Goal: Task Accomplishment & Management: Complete application form

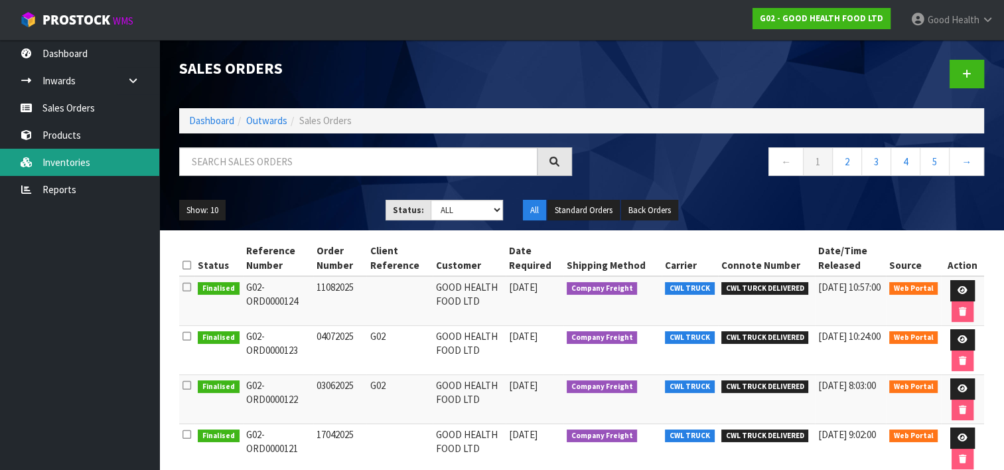
click at [90, 161] on link "Inventories" at bounding box center [79, 162] width 159 height 27
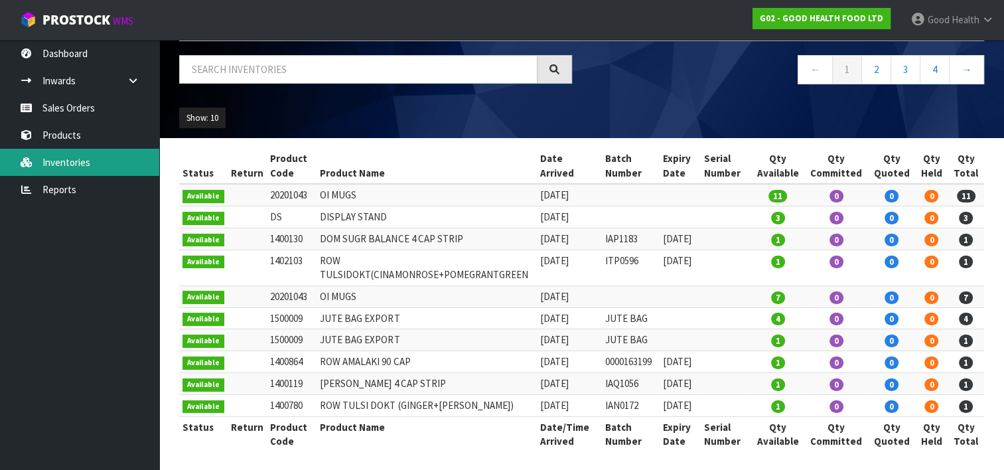
scroll to position [82, 0]
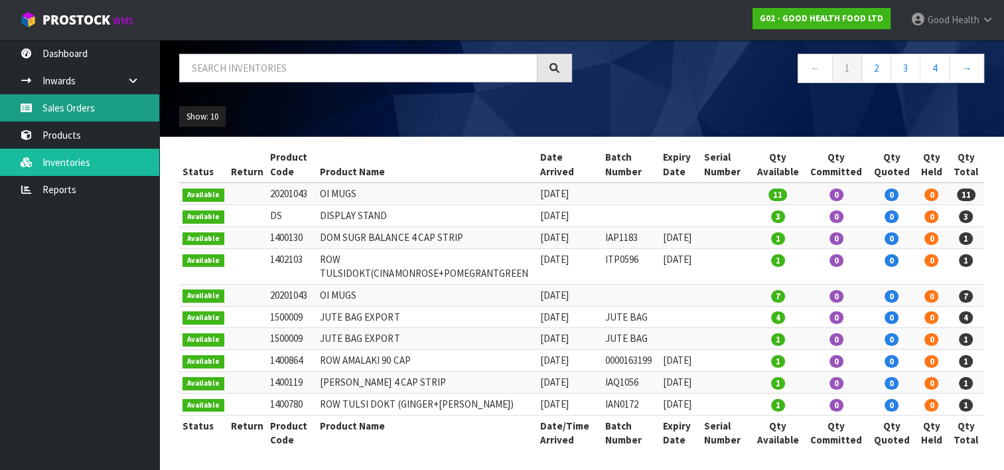
click at [75, 113] on link "Sales Orders" at bounding box center [79, 107] width 159 height 27
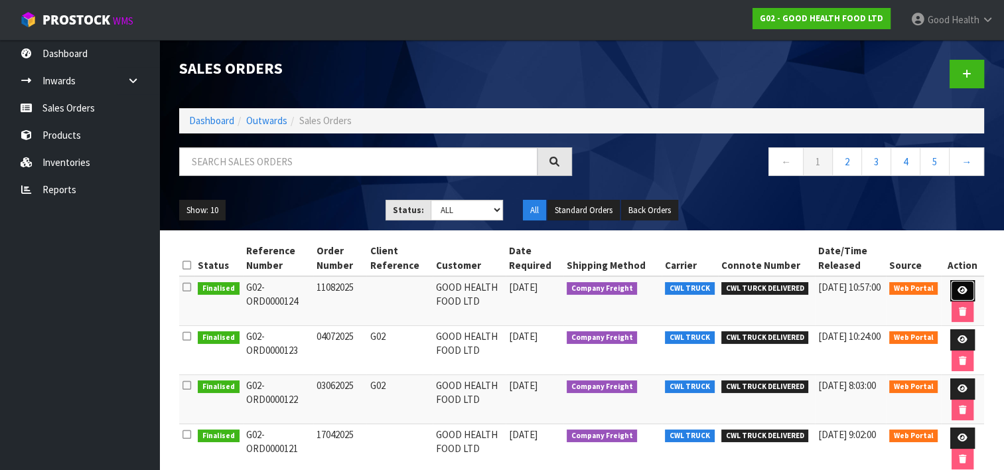
click at [964, 283] on link at bounding box center [963, 290] width 25 height 21
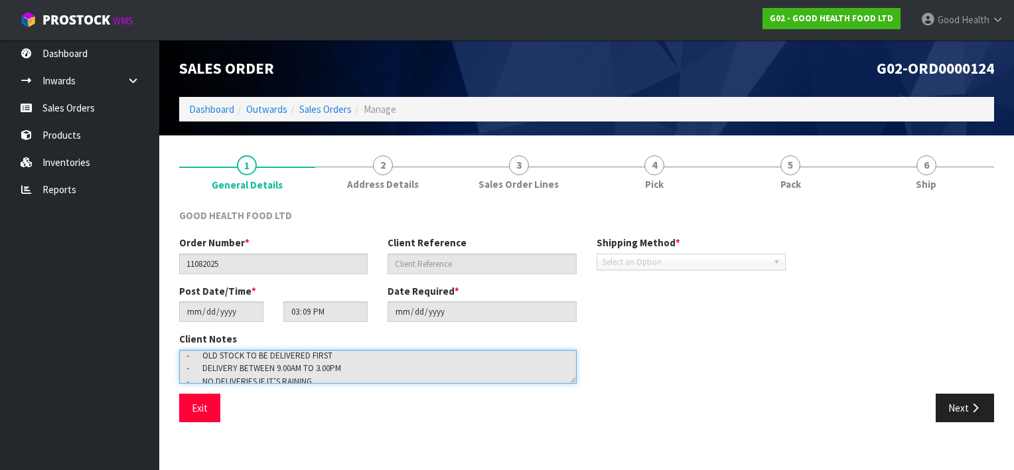
scroll to position [78, 0]
drag, startPoint x: 187, startPoint y: 357, endPoint x: 407, endPoint y: 403, distance: 225.3
click at [407, 403] on div "GOOD HEALTH FOOD LTD Order Number * 11082025 Client Reference Shipping Method *…" at bounding box center [586, 320] width 815 height 224
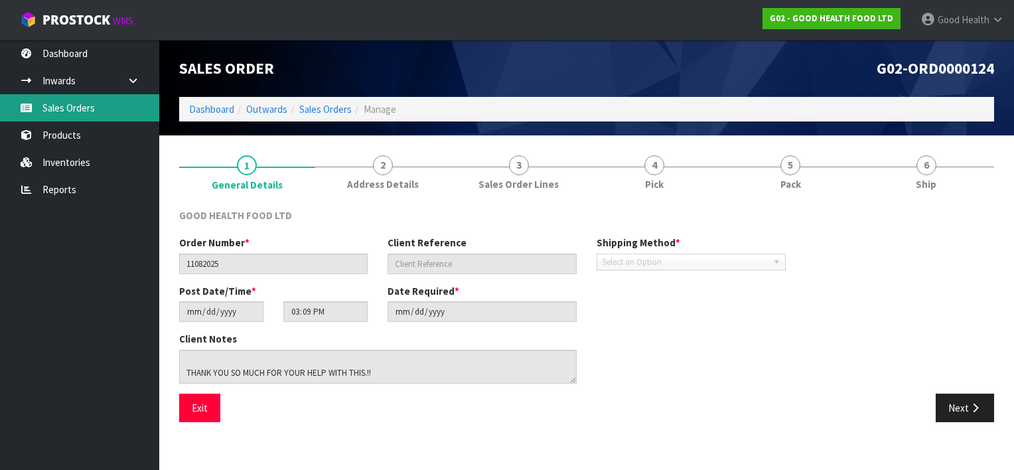
click at [64, 105] on link "Sales Orders" at bounding box center [79, 107] width 159 height 27
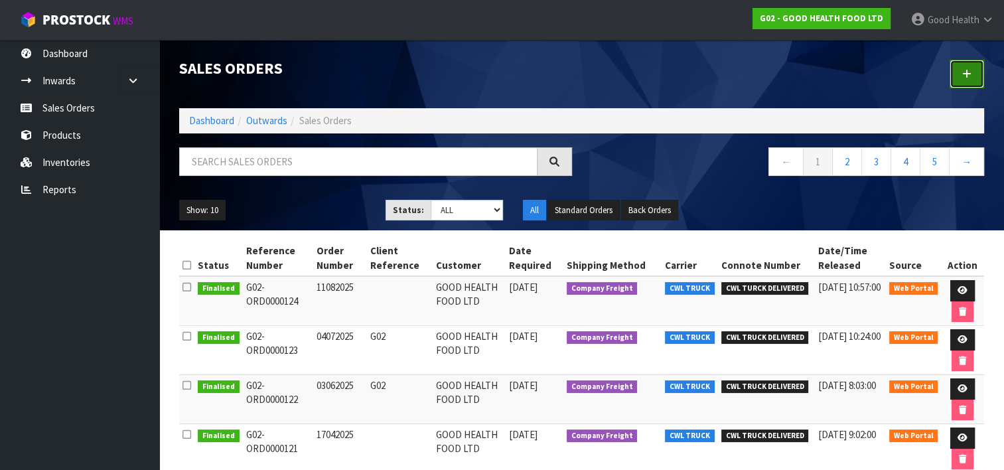
click at [971, 73] on icon at bounding box center [967, 74] width 9 height 10
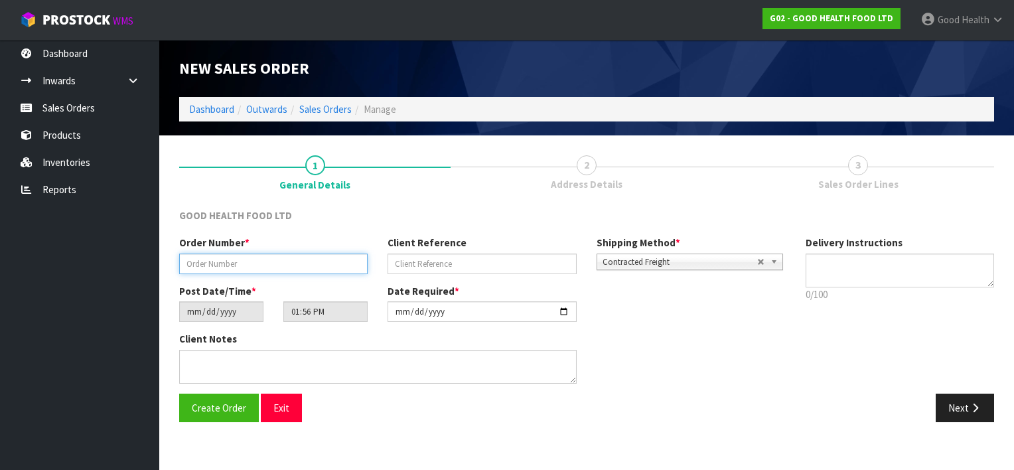
drag, startPoint x: 255, startPoint y: 270, endPoint x: 299, endPoint y: 263, distance: 44.4
click at [255, 270] on input "text" at bounding box center [273, 264] width 189 height 21
type input "03092025"
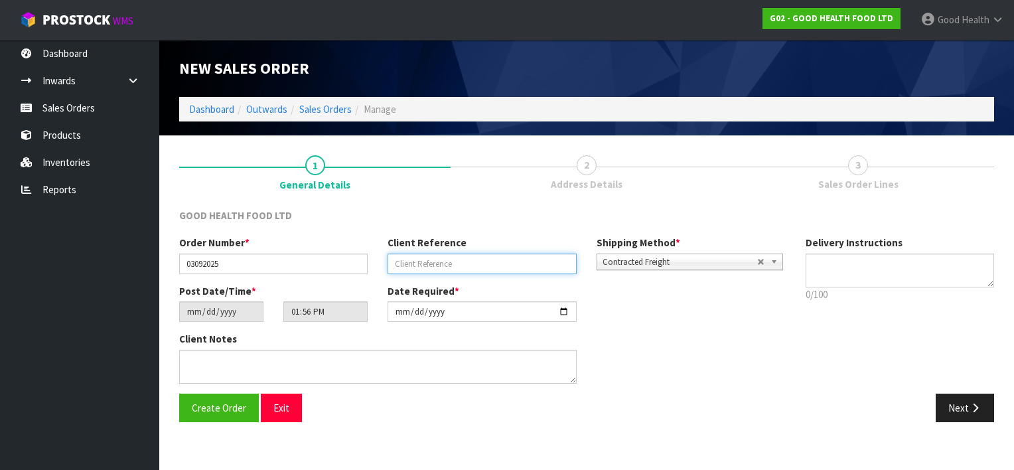
click at [494, 267] on input "text" at bounding box center [482, 264] width 189 height 21
type input "G02"
click at [773, 263] on b at bounding box center [777, 261] width 12 height 15
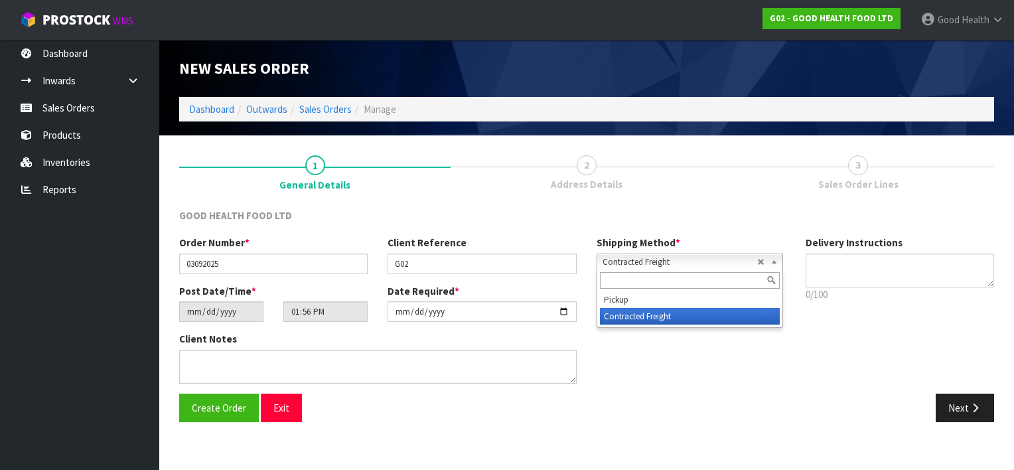
click at [723, 311] on li "Contracted Freight" at bounding box center [690, 316] width 180 height 17
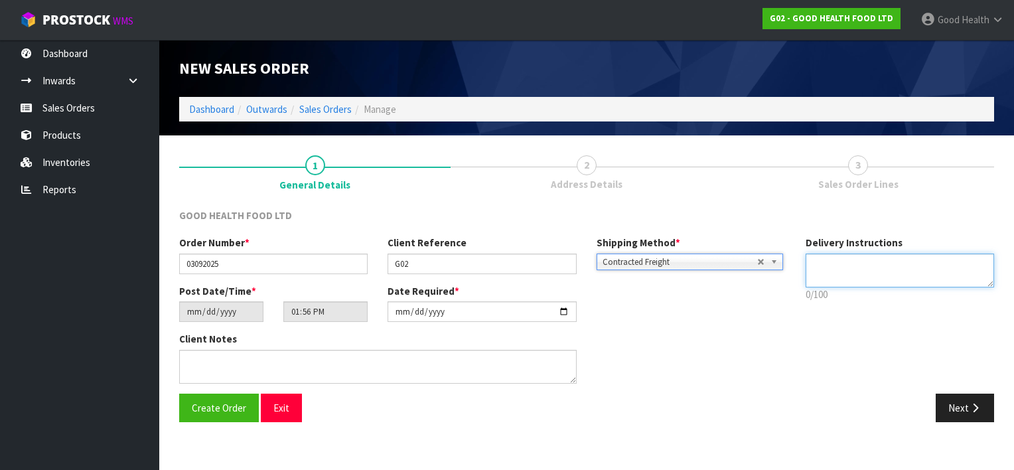
click at [854, 258] on textarea at bounding box center [900, 271] width 189 height 34
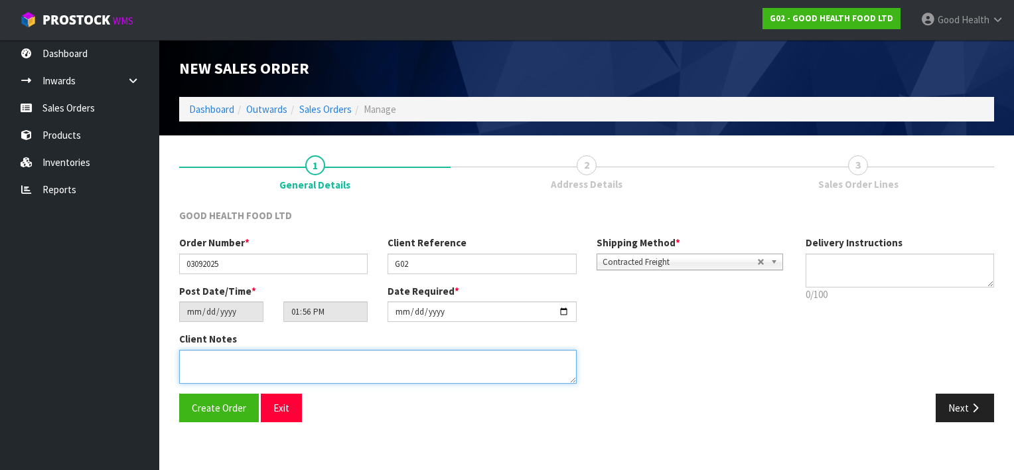
click at [216, 364] on textarea at bounding box center [378, 367] width 398 height 34
paste textarea "DELIVERY INSTRUCTION FOR OUR ORDER: - OLD STOCK TO BE DELIVERED FIRST - DELIVER…"
drag, startPoint x: 199, startPoint y: 376, endPoint x: 213, endPoint y: 363, distance: 19.3
click at [213, 363] on textarea at bounding box center [378, 367] width 398 height 34
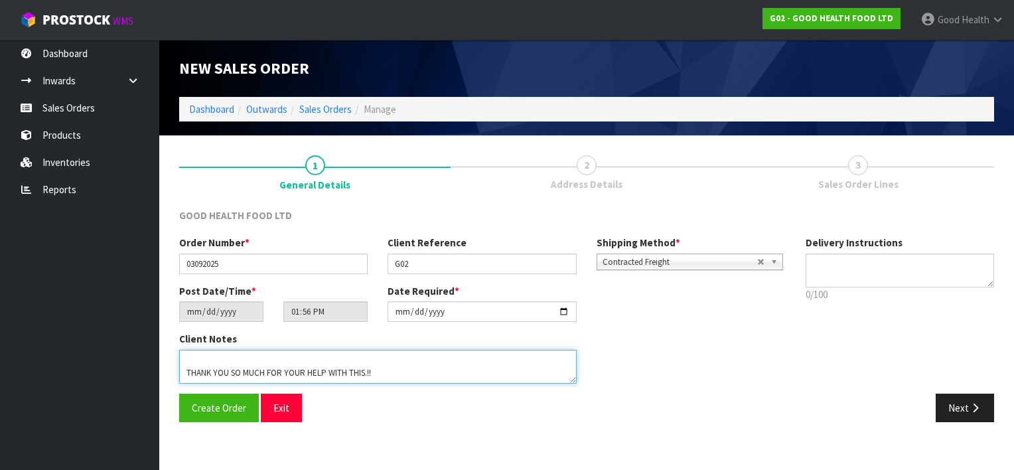
type textarea "DELIVERY INSTRUCTION FOR OUR ORDER: - OLD STOCK TO BE DELIVERED FIRST - DELIVER…"
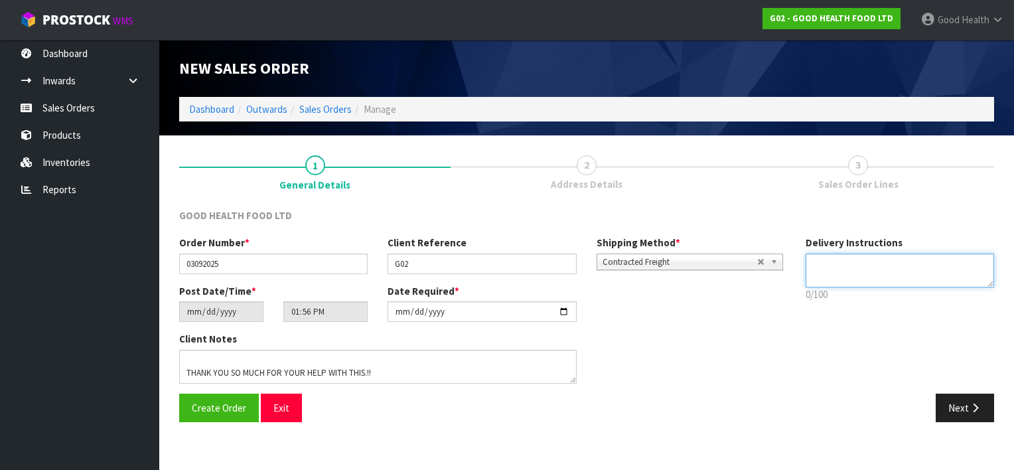
click at [834, 262] on textarea at bounding box center [900, 271] width 189 height 34
paste textarea "OLD STOCK TO BE DELIVERED FIRST - DELIVERY BETWEEN 9.00AM TO 3.00PM - NO DELIVE…"
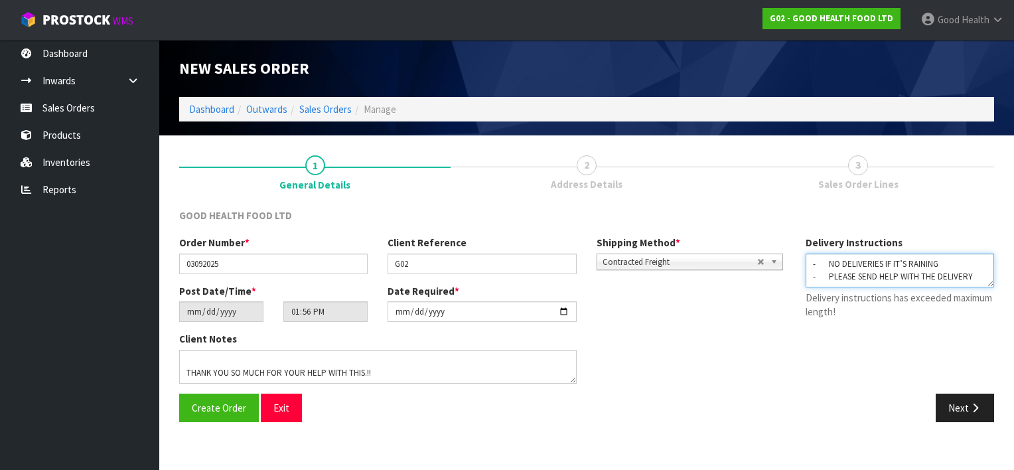
scroll to position [26, 0]
click at [953, 408] on button "Next" at bounding box center [965, 408] width 58 height 29
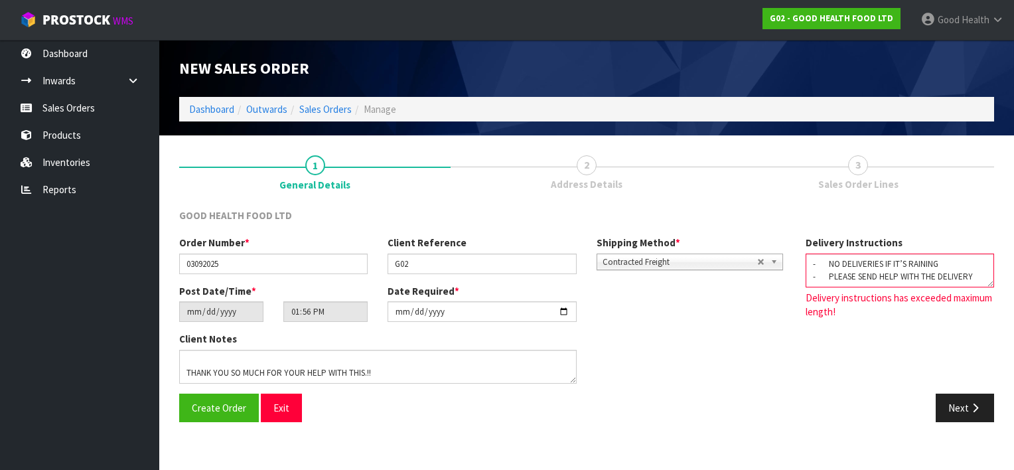
drag, startPoint x: 940, startPoint y: 264, endPoint x: 810, endPoint y: 263, distance: 130.1
click at [810, 266] on textarea at bounding box center [900, 271] width 189 height 34
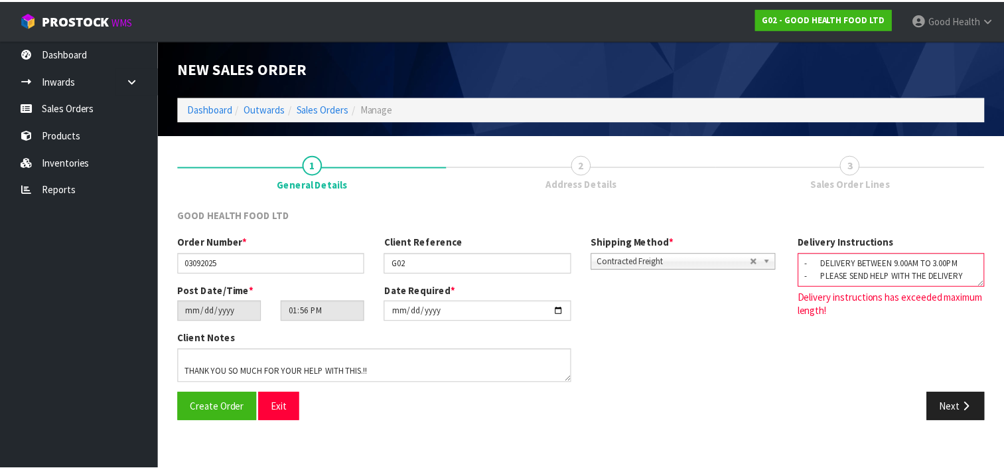
scroll to position [0, 0]
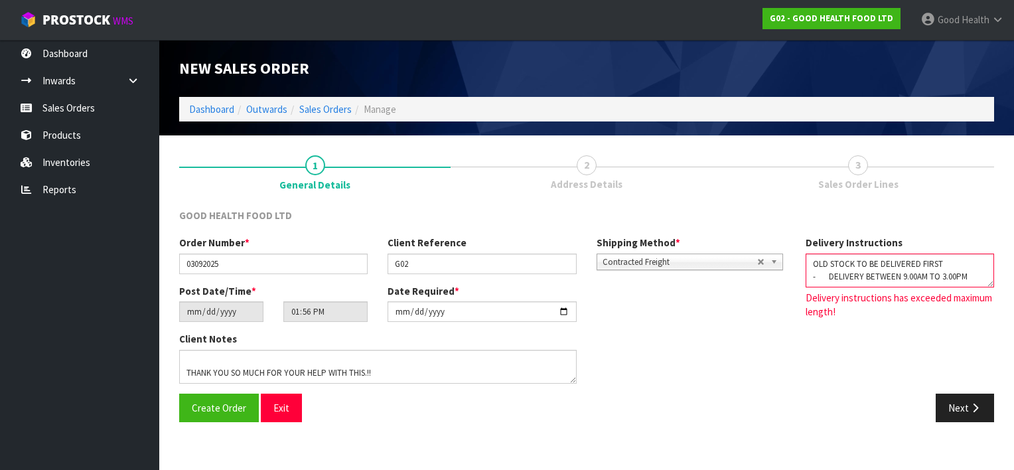
drag, startPoint x: 953, startPoint y: 259, endPoint x: 810, endPoint y: 262, distance: 142.8
click at [810, 262] on textarea at bounding box center [900, 271] width 189 height 34
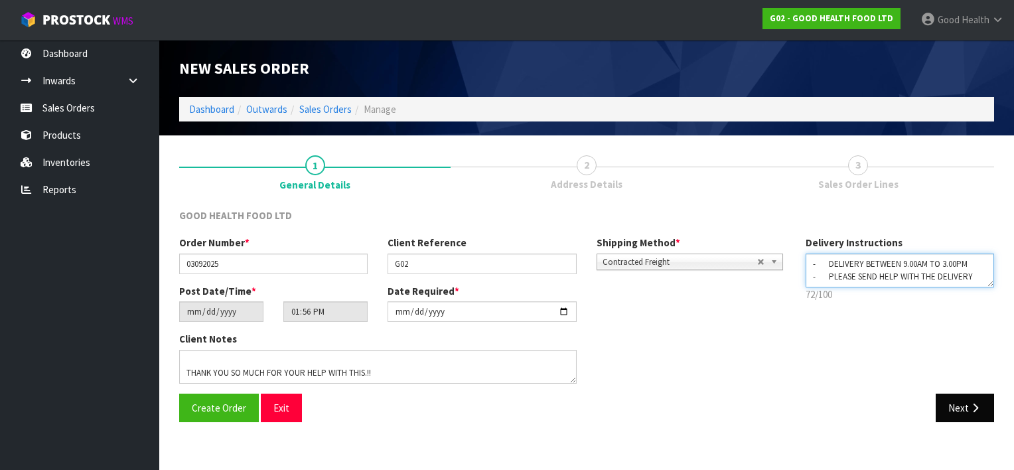
type textarea "- DELIVERY BETWEEN 9.00AM TO 3.00PM - PLEASE SEND HELP WITH THE DELIVERY"
click at [961, 400] on button "Next" at bounding box center [965, 408] width 58 height 29
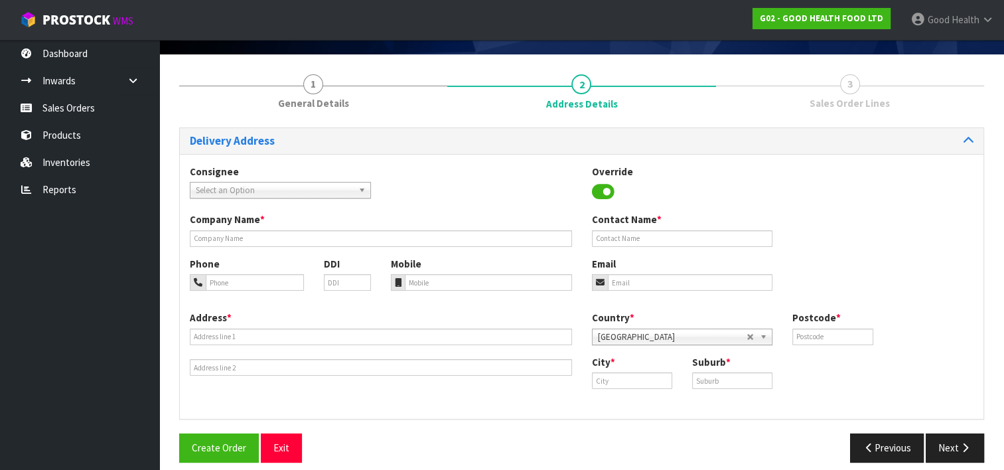
scroll to position [93, 0]
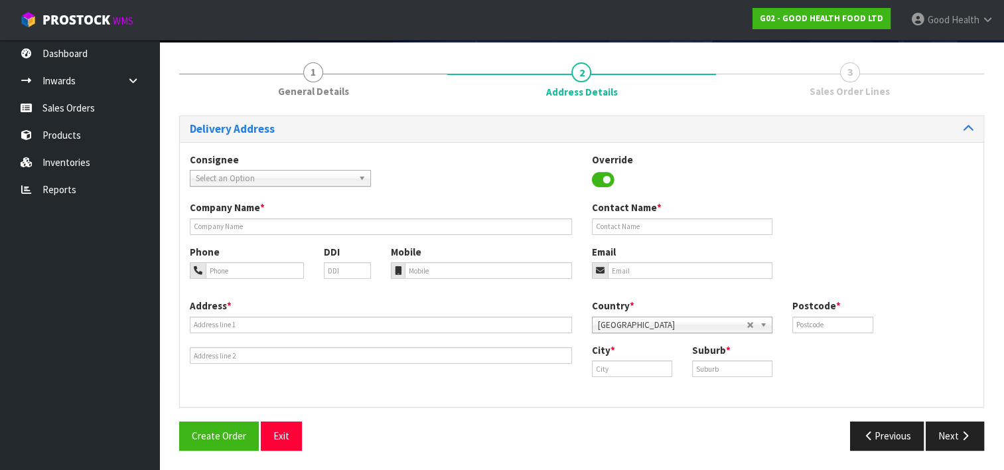
click at [357, 176] on link "Select an Option" at bounding box center [280, 178] width 181 height 17
type input "g02"
click at [266, 211] on li "G02 - GOOD HEALTH FOOD LTD" at bounding box center [280, 216] width 175 height 17
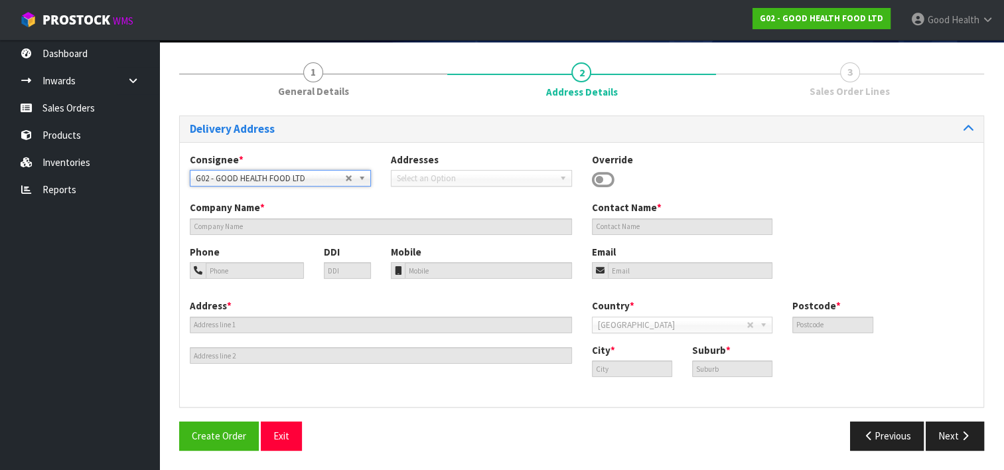
type input "GOOD HEALTH FOOD LTD"
type input "0800 505 333 || 09 5763687"
type input "[EMAIL_ADDRESS][DOMAIN_NAME]"
type input "[STREET_ADDRESS]"
type input "2012"
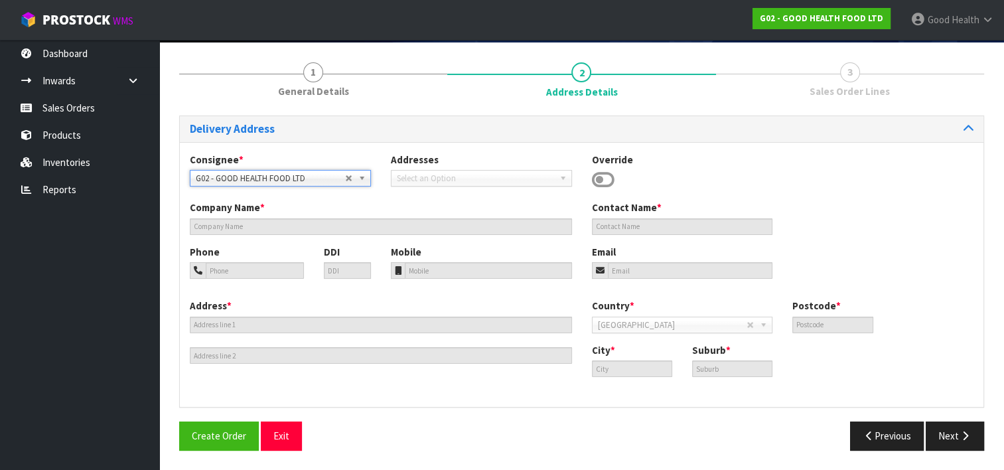
type input "[GEOGRAPHIC_DATA]"
type input "HALF MOON BAY"
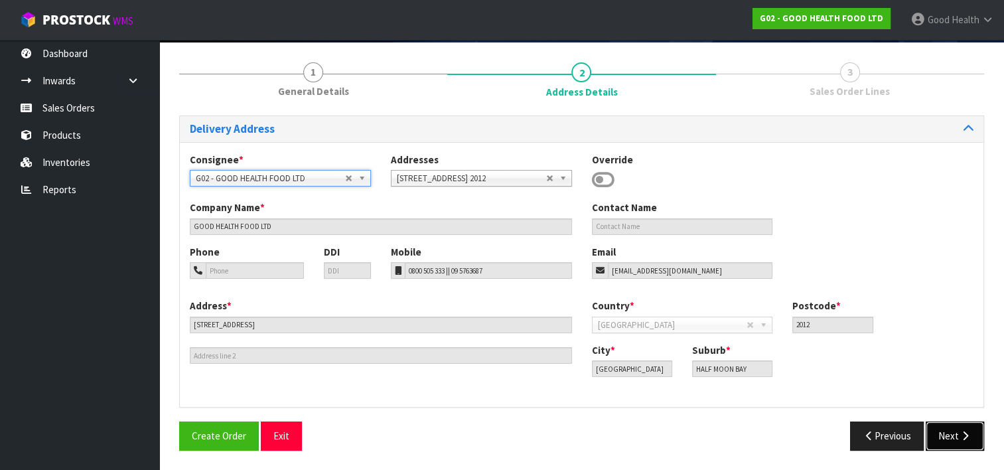
click at [945, 436] on button "Next" at bounding box center [955, 436] width 58 height 29
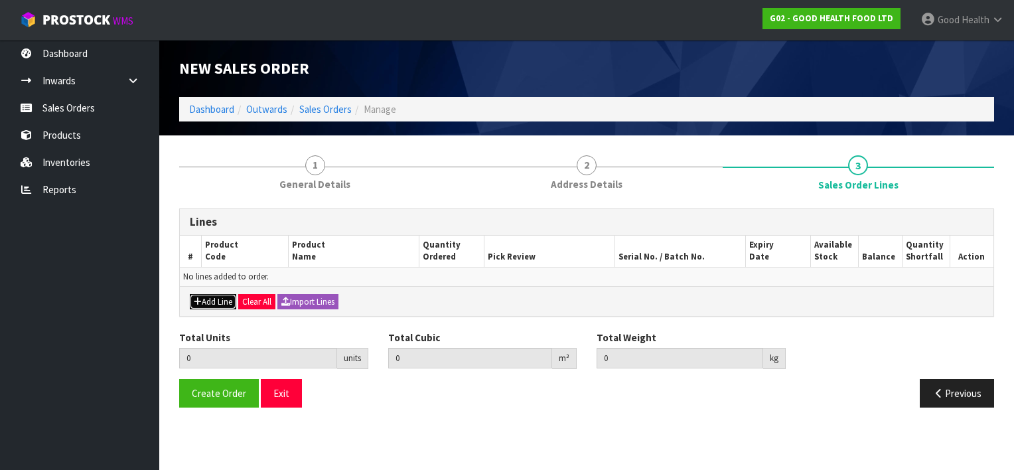
click at [214, 295] on button "Add Line" at bounding box center [213, 302] width 46 height 16
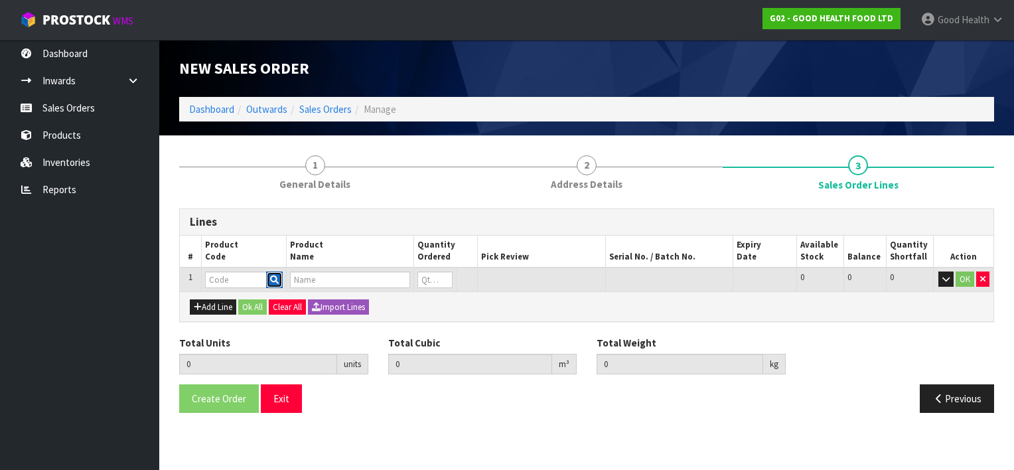
click at [276, 279] on icon "button" at bounding box center [274, 280] width 9 height 9
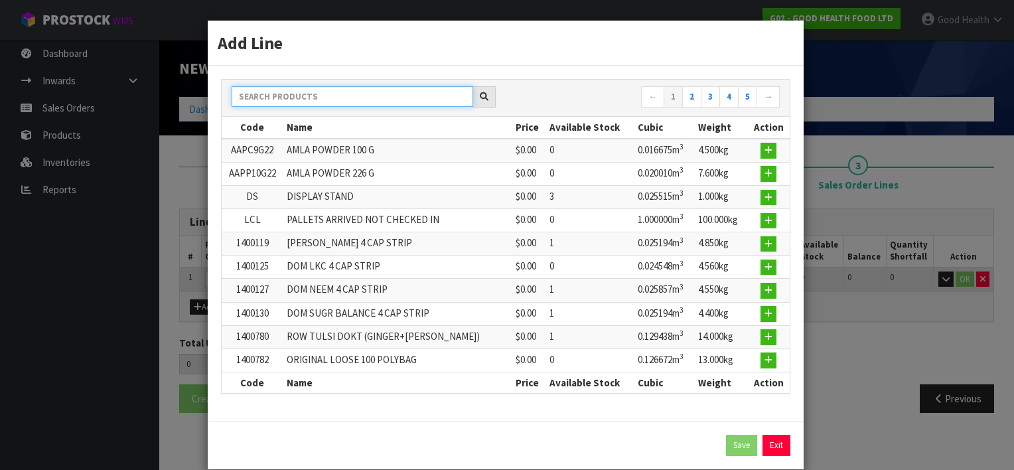
click at [264, 90] on input "text" at bounding box center [353, 96] width 242 height 21
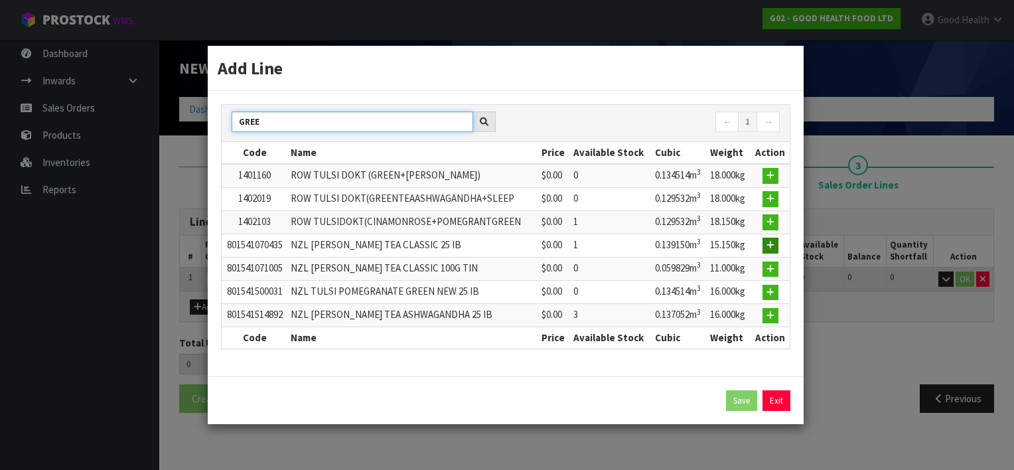
type input "GREE"
click at [771, 246] on icon "button" at bounding box center [771, 245] width 8 height 9
type input "0.000000"
type input "0.000"
type input "801541070435"
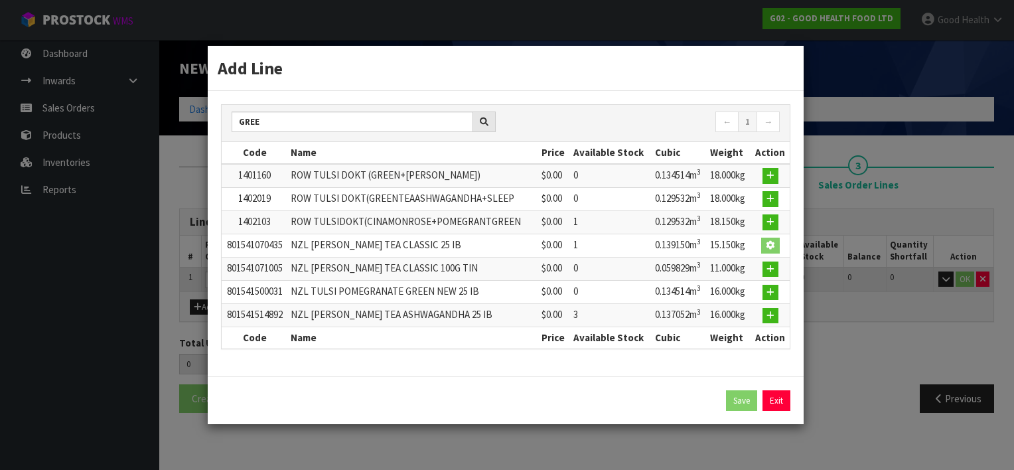
type input "NZL [PERSON_NAME] TEA CLASSIC 25 IB"
type input "0"
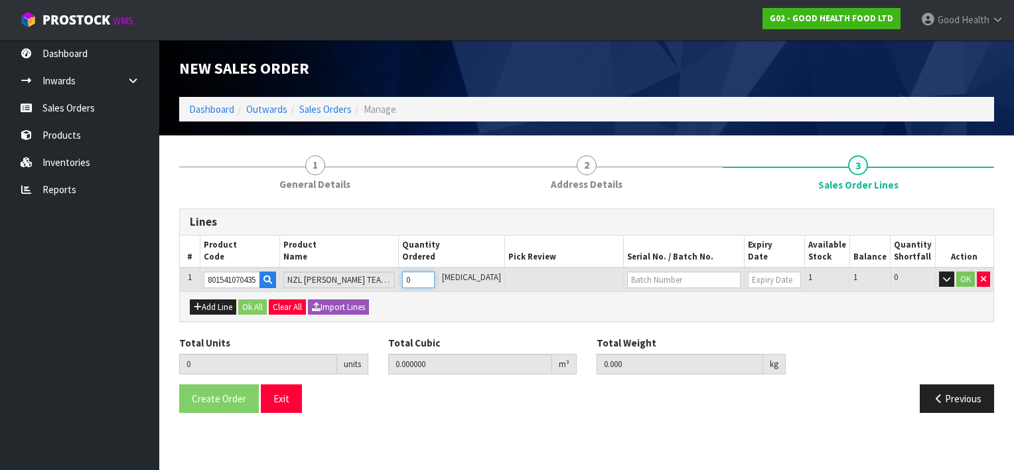
type input "1"
type input "0.13915"
type input "15.15"
type input "1"
click at [435, 275] on input "1" at bounding box center [418, 280] width 33 height 17
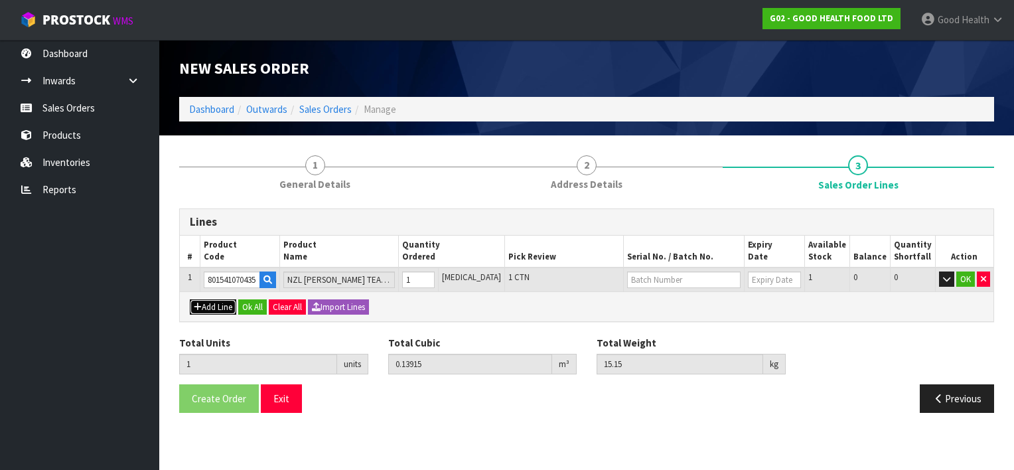
click at [223, 299] on button "Add Line" at bounding box center [213, 307] width 46 height 16
type input "0"
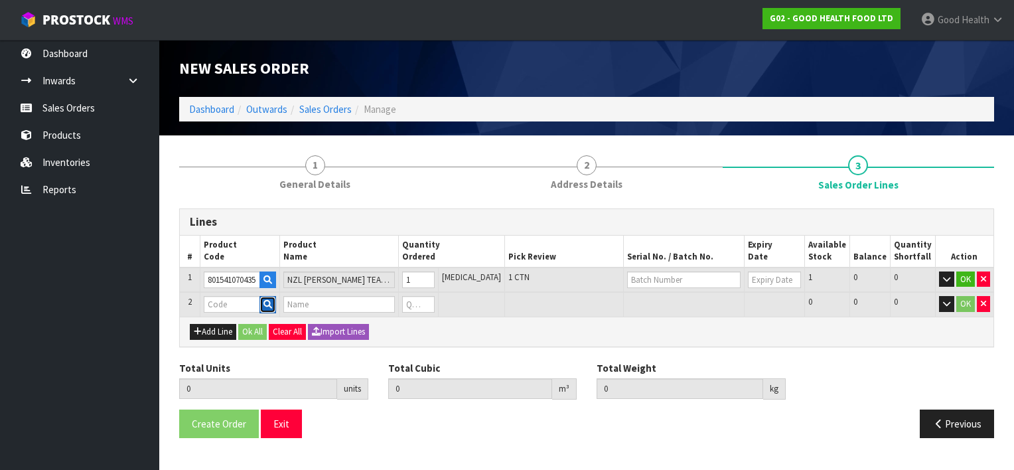
click at [272, 305] on icon "button" at bounding box center [268, 304] width 9 height 9
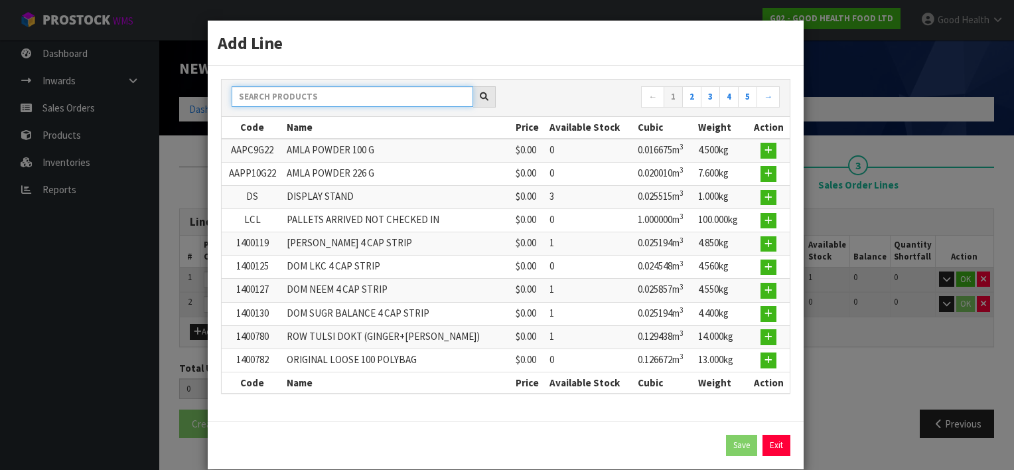
click at [279, 101] on input "text" at bounding box center [353, 96] width 242 height 21
type input "A"
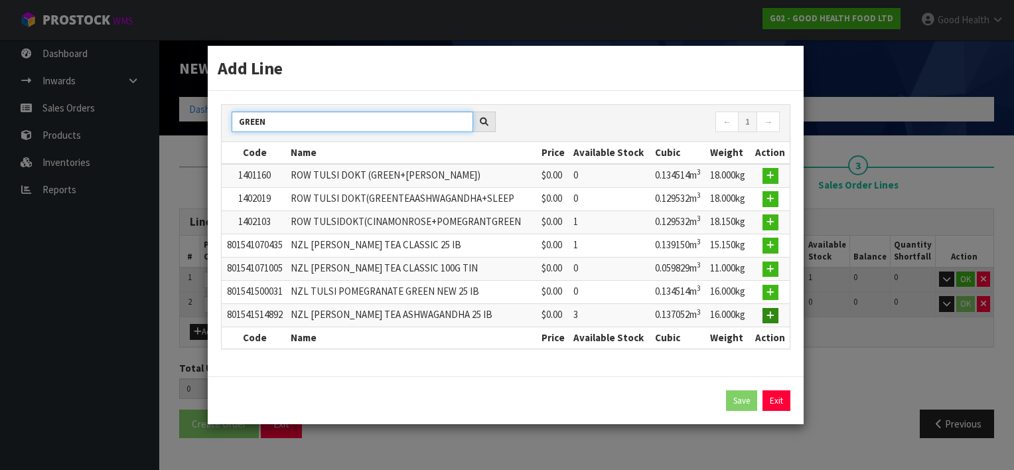
type input "GREEN"
click at [773, 311] on icon "button" at bounding box center [771, 315] width 8 height 9
type input "1"
type input "0.13915"
type input "15.15"
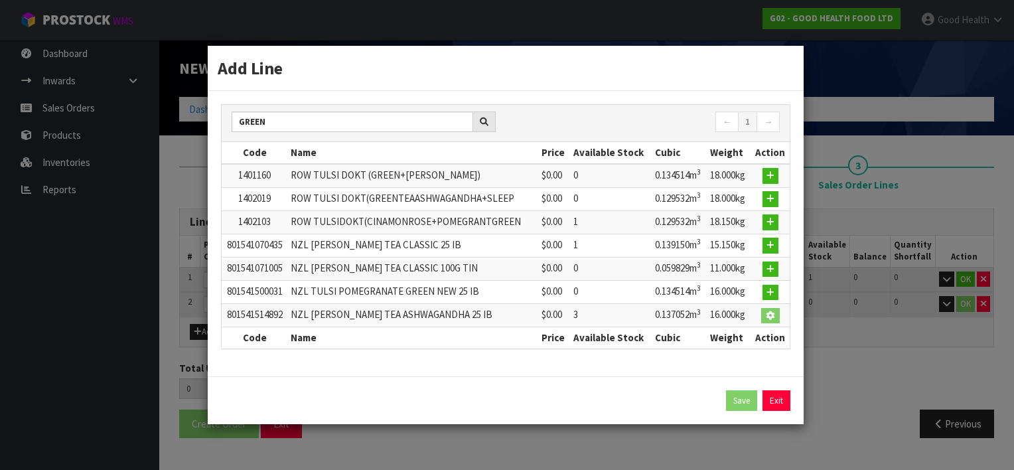
type input "801541514892"
type input "NZL [PERSON_NAME] TEA ASHWAGANDHA 25 IB"
type input "0"
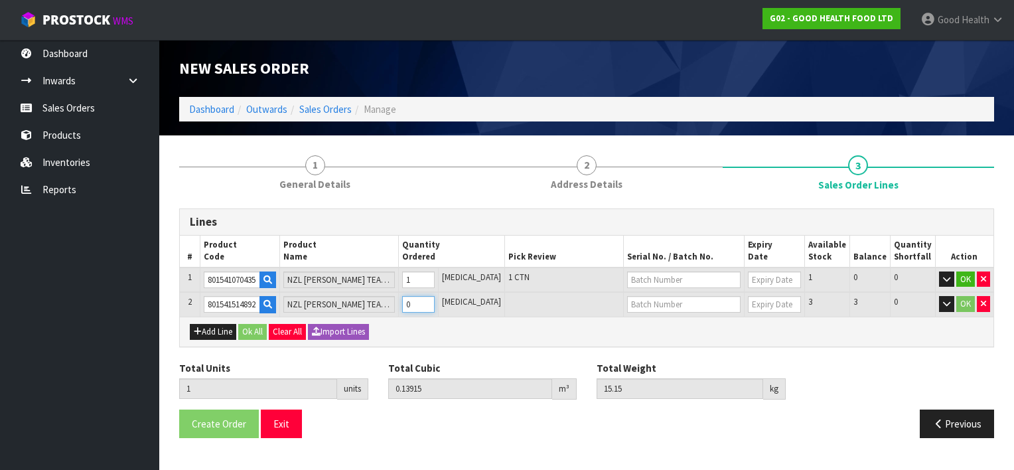
type input "2"
type input "0.276202"
type input "31.15"
type input "1"
click at [435, 299] on input "1" at bounding box center [418, 304] width 33 height 17
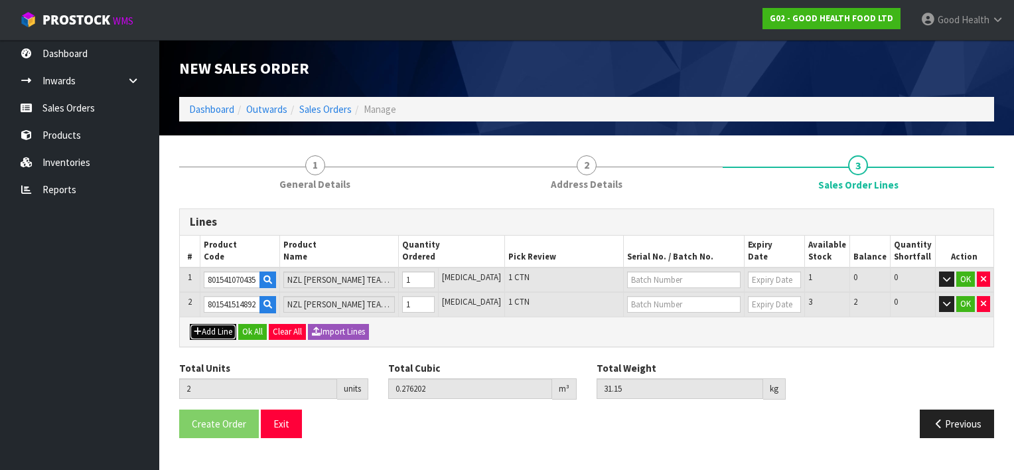
click at [212, 327] on button "Add Line" at bounding box center [213, 332] width 46 height 16
type input "0"
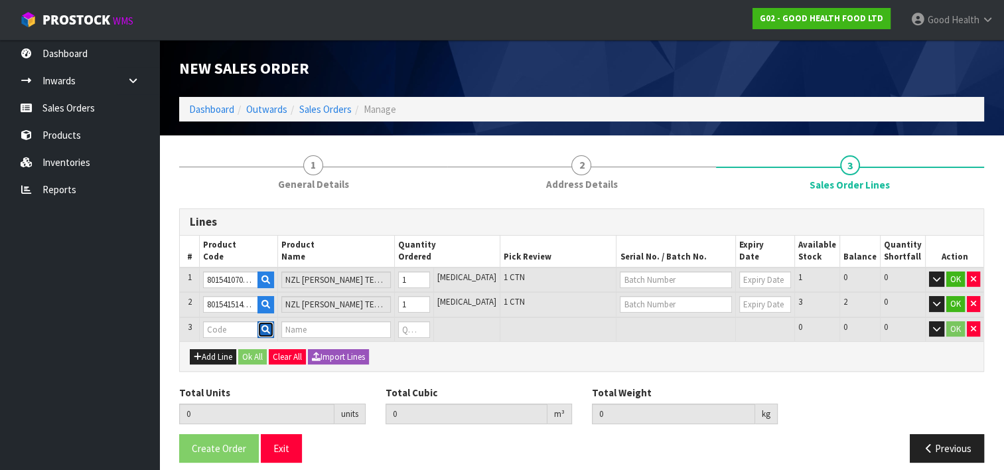
click at [270, 325] on icon "button" at bounding box center [266, 329] width 9 height 9
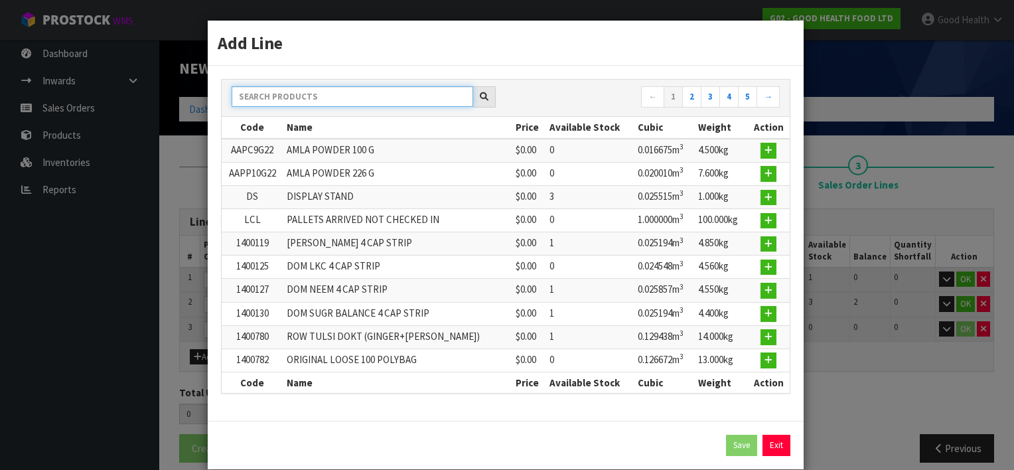
click at [270, 95] on input "text" at bounding box center [353, 96] width 242 height 21
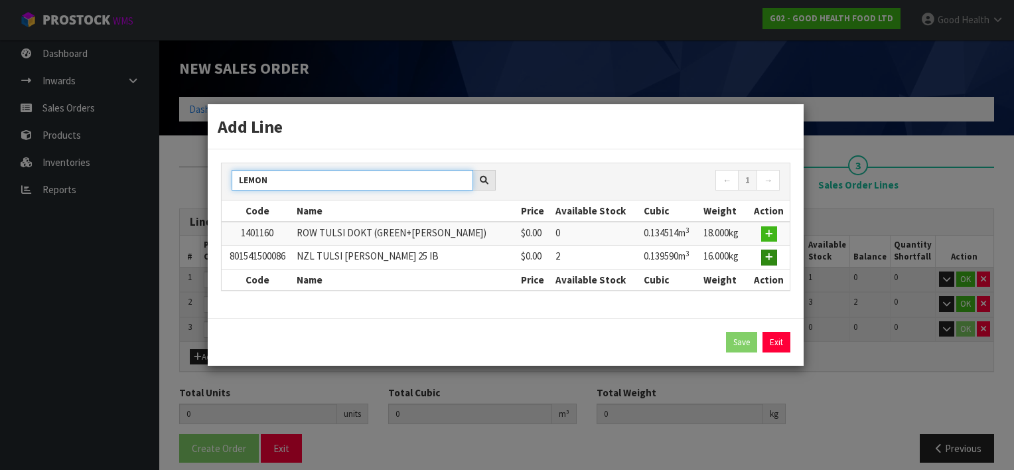
type input "LEMON"
click at [769, 257] on icon "button" at bounding box center [769, 257] width 8 height 9
type input "2"
type input "0.276202"
type input "31.15"
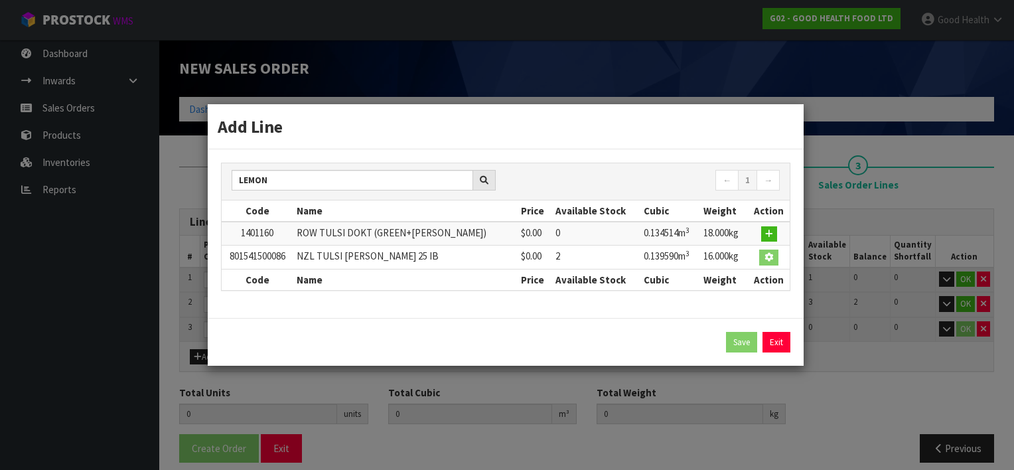
type input "801541500086"
type input "NZL TULSI [PERSON_NAME] 25 IB"
type input "0"
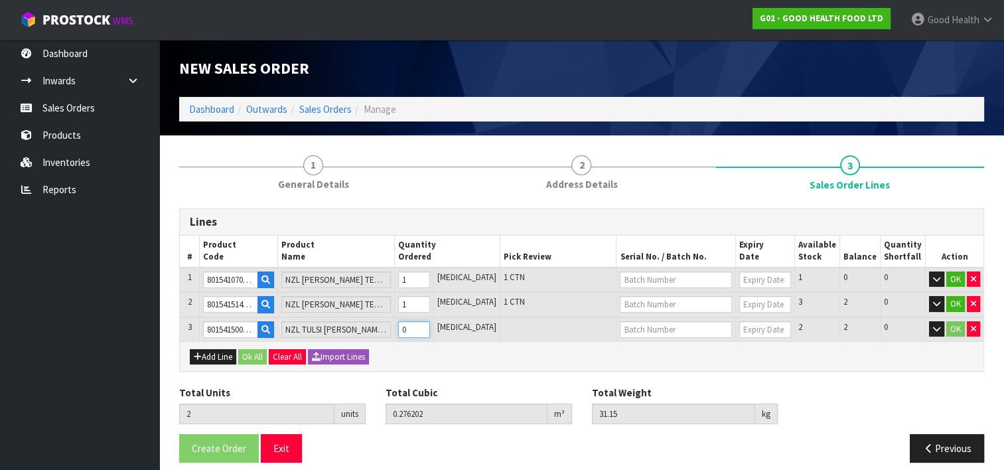
type input "3"
type input "0.415792"
type input "47.15"
type input "1"
click at [430, 324] on input "1" at bounding box center [414, 329] width 32 height 17
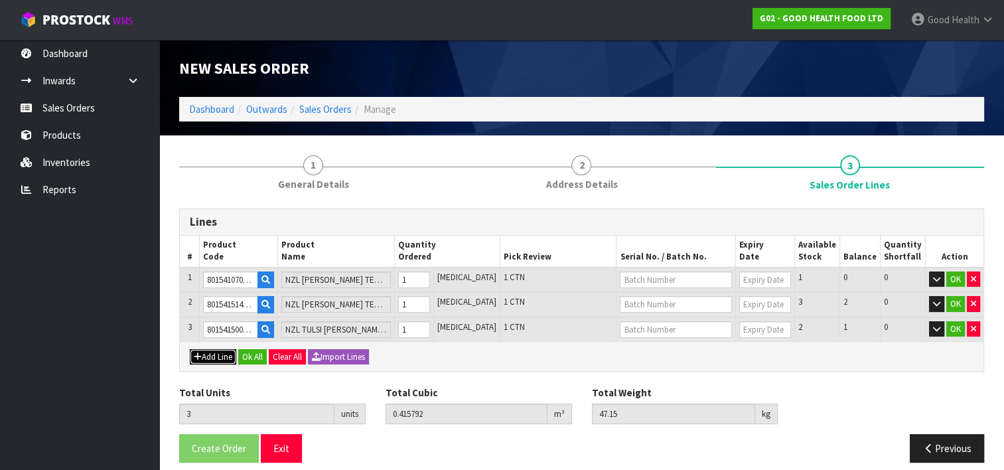
click at [223, 354] on button "Add Line" at bounding box center [213, 357] width 46 height 16
type input "0"
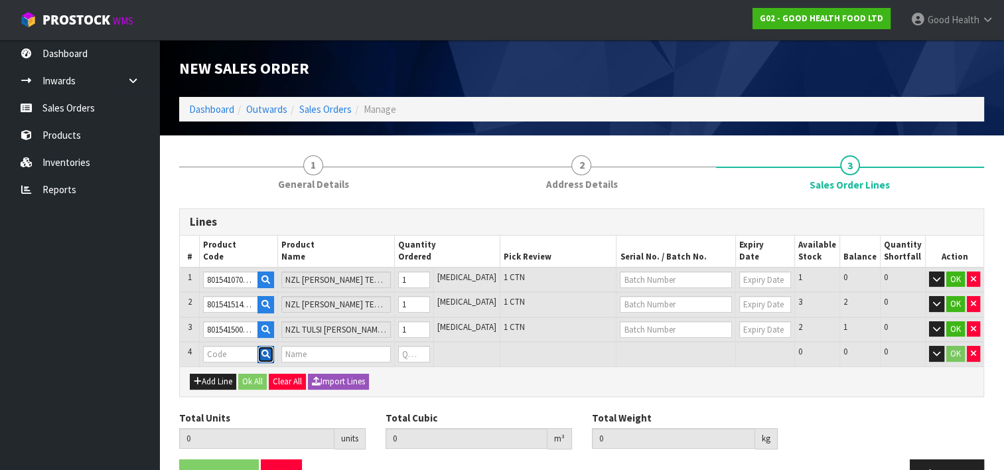
click at [270, 350] on icon "button" at bounding box center [266, 354] width 9 height 9
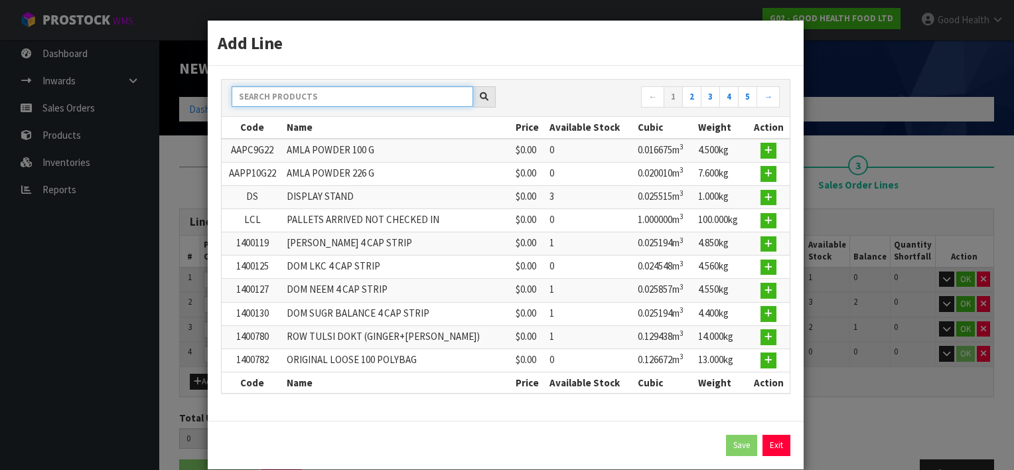
click at [283, 98] on input "text" at bounding box center [353, 96] width 242 height 21
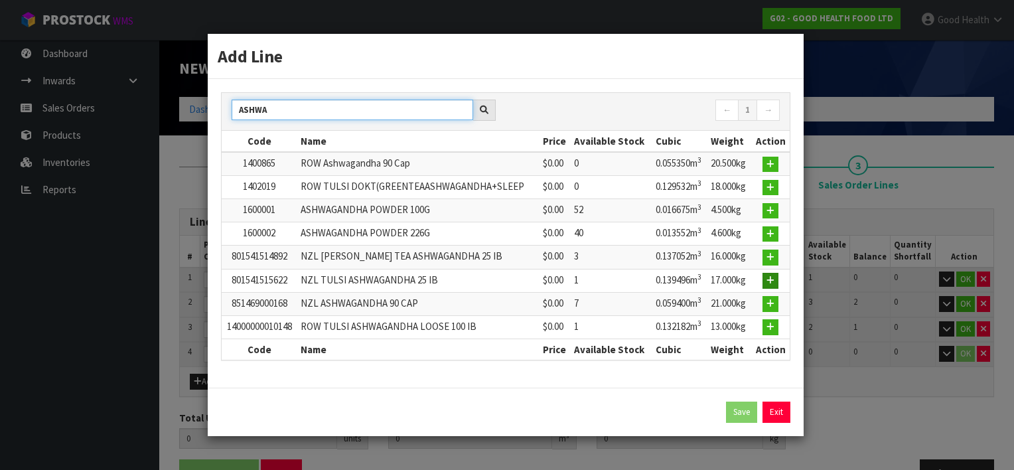
type input "ASHWA"
click at [770, 278] on icon "button" at bounding box center [771, 280] width 8 height 9
type input "3"
type input "0.415792"
type input "47.15"
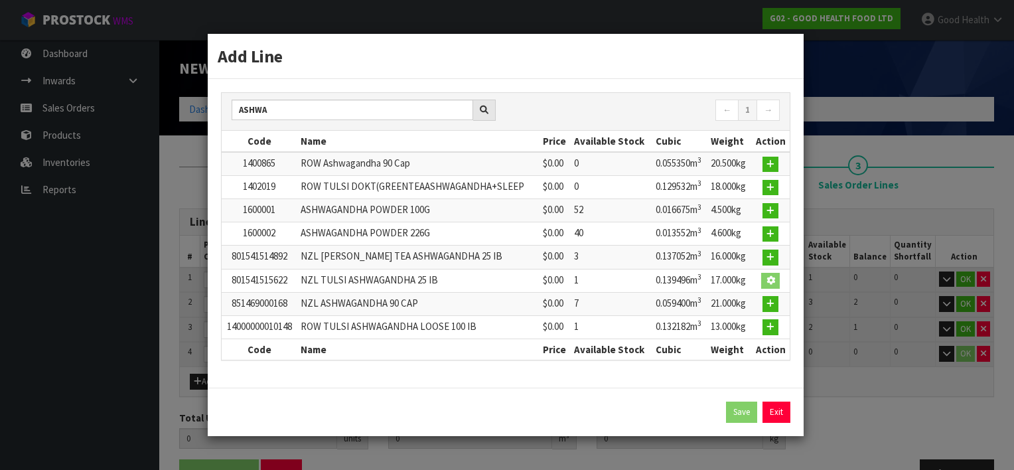
type input "801541515622"
type input "NZL TULSI ASHWAGANDHA 25 IB"
type input "0"
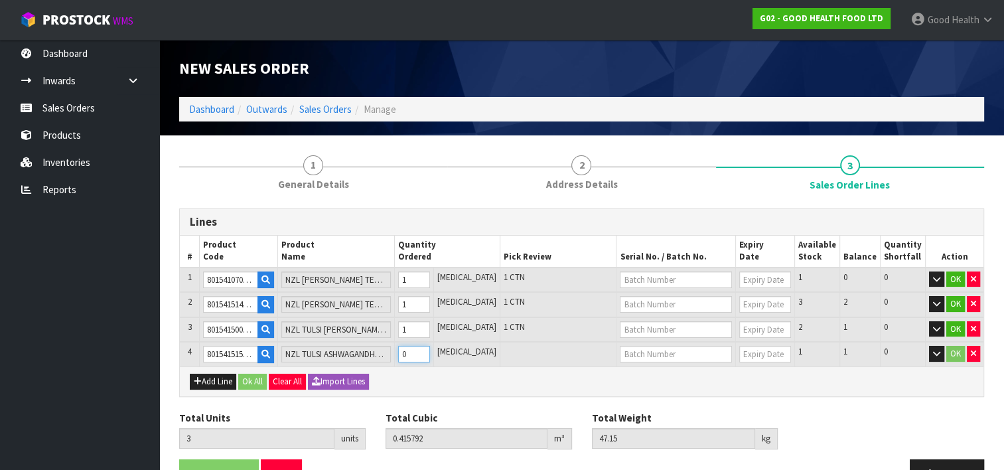
type input "4"
type input "0.555288"
type input "64.15"
drag, startPoint x: 443, startPoint y: 348, endPoint x: 432, endPoint y: 353, distance: 13.1
type input "1"
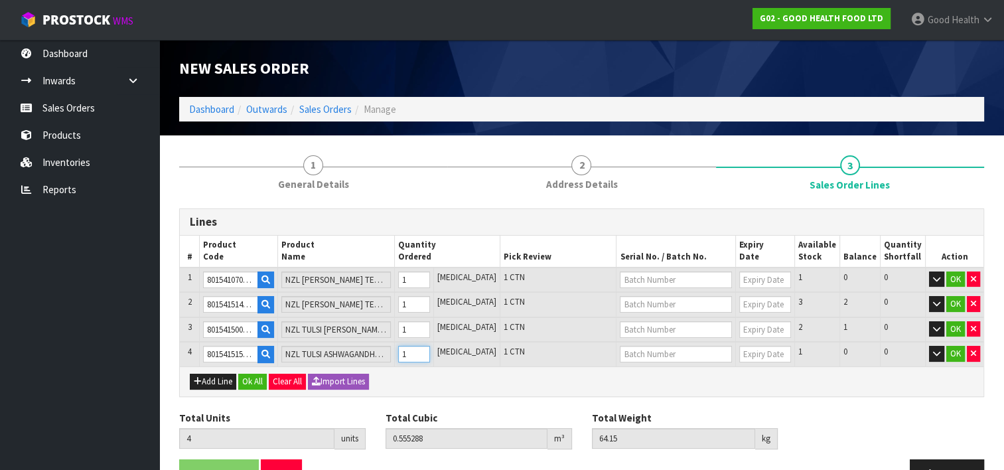
click at [430, 348] on input "1" at bounding box center [414, 354] width 32 height 17
click at [225, 378] on button "Add Line" at bounding box center [213, 382] width 46 height 16
type input "0"
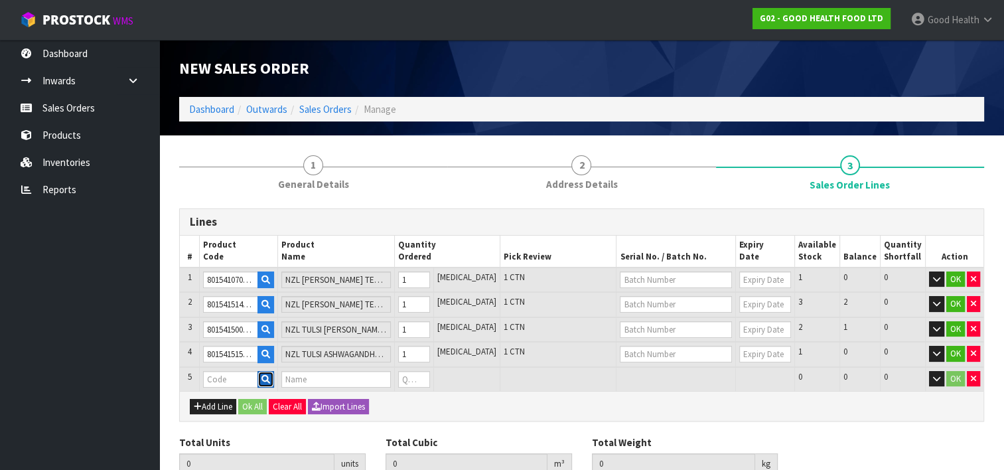
click at [270, 375] on icon "button" at bounding box center [266, 379] width 9 height 9
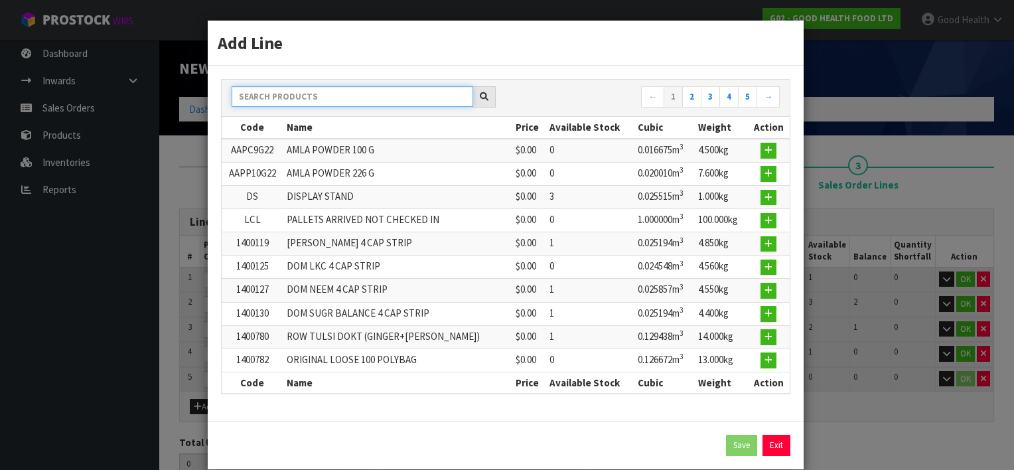
click at [300, 98] on input "text" at bounding box center [353, 96] width 242 height 21
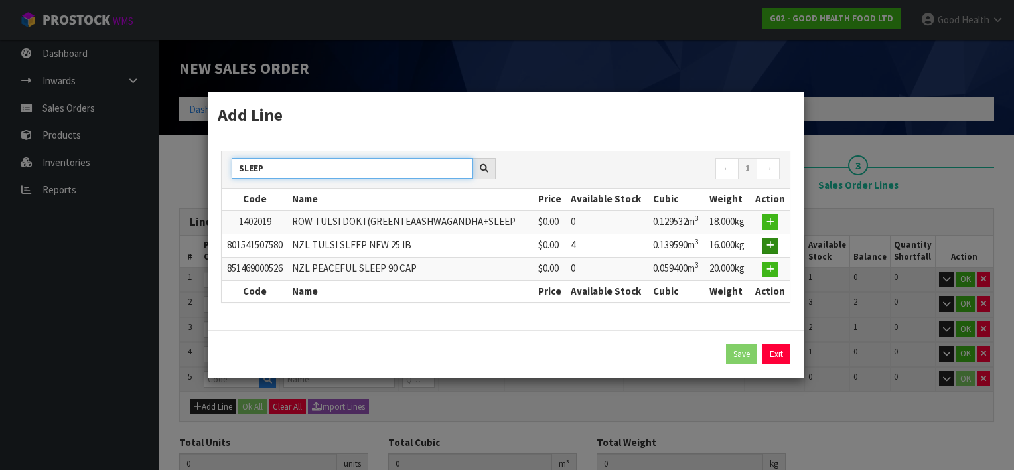
type input "SLEEP"
click at [770, 241] on icon "button" at bounding box center [771, 245] width 8 height 9
type input "4"
type input "0.555288"
type input "64.15"
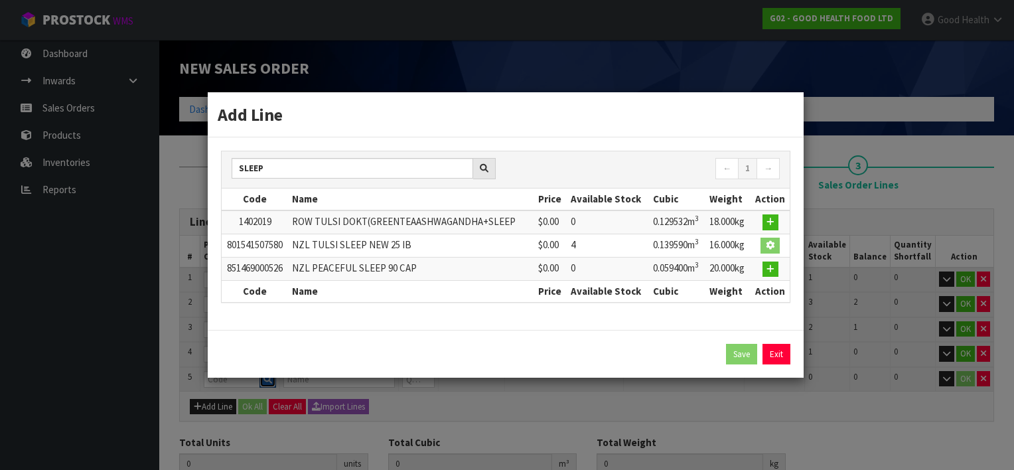
type input "801541507580"
type input "NZL TULSI SLEEP NEW 25 IB"
type input "0"
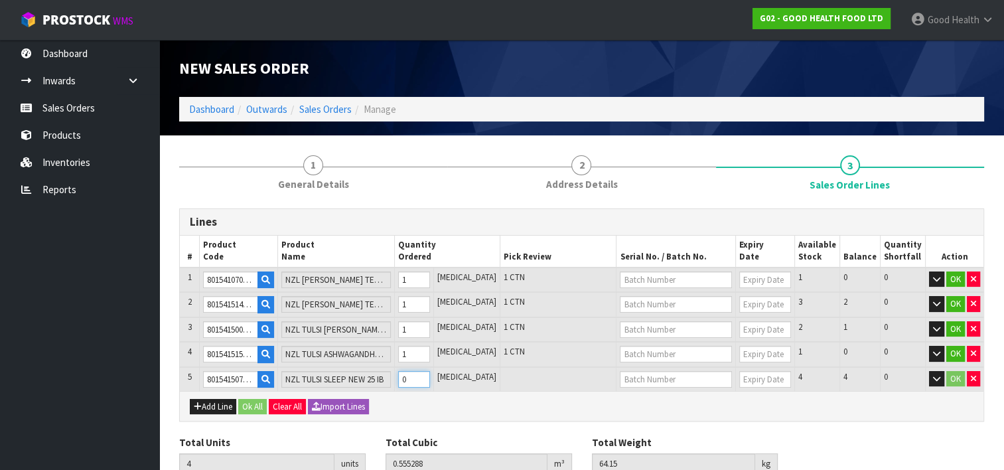
type input "5"
type input "0.694878"
type input "80.15"
type input "1"
click at [430, 372] on input "1" at bounding box center [414, 379] width 32 height 17
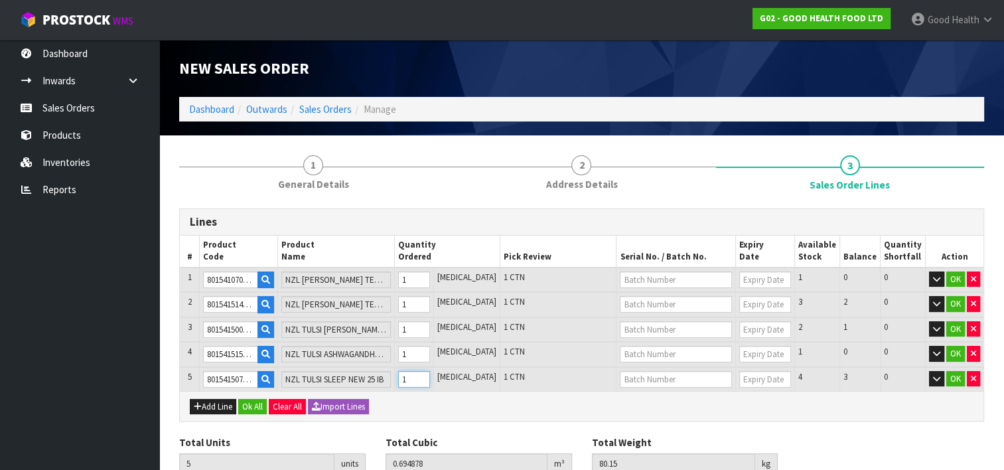
type input "6"
type input "0.834468"
type input "96.15"
type input "2"
click at [430, 372] on input "2" at bounding box center [414, 379] width 32 height 17
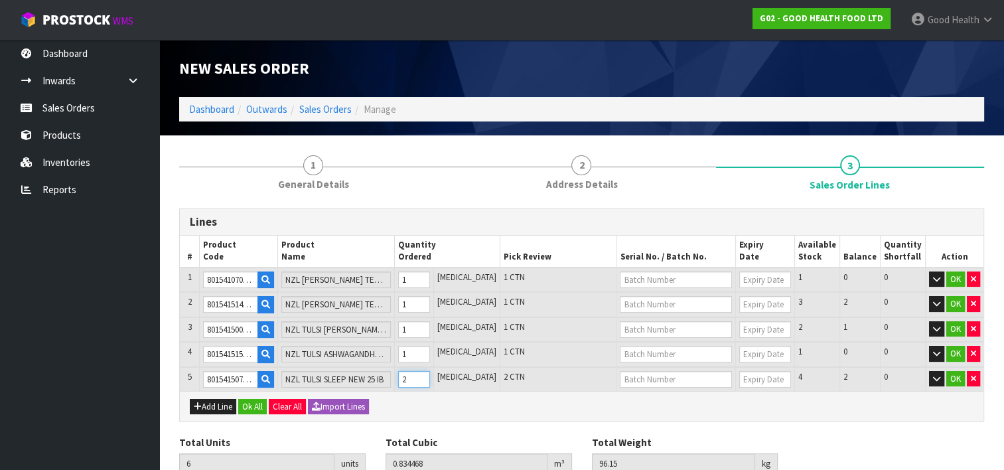
type input "7"
type input "0.974058"
type input "112.15"
type input "3"
click at [430, 372] on input "3" at bounding box center [414, 379] width 32 height 17
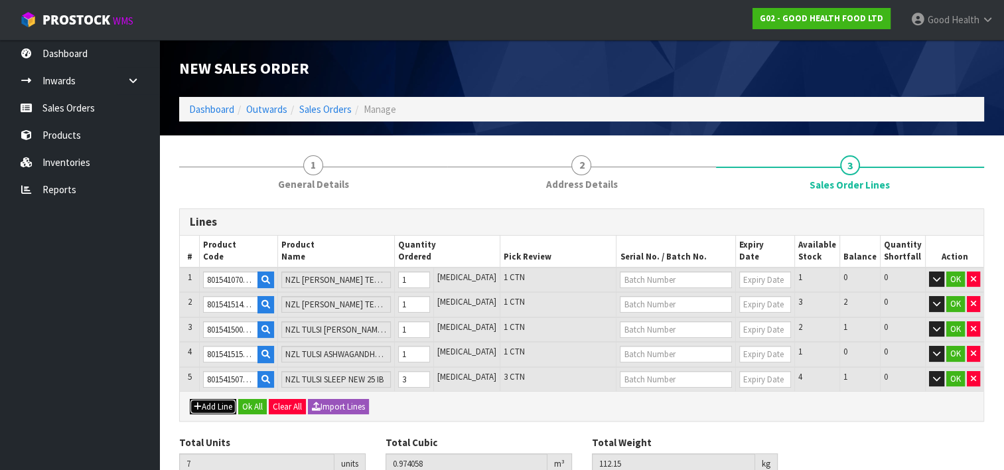
click at [212, 401] on button "Add Line" at bounding box center [213, 407] width 46 height 16
type input "0"
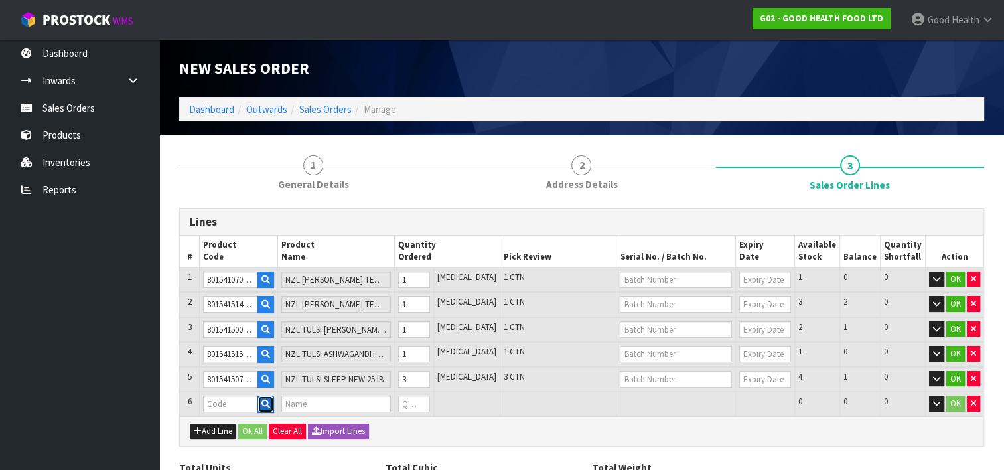
click at [270, 402] on icon "button" at bounding box center [266, 404] width 9 height 9
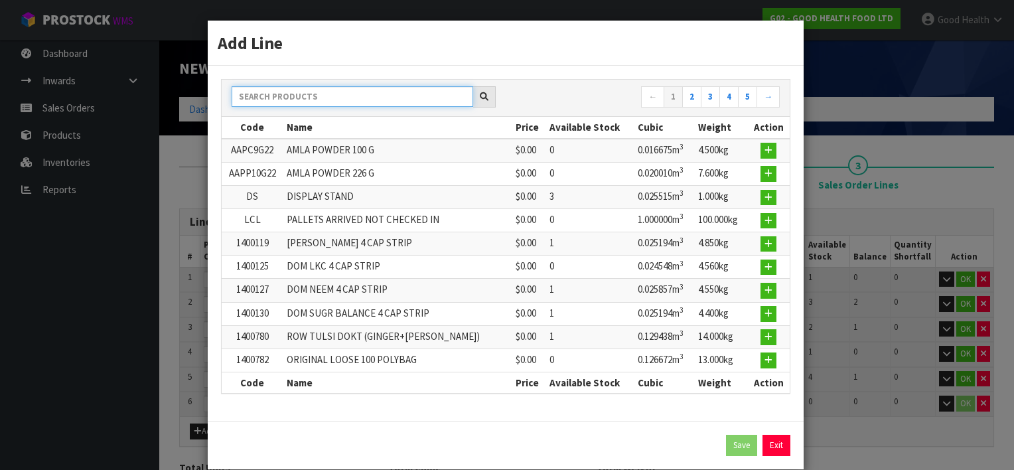
click at [289, 93] on input "text" at bounding box center [353, 96] width 242 height 21
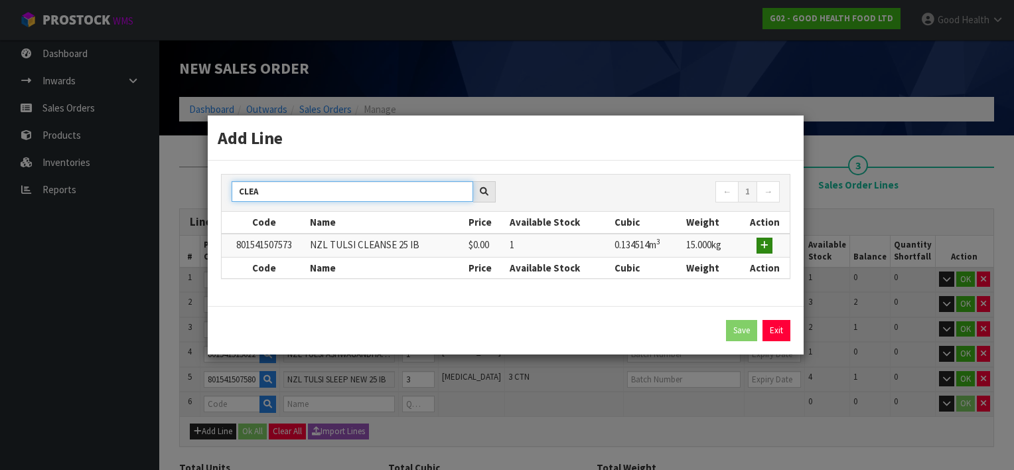
type input "CLEA"
click at [764, 241] on icon "button" at bounding box center [765, 245] width 8 height 9
type input "7"
type input "0.974058"
type input "112.15"
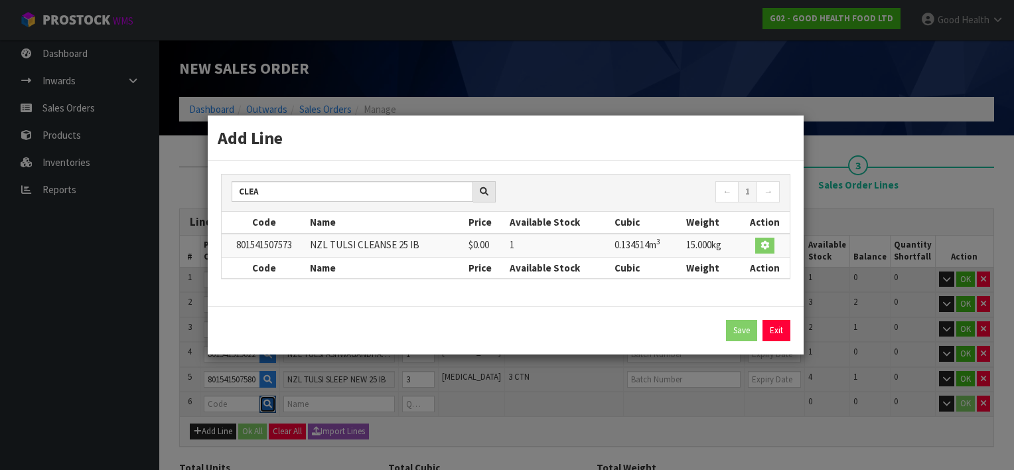
type input "801541507573"
type input "NZL TULSI CLEANSE 25 IB"
type input "0"
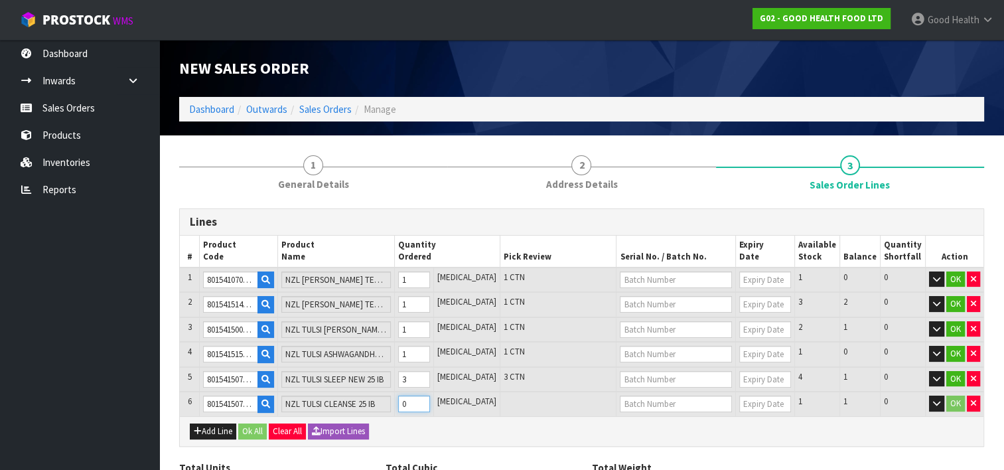
type input "8"
type input "1.108572"
type input "127.15"
drag, startPoint x: 443, startPoint y: 398, endPoint x: 431, endPoint y: 398, distance: 12.6
type input "1"
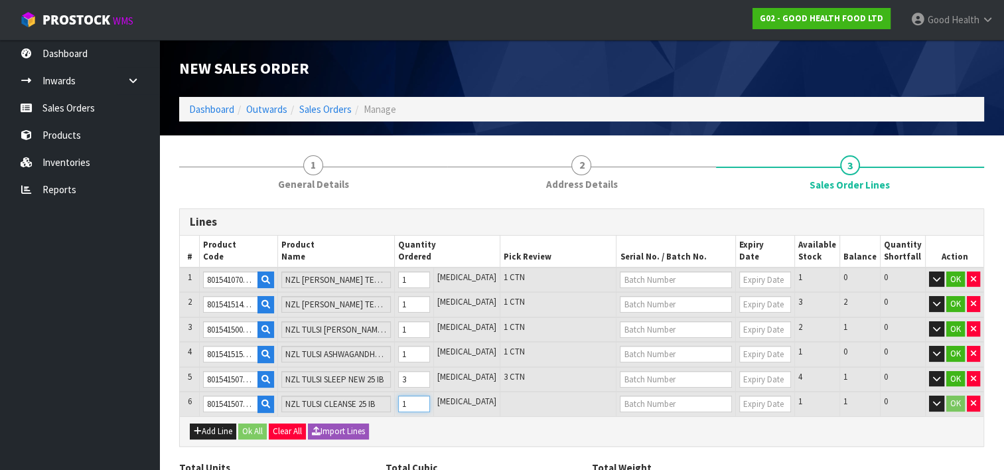
click at [430, 398] on input "1" at bounding box center [414, 404] width 32 height 17
click at [202, 428] on button "Add Line" at bounding box center [213, 432] width 46 height 16
type input "0"
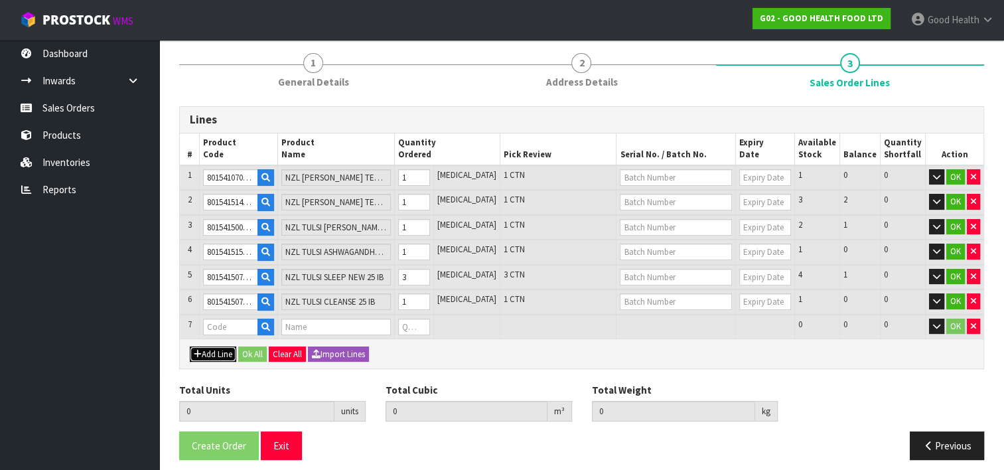
scroll to position [106, 0]
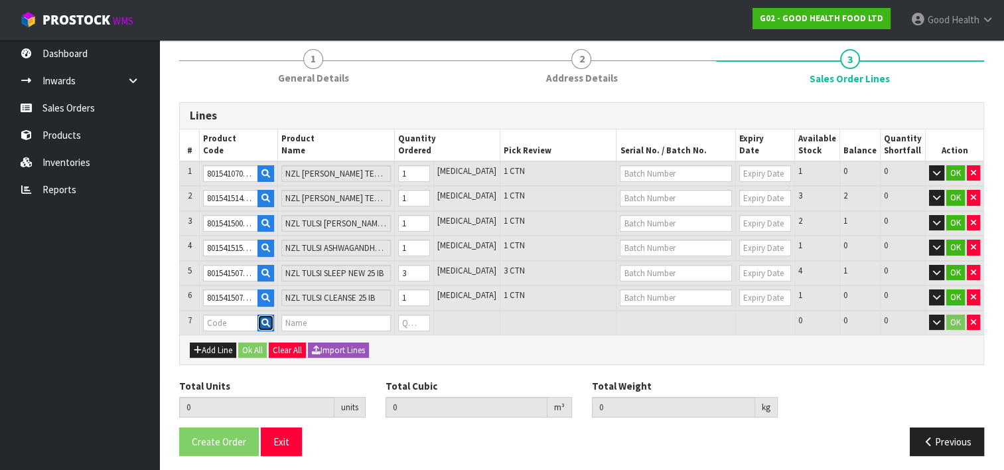
click at [270, 319] on icon "button" at bounding box center [266, 323] width 9 height 9
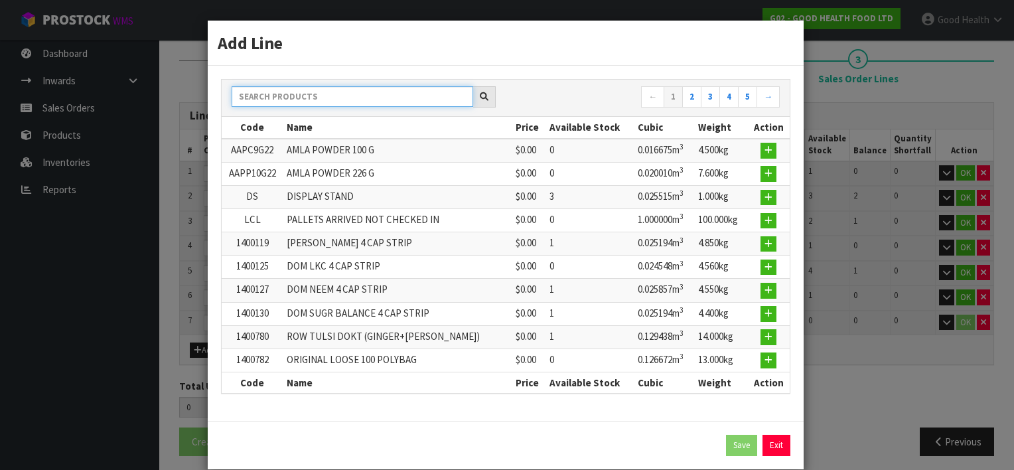
click at [307, 88] on input "text" at bounding box center [353, 96] width 242 height 21
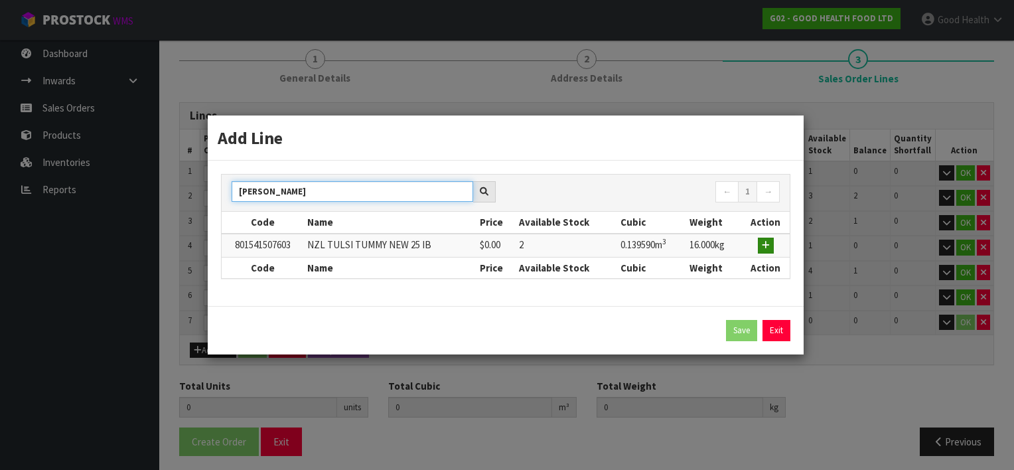
type input "[PERSON_NAME]"
click at [767, 243] on icon "button" at bounding box center [766, 245] width 8 height 9
type input "8"
type input "1.108572"
type input "127.15"
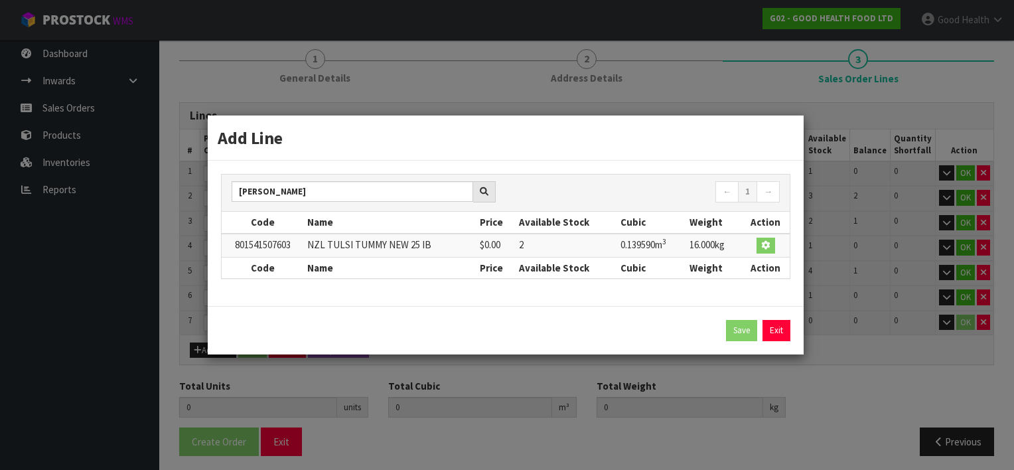
type input "801541507603"
type input "NZL TULSI TUMMY NEW 25 IB"
type input "0"
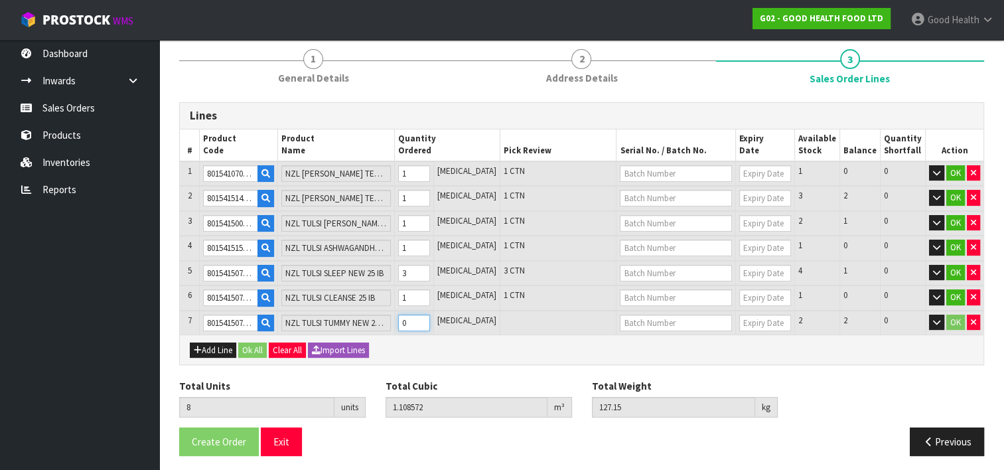
type input "9"
type input "1.248162"
type input "143.15"
type input "1"
click at [430, 315] on input "1" at bounding box center [414, 323] width 32 height 17
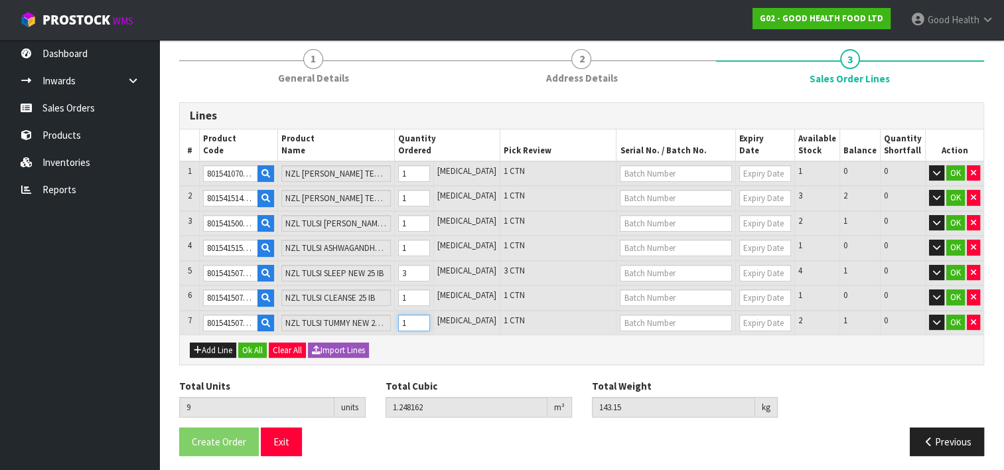
type input "10"
type input "1.387752"
type input "159.15"
type input "2"
click at [430, 315] on input "2" at bounding box center [414, 323] width 32 height 17
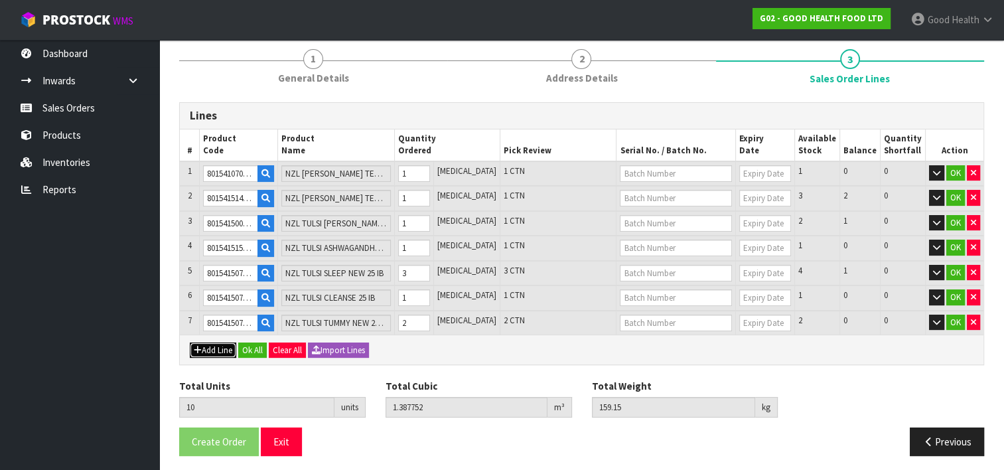
click at [215, 343] on button "Add Line" at bounding box center [213, 351] width 46 height 16
type input "0"
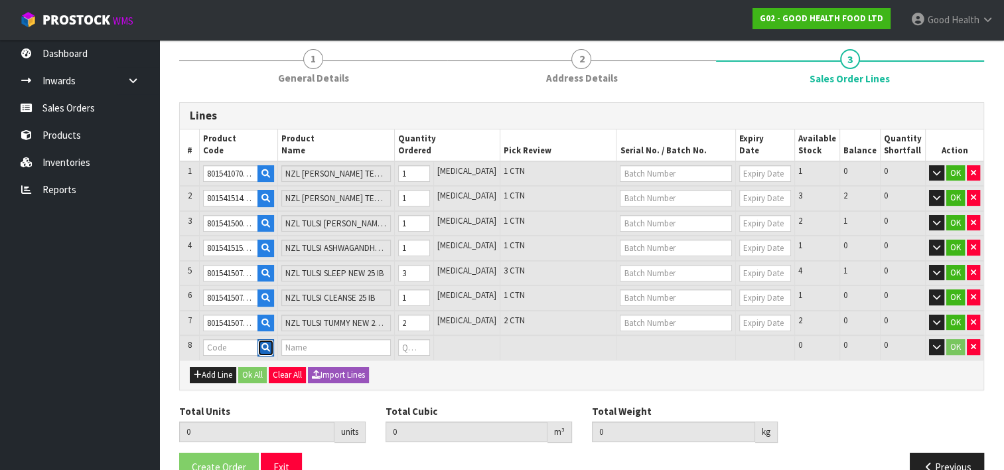
click at [270, 343] on icon "button" at bounding box center [266, 347] width 9 height 9
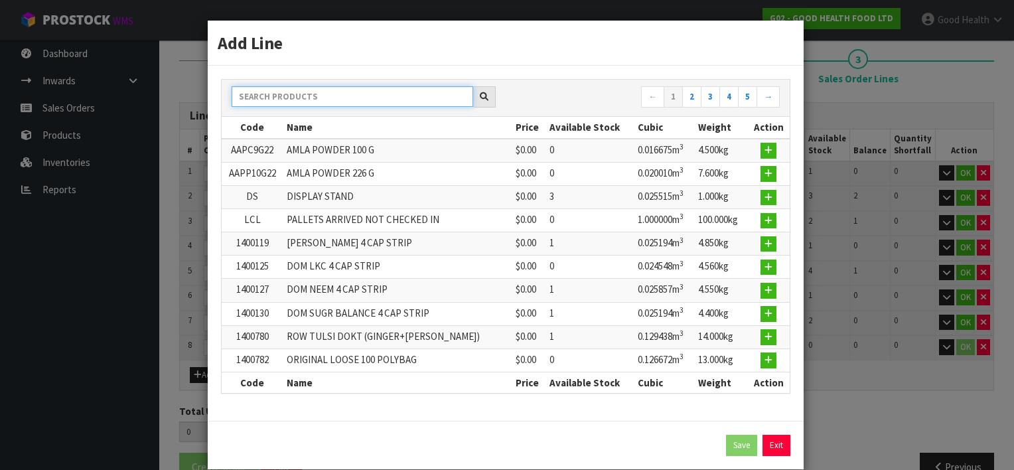
click at [297, 100] on input "text" at bounding box center [353, 96] width 242 height 21
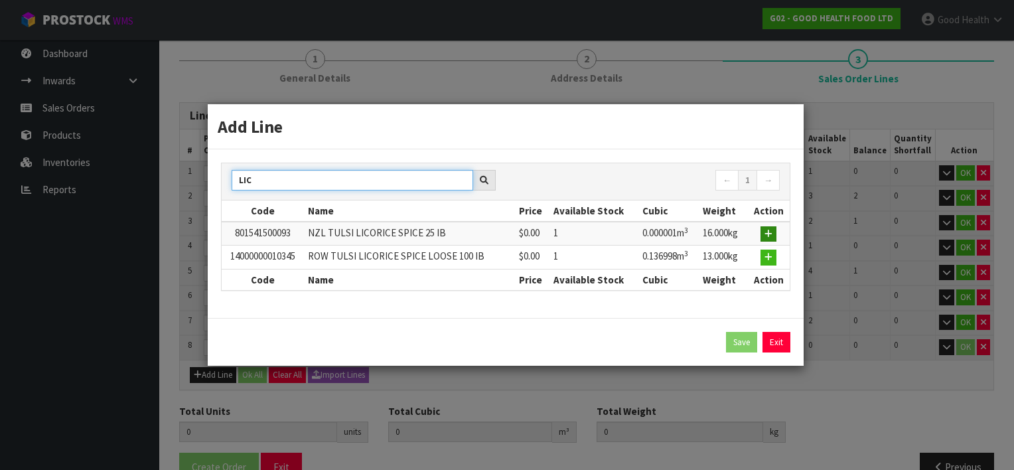
type input "LIC"
click at [770, 234] on icon "button" at bounding box center [769, 234] width 8 height 9
type input "10"
type input "1.387752"
type input "159.15"
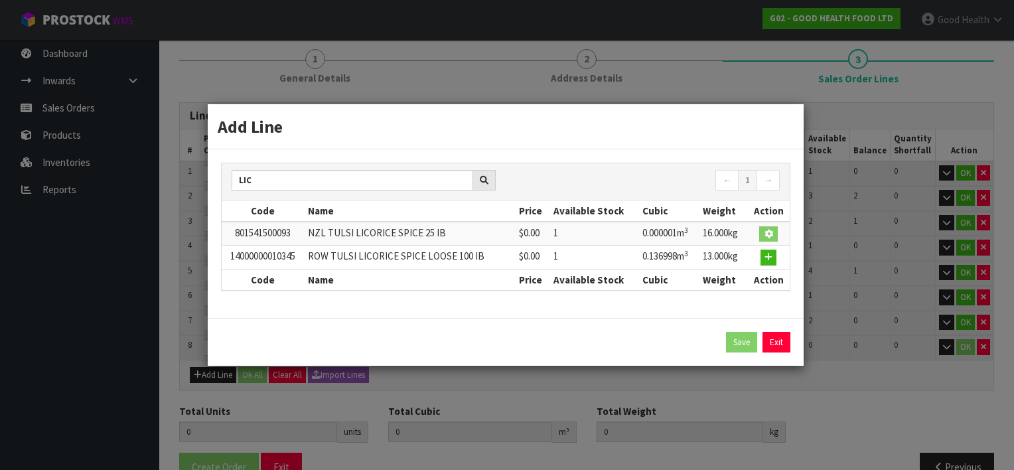
type input "801541500093"
type input "NZL TULSI LICORICE SPICE 25 IB"
type input "0"
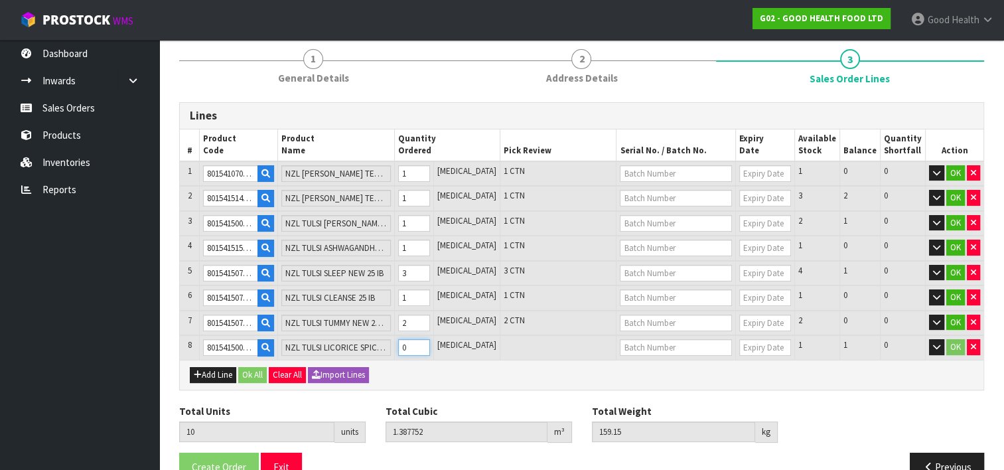
type input "11"
type input "1.387753"
type input "175.15"
type input "1"
click at [430, 339] on input "1" at bounding box center [414, 347] width 32 height 17
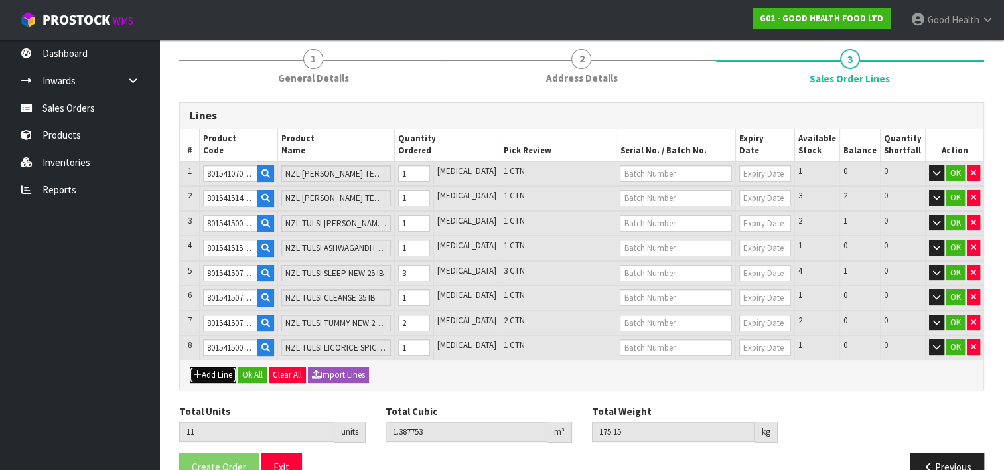
click at [207, 367] on button "Add Line" at bounding box center [213, 375] width 46 height 16
type input "0"
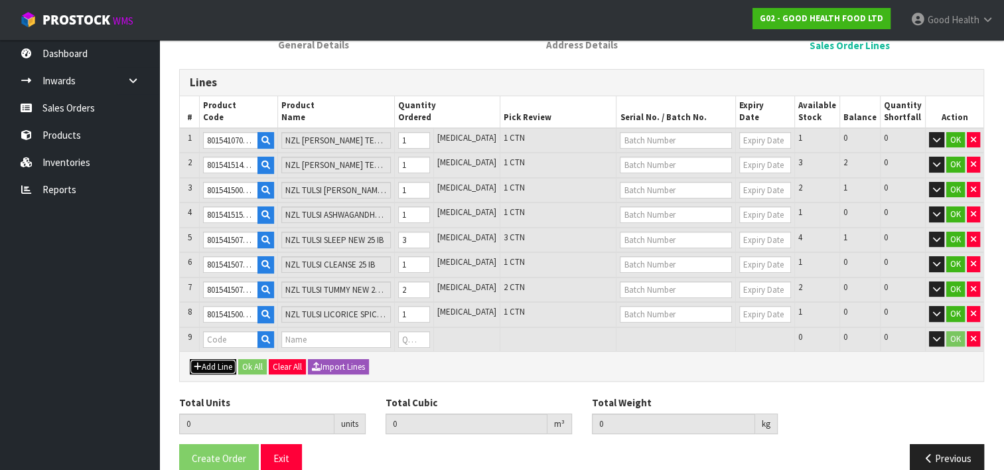
scroll to position [155, 0]
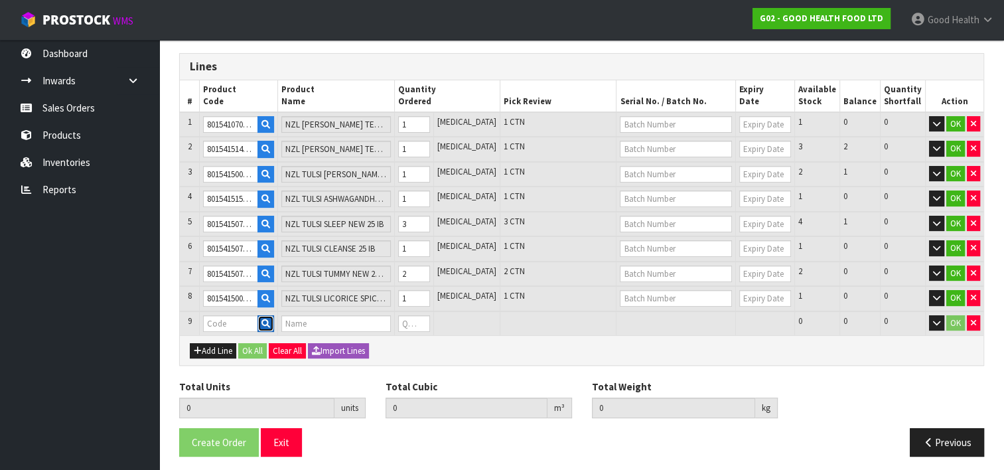
click at [270, 319] on icon "button" at bounding box center [266, 323] width 9 height 9
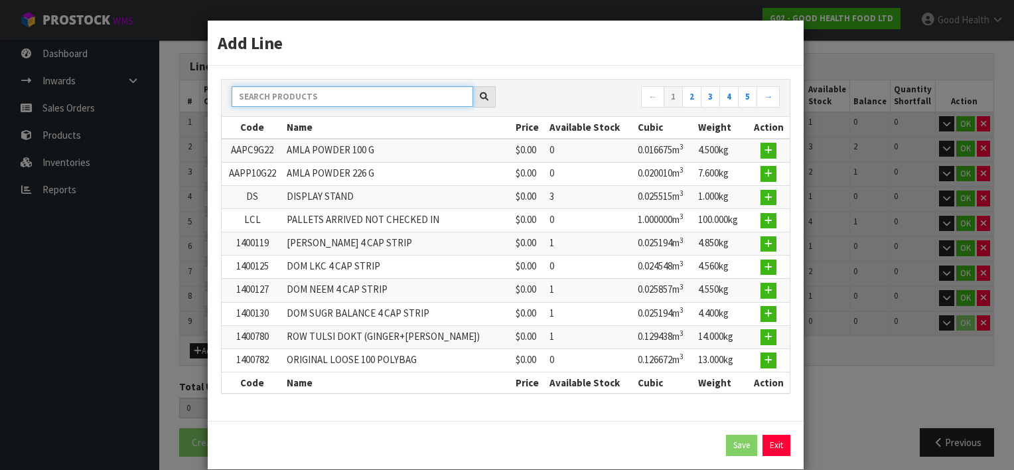
click at [289, 96] on input "text" at bounding box center [353, 96] width 242 height 21
click at [295, 100] on input "text" at bounding box center [353, 96] width 242 height 21
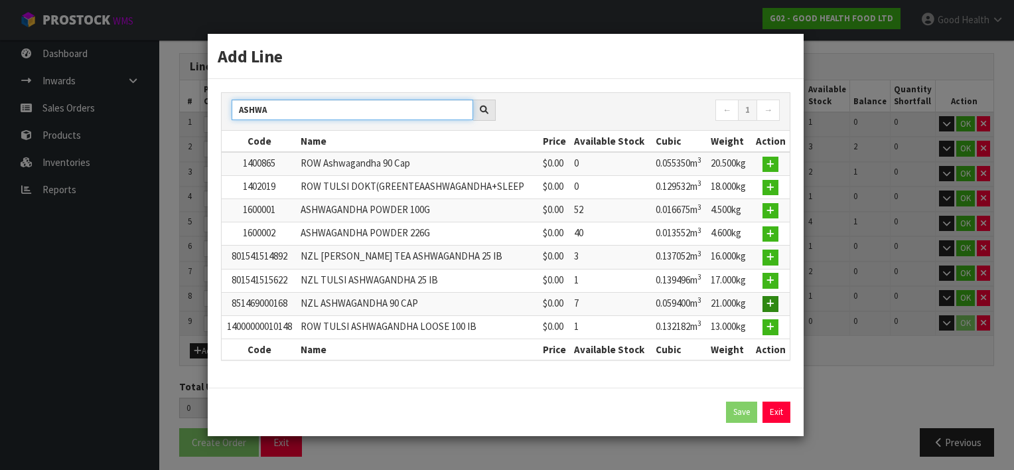
type input "ASHWA"
click at [770, 300] on icon "button" at bounding box center [771, 303] width 8 height 9
type input "11"
type input "1.387753"
type input "175.15"
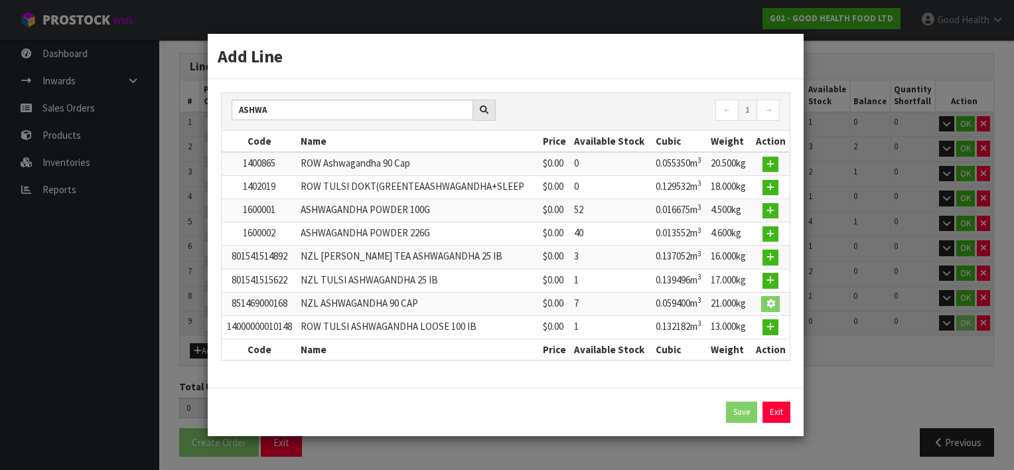
type input "851469000168"
type input "NZL ASHWAGANDHA 90 CAP"
type input "0"
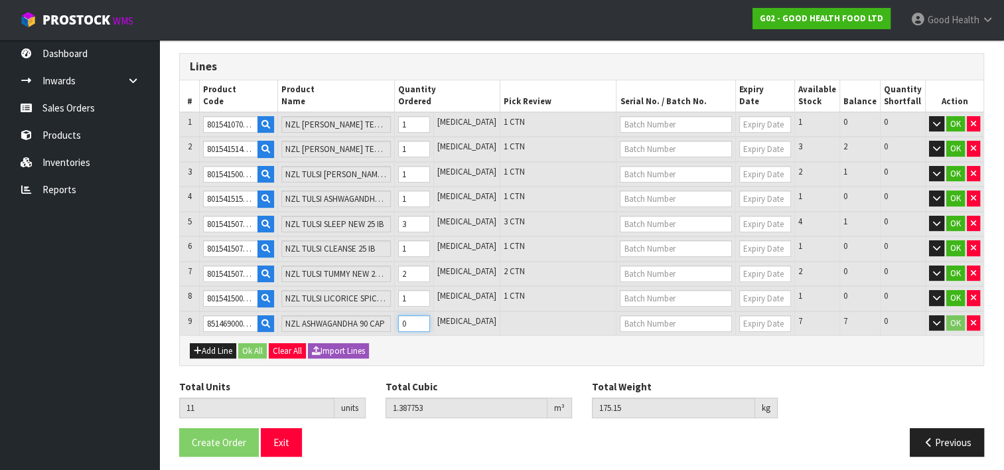
type input "12"
type input "1.447153"
type input "196.15"
type input "1"
click at [430, 316] on input "1" at bounding box center [414, 323] width 32 height 17
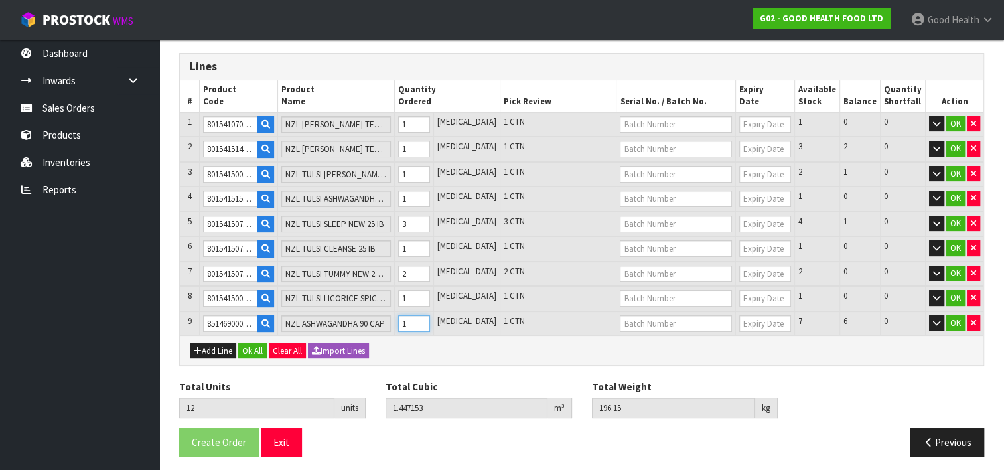
type input "13"
type input "1.506553"
type input "217.15"
type input "2"
click at [430, 316] on input "2" at bounding box center [414, 323] width 32 height 17
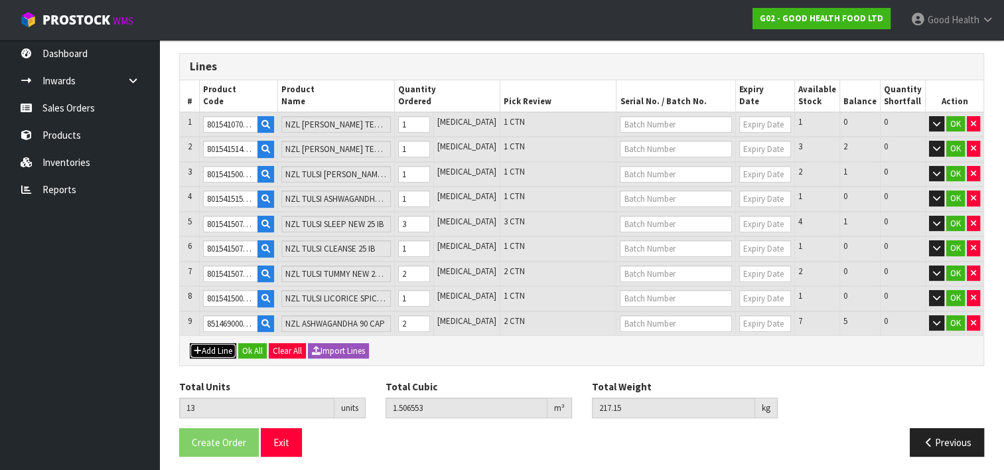
click at [218, 343] on button "Add Line" at bounding box center [213, 351] width 46 height 16
type input "0"
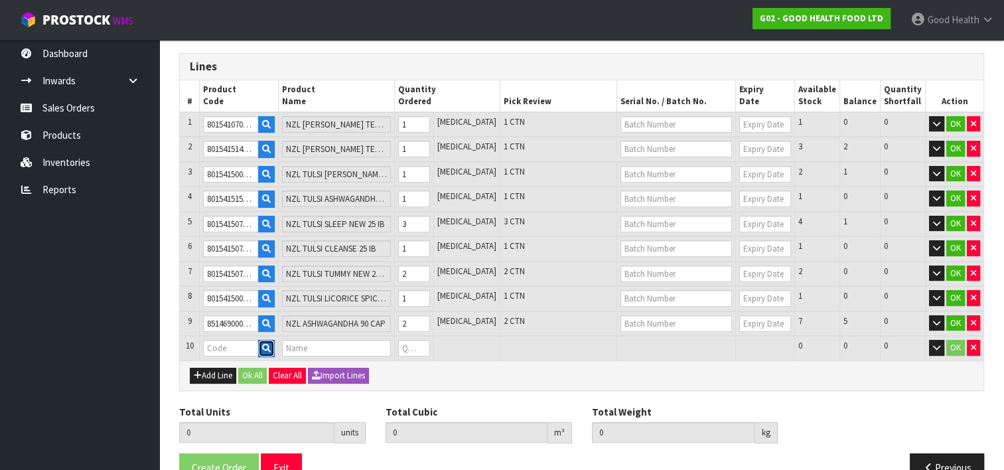
click at [271, 344] on icon "button" at bounding box center [266, 348] width 9 height 9
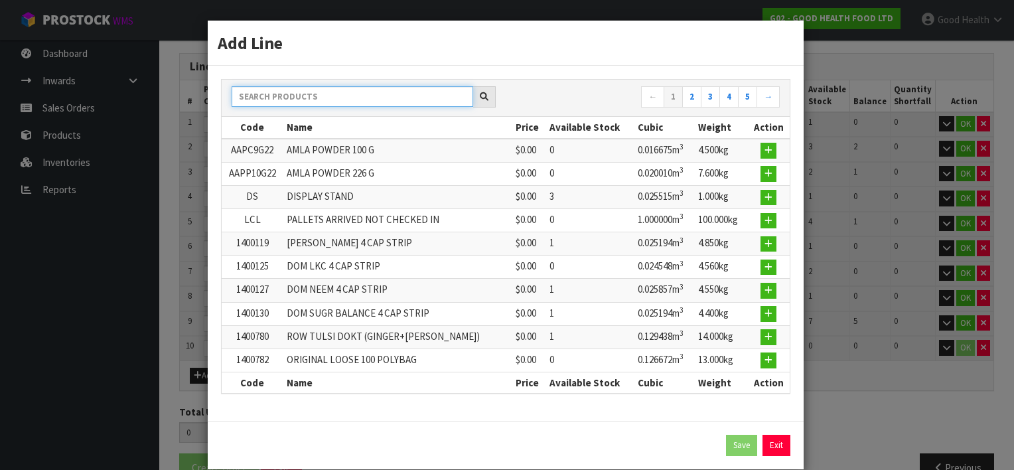
click at [320, 96] on input "text" at bounding box center [353, 96] width 242 height 21
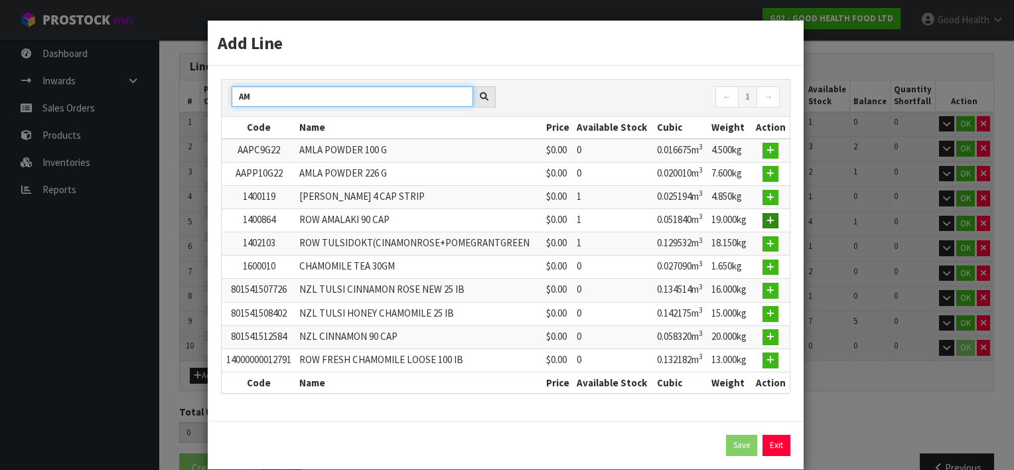
type input "AM"
click at [767, 216] on icon "button" at bounding box center [771, 220] width 8 height 9
type input "13"
type input "1.506553"
type input "217.15"
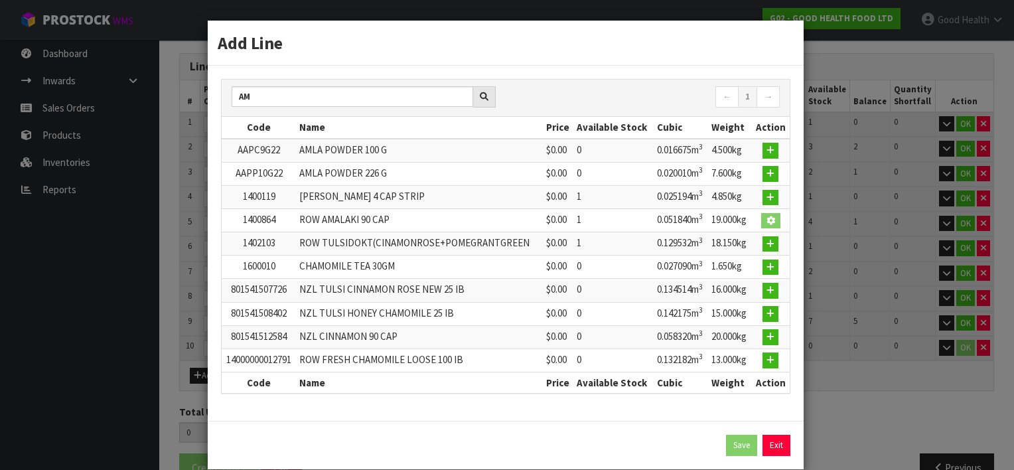
type input "1400864"
type input "ROW AMALAKI 90 CAP"
type input "0"
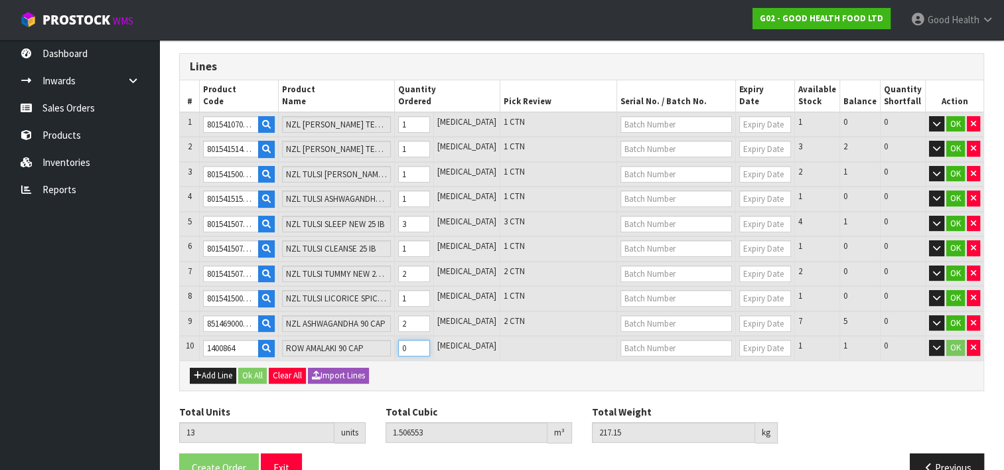
type input "14"
type input "1.558393"
type input "236.15"
drag, startPoint x: 443, startPoint y: 341, endPoint x: 437, endPoint y: 342, distance: 6.8
type input "1"
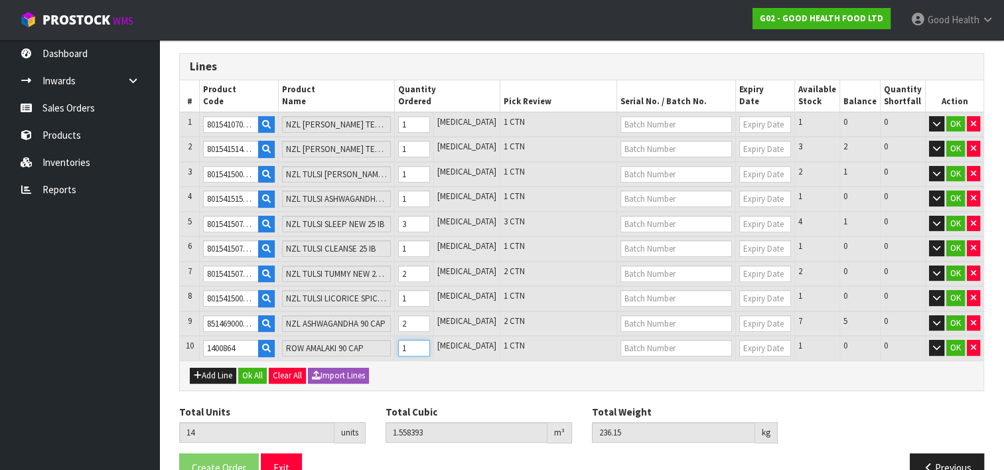
click at [430, 341] on input "1" at bounding box center [414, 348] width 32 height 17
click at [204, 368] on button "Add Line" at bounding box center [213, 376] width 46 height 16
type input "0"
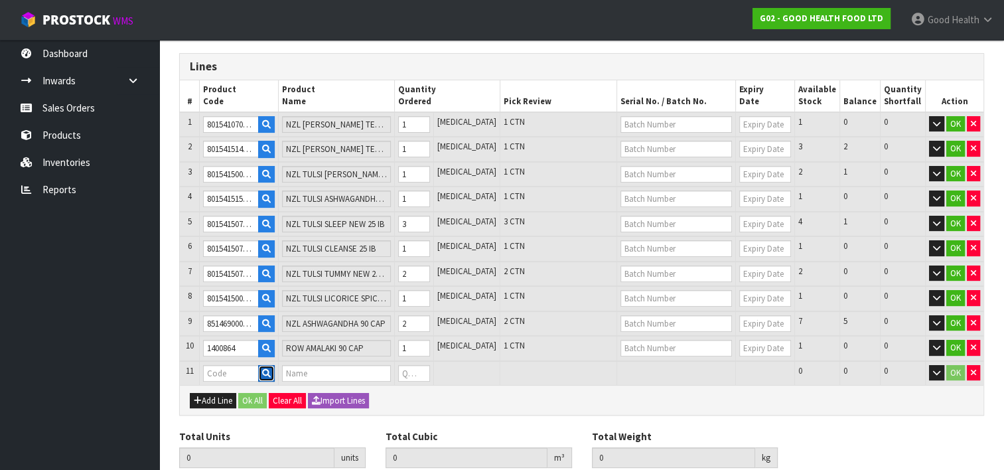
click at [271, 369] on icon "button" at bounding box center [266, 373] width 9 height 9
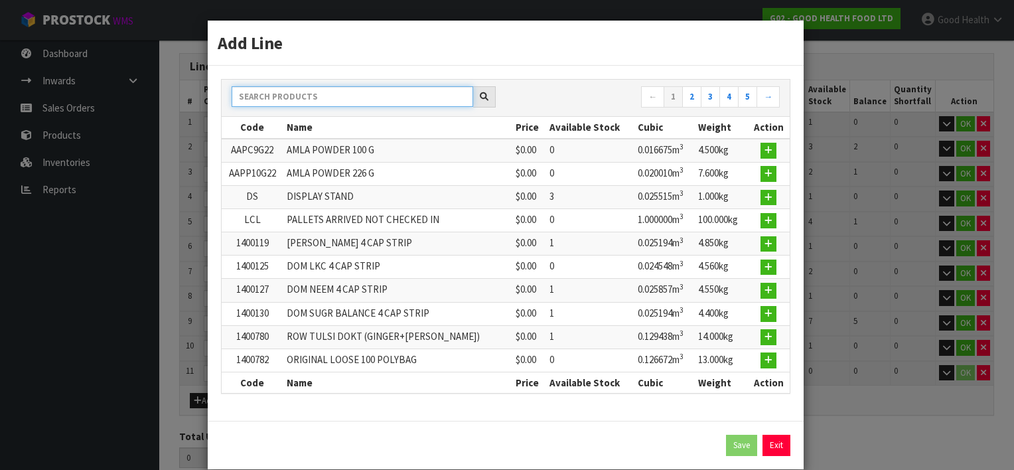
click at [292, 101] on input "text" at bounding box center [353, 96] width 242 height 21
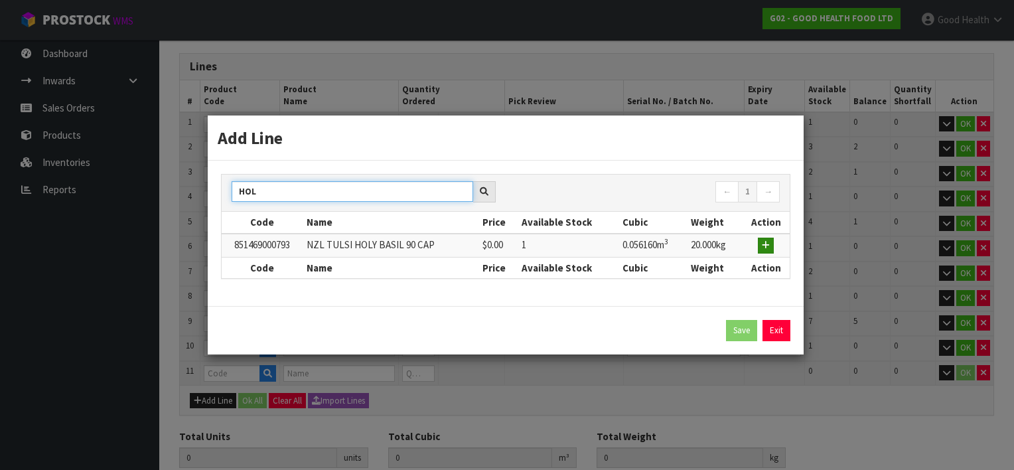
type input "HOL"
click at [772, 244] on button "button" at bounding box center [766, 246] width 16 height 16
type input "14"
type input "1.558393"
type input "236.15"
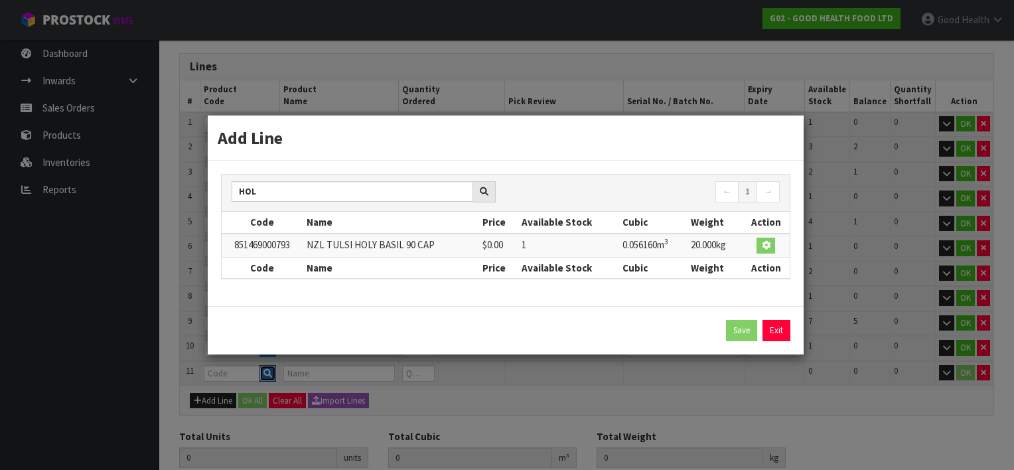
type input "851469000793"
type input "NZL TULSI HOLY BASIL 90 CAP"
type input "0"
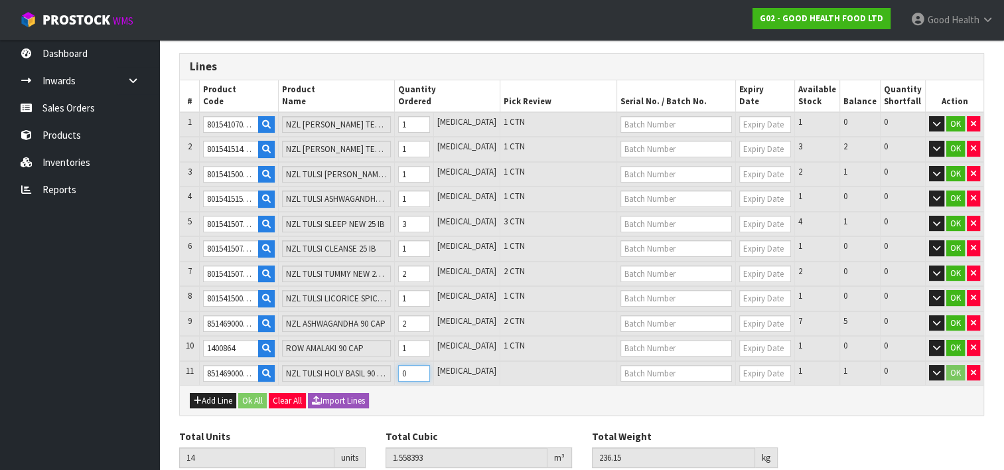
type input "15"
type input "1.614553"
type input "256.15"
type input "1"
click at [430, 365] on input "1" at bounding box center [414, 373] width 32 height 17
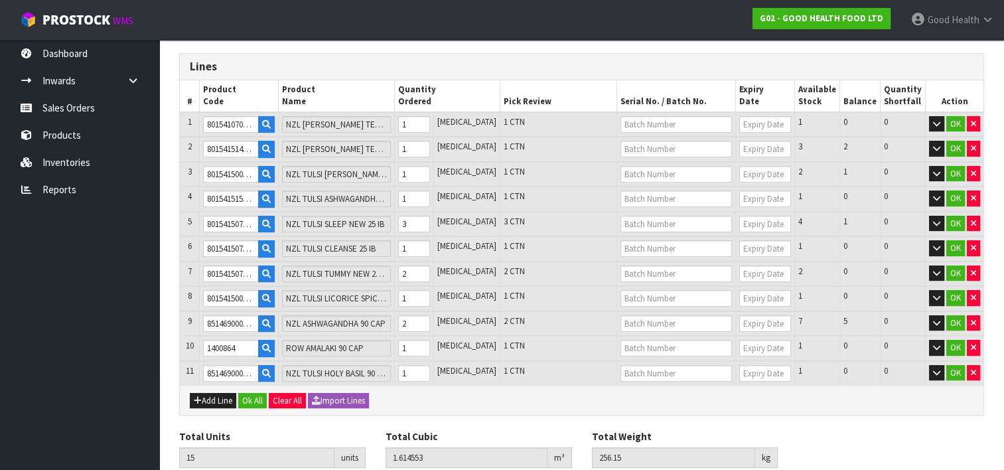
click at [187, 393] on div "Add Line Ok All Clear All Import Lines" at bounding box center [582, 400] width 804 height 30
click at [208, 393] on button "Add Line" at bounding box center [213, 401] width 46 height 16
type input "0"
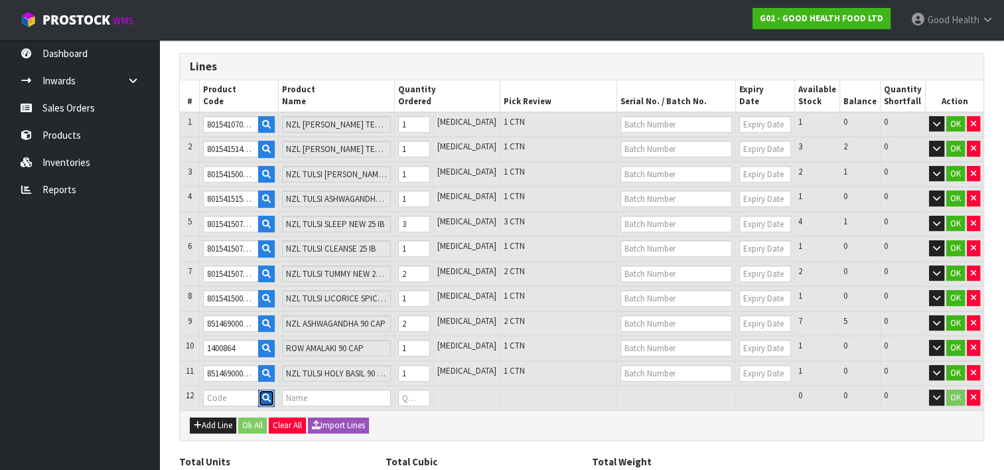
click at [270, 394] on icon "button" at bounding box center [266, 398] width 9 height 9
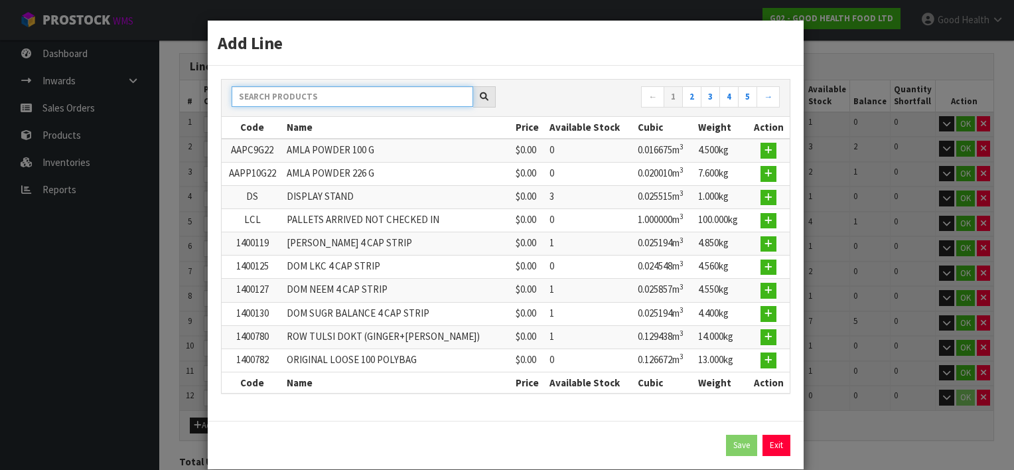
click at [289, 96] on input "text" at bounding box center [353, 96] width 242 height 21
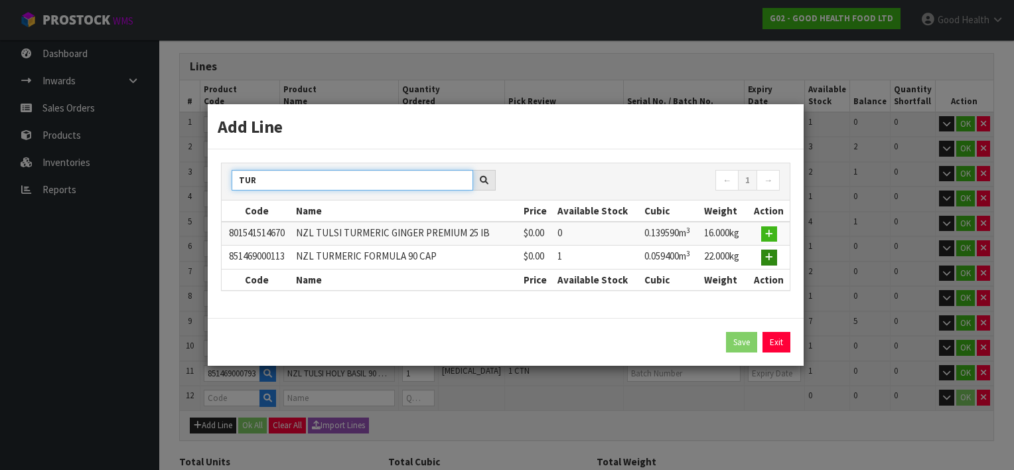
type input "TUR"
click at [771, 256] on icon "button" at bounding box center [769, 257] width 8 height 9
type input "15"
type input "1.614553"
type input "256.15"
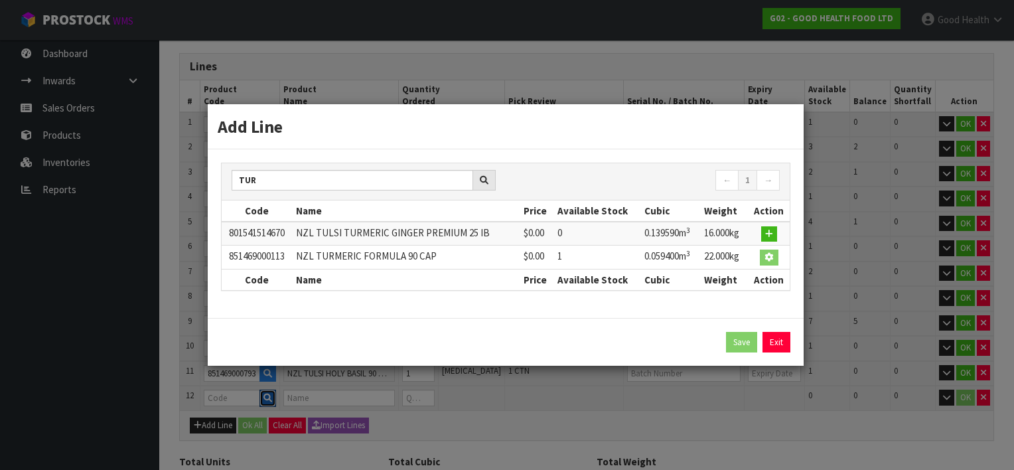
type input "851469000113"
type input "NZL TURMERIC FORMULA 90 CAP"
type input "0"
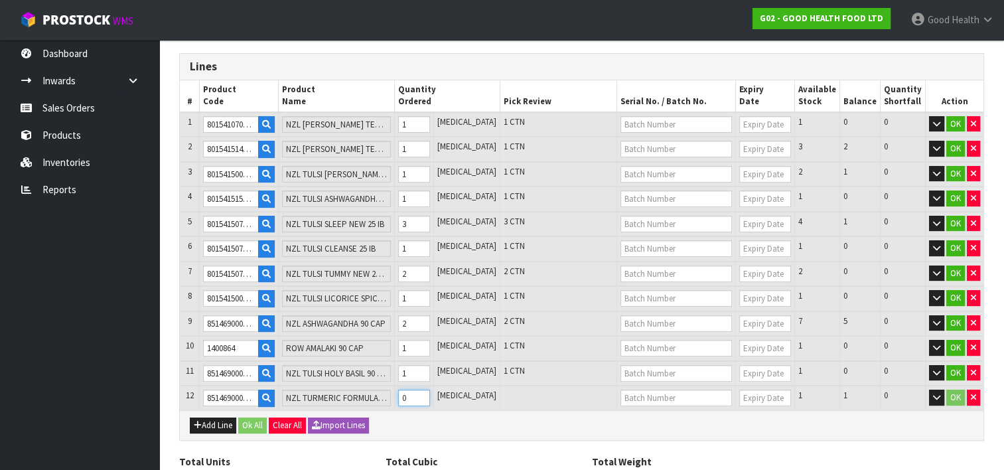
type input "16"
type input "1.673953"
type input "278.15"
type input "1"
click at [430, 390] on input "1" at bounding box center [414, 398] width 32 height 17
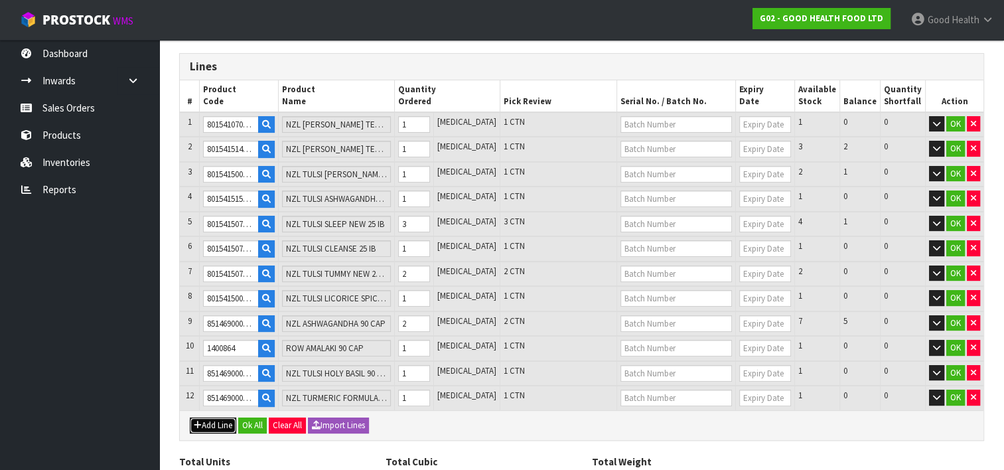
click at [216, 418] on button "Add Line" at bounding box center [213, 426] width 46 height 16
type input "0"
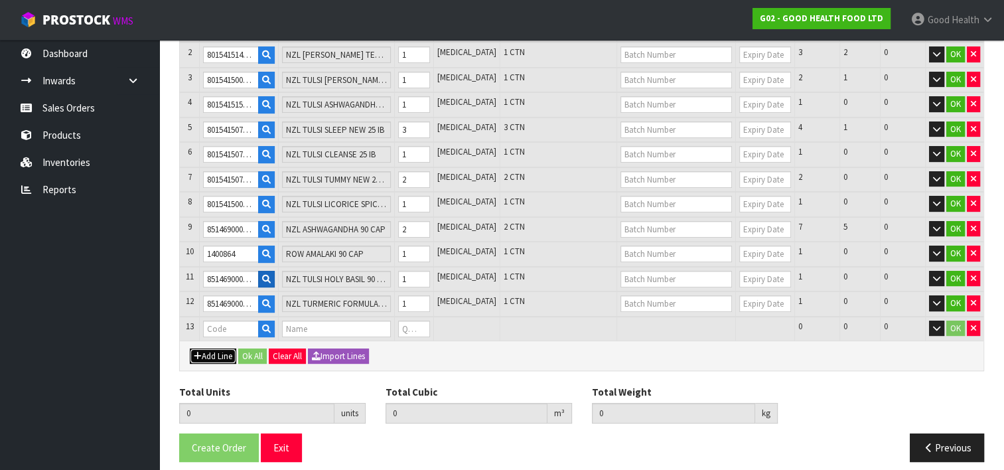
scroll to position [252, 0]
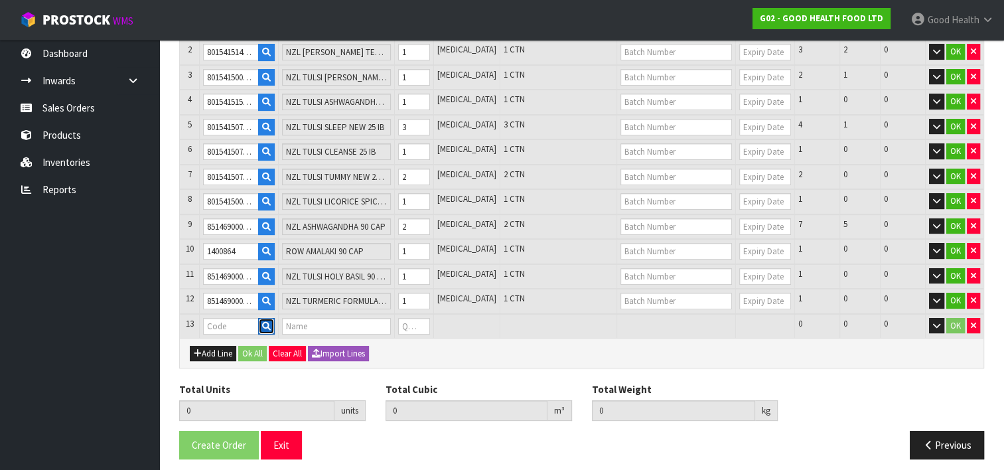
click at [275, 318] on button "button" at bounding box center [266, 326] width 17 height 17
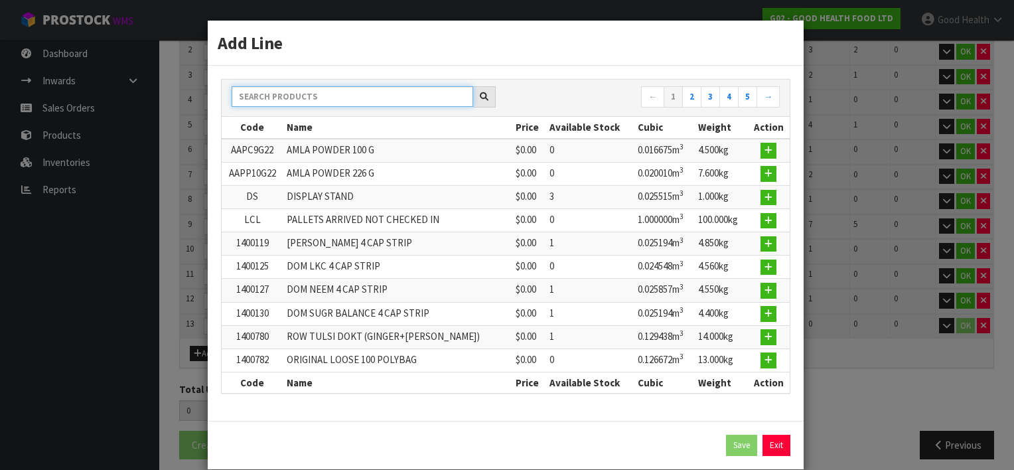
click at [284, 98] on input "text" at bounding box center [353, 96] width 242 height 21
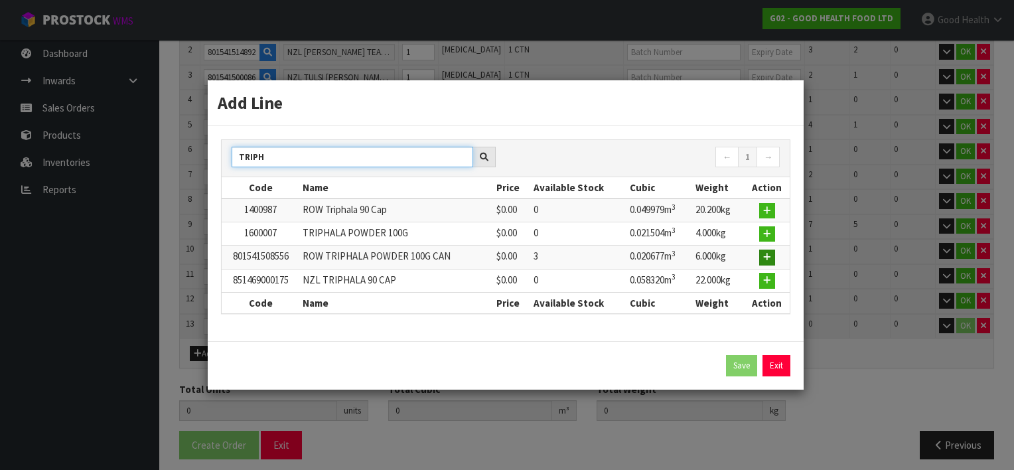
type input "TRIPH"
click at [767, 256] on icon "button" at bounding box center [767, 257] width 8 height 9
type input "16"
type input "1.673953"
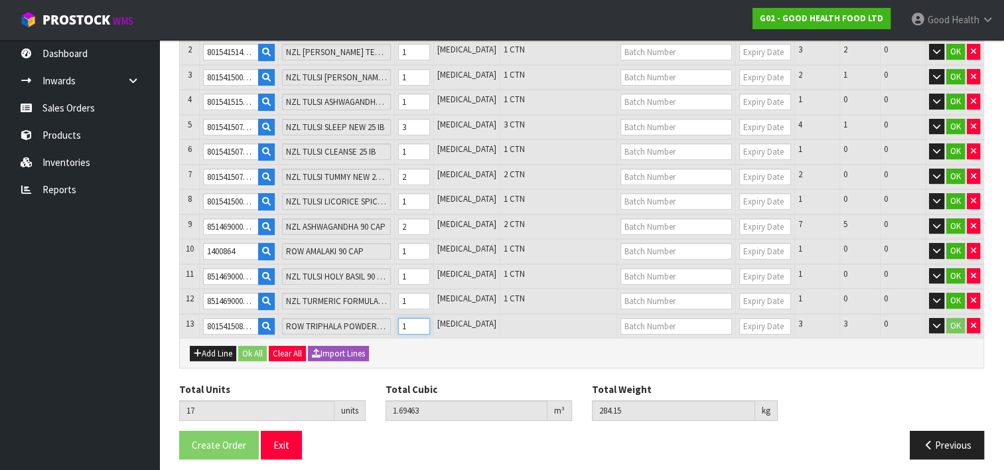
click at [430, 318] on input "1" at bounding box center [414, 326] width 32 height 17
click at [204, 346] on button "Add Line" at bounding box center [213, 354] width 46 height 16
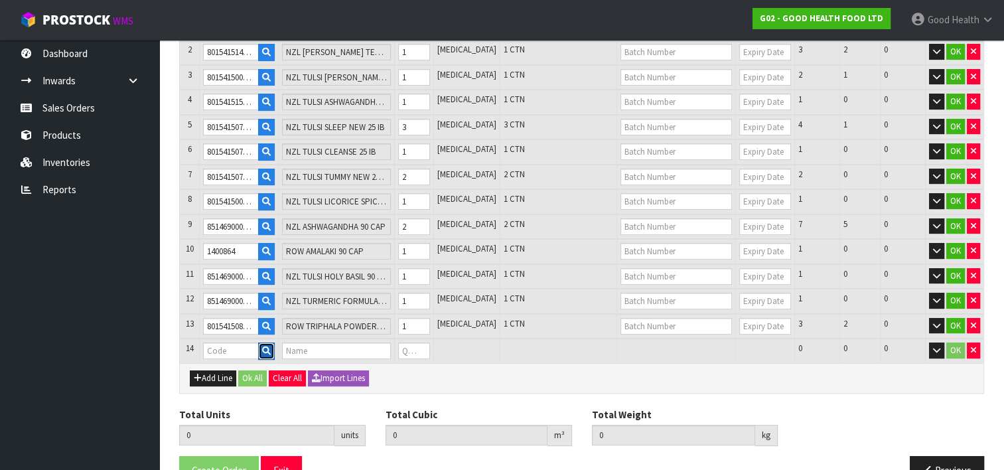
click at [274, 343] on button "button" at bounding box center [266, 351] width 17 height 17
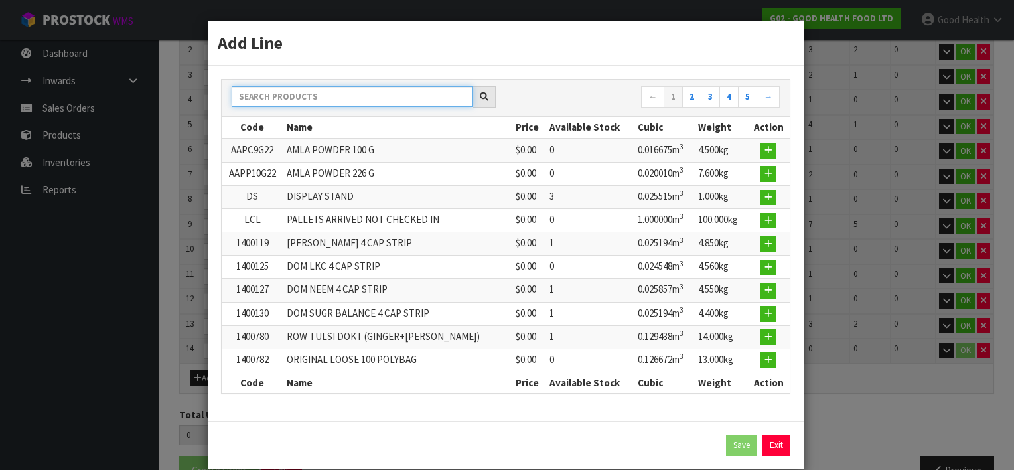
click at [295, 92] on input "text" at bounding box center [353, 96] width 242 height 21
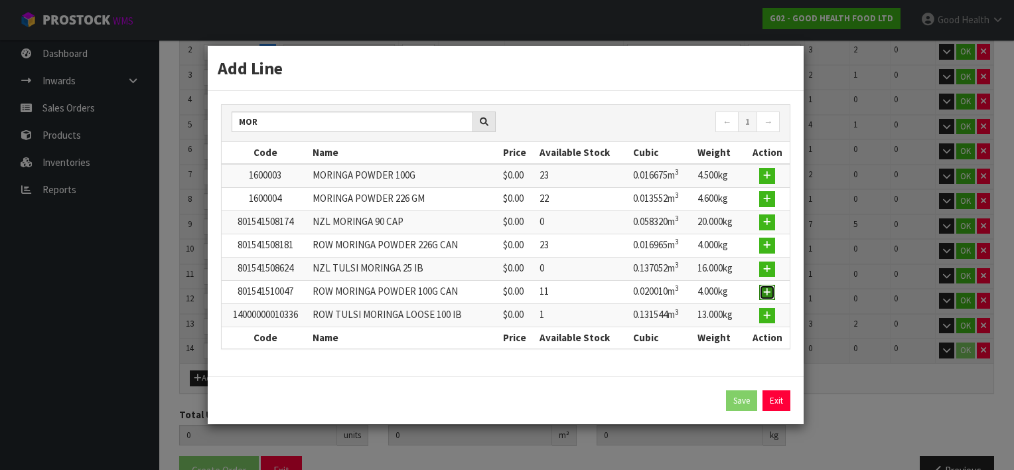
click at [768, 288] on icon "button" at bounding box center [767, 292] width 8 height 9
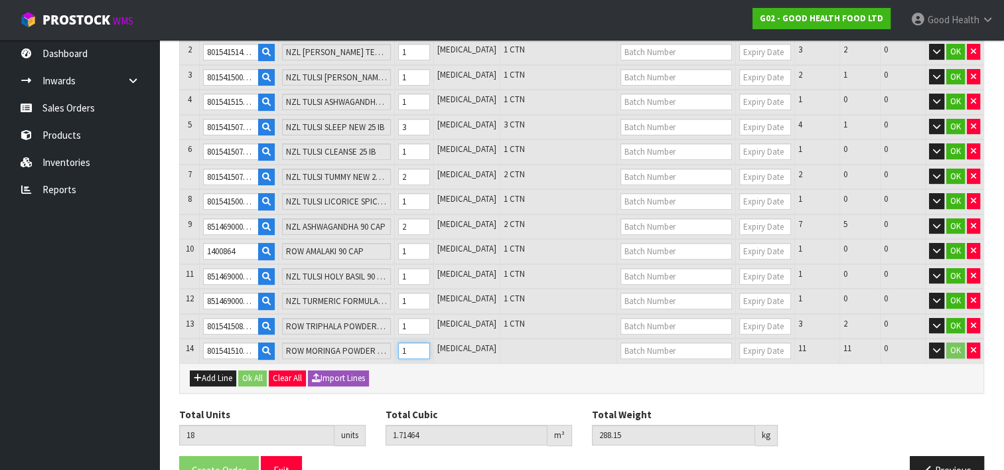
click at [430, 343] on input "1" at bounding box center [414, 351] width 32 height 17
click at [212, 372] on button "Add Line" at bounding box center [213, 378] width 46 height 16
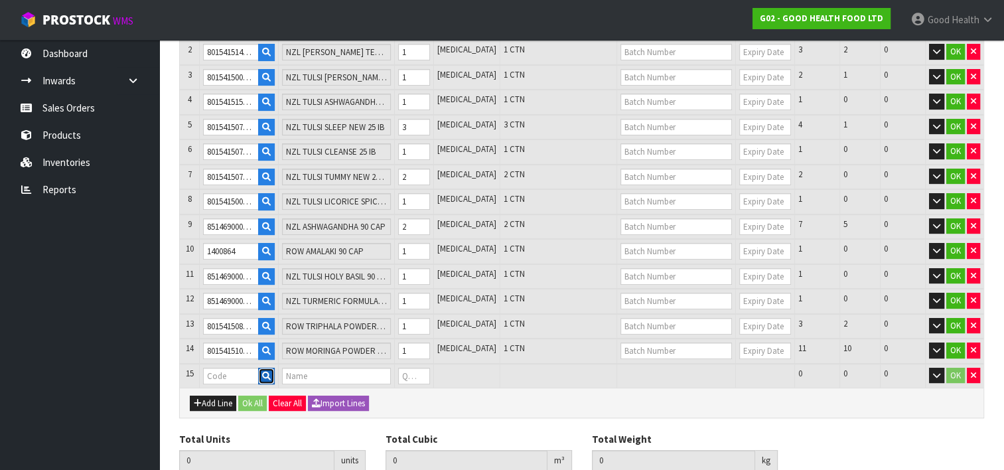
click at [271, 372] on icon "button" at bounding box center [266, 376] width 9 height 9
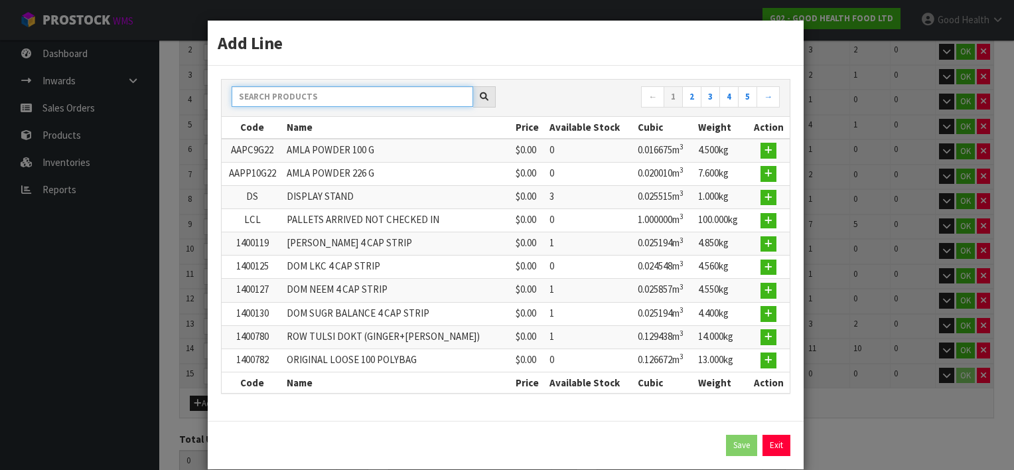
click at [281, 100] on input "text" at bounding box center [353, 96] width 242 height 21
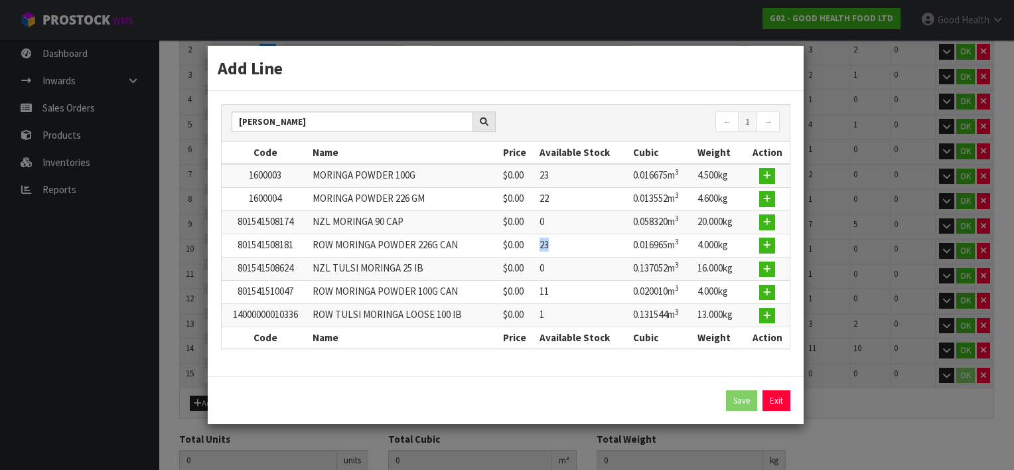
drag, startPoint x: 547, startPoint y: 245, endPoint x: 574, endPoint y: 245, distance: 26.6
click at [574, 245] on tr "801541508181 ROW MORINGA POWDER 226G CAN $0.00 23 0.016965m 3 4.000kg" at bounding box center [506, 245] width 568 height 23
click at [769, 241] on icon "button" at bounding box center [767, 245] width 8 height 9
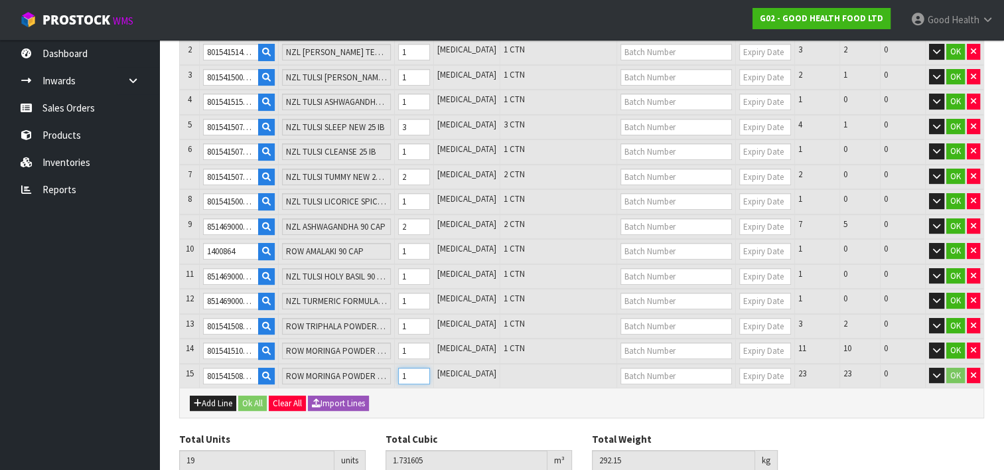
click at [430, 368] on input "1" at bounding box center [414, 376] width 32 height 17
click at [430, 368] on input "2" at bounding box center [414, 376] width 32 height 17
click at [430, 368] on input "3" at bounding box center [414, 376] width 32 height 17
click at [228, 396] on button "Add Line" at bounding box center [213, 404] width 46 height 16
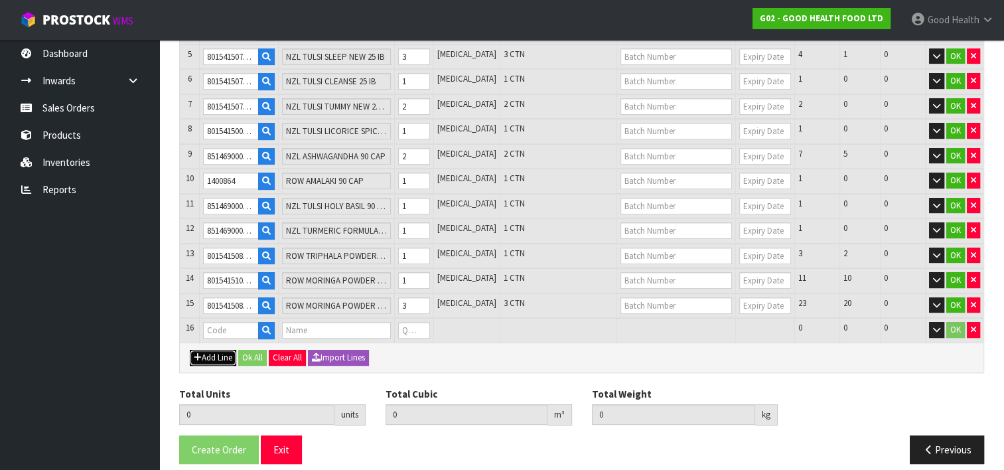
scroll to position [326, 0]
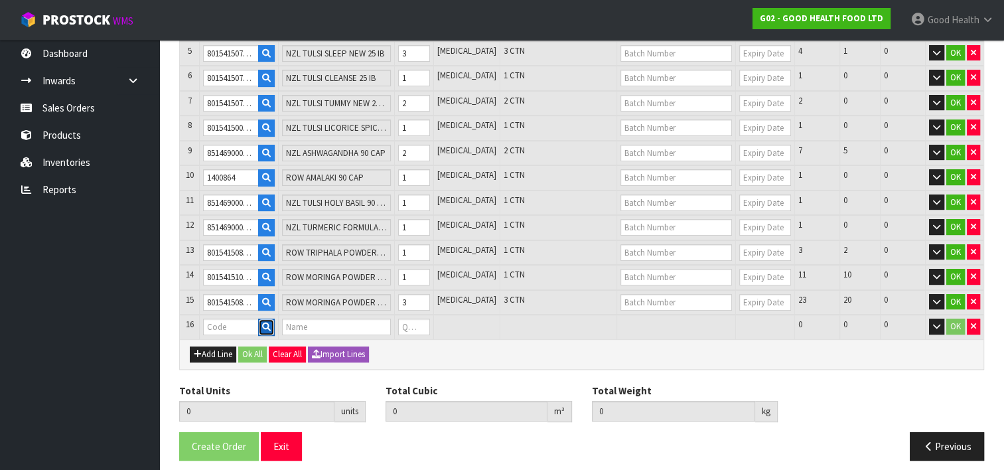
click at [271, 323] on icon "button" at bounding box center [266, 327] width 9 height 9
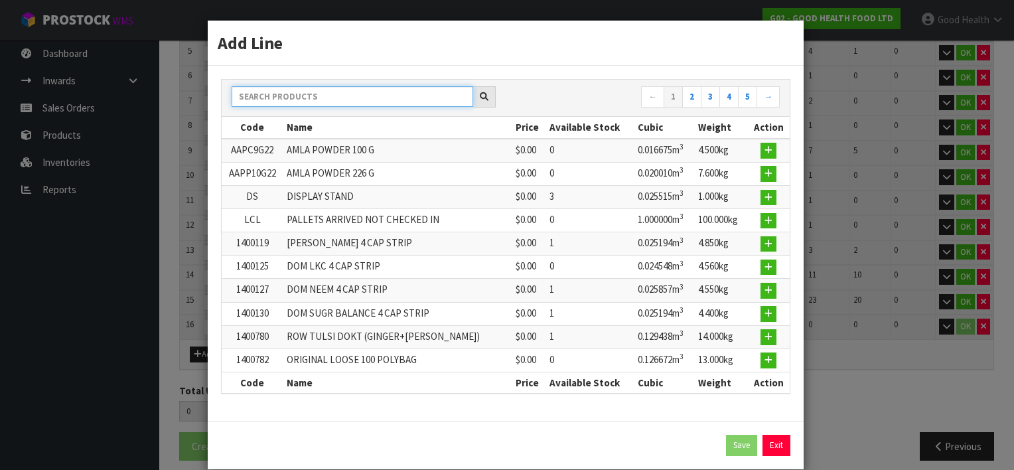
click at [280, 99] on input "text" at bounding box center [353, 96] width 242 height 21
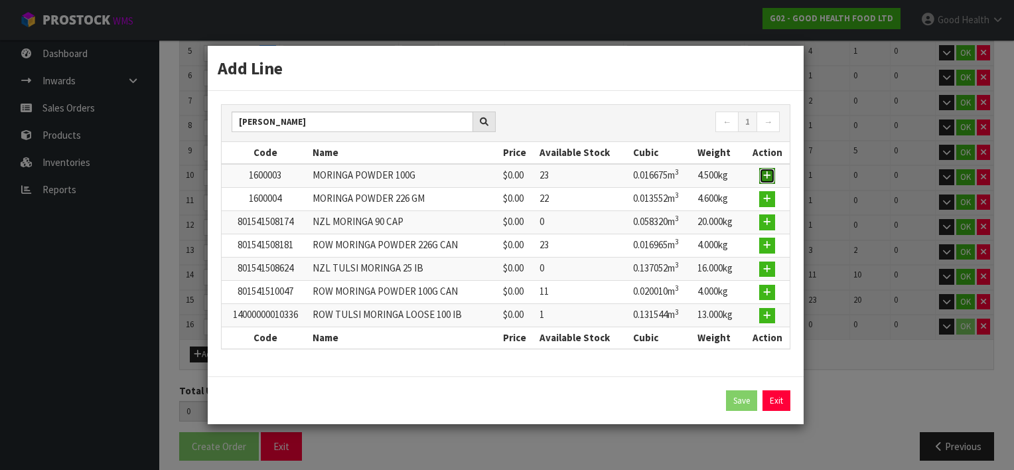
click at [767, 176] on icon "button" at bounding box center [767, 175] width 8 height 9
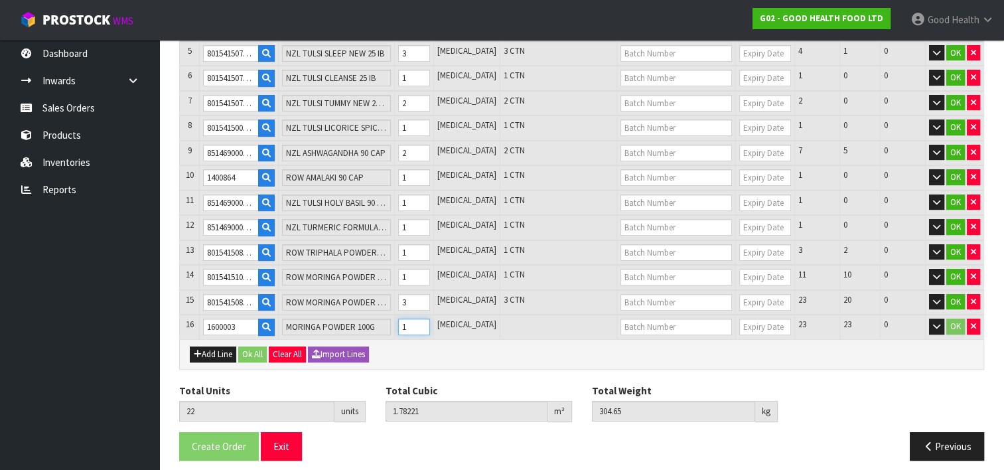
click at [430, 319] on input "1" at bounding box center [414, 327] width 32 height 17
click at [430, 319] on input "2" at bounding box center [414, 327] width 32 height 17
click at [430, 319] on input "3" at bounding box center [414, 327] width 32 height 17
click at [430, 319] on input "4" at bounding box center [414, 327] width 32 height 17
click at [430, 319] on input "5" at bounding box center [414, 327] width 32 height 17
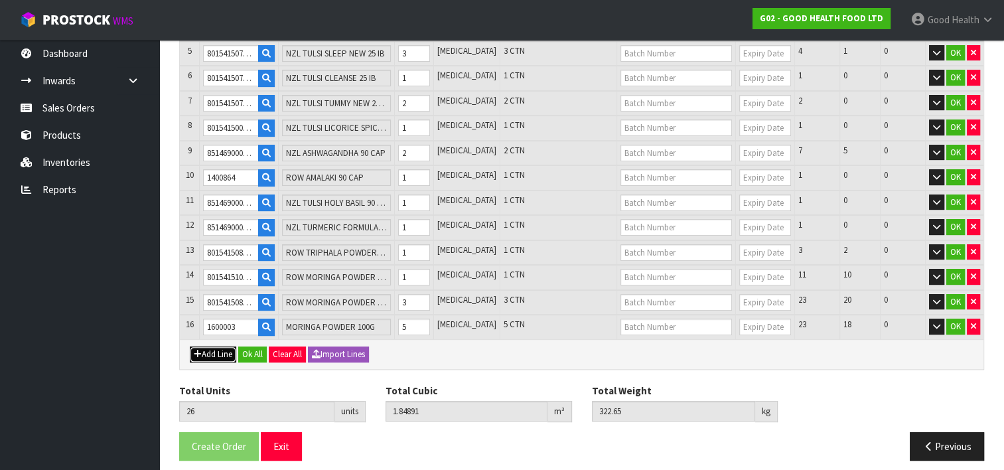
click at [216, 347] on button "Add Line" at bounding box center [213, 355] width 46 height 16
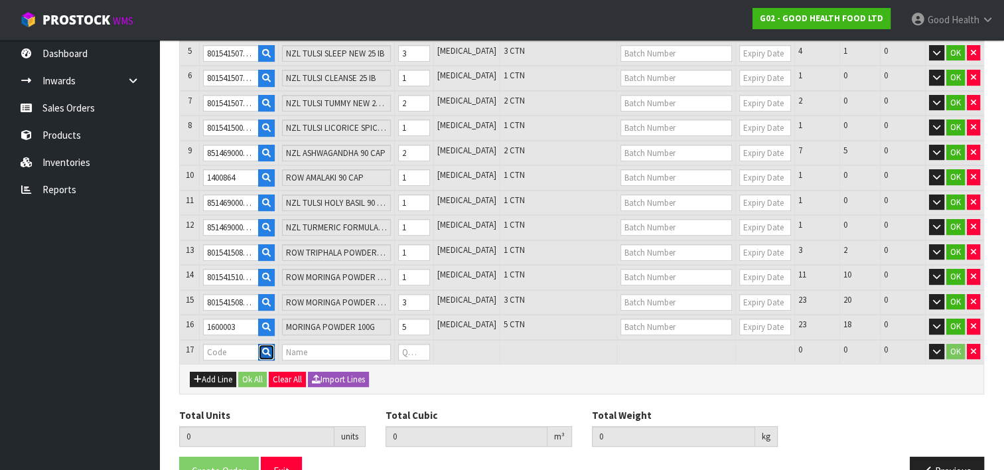
click at [271, 348] on icon "button" at bounding box center [266, 352] width 9 height 9
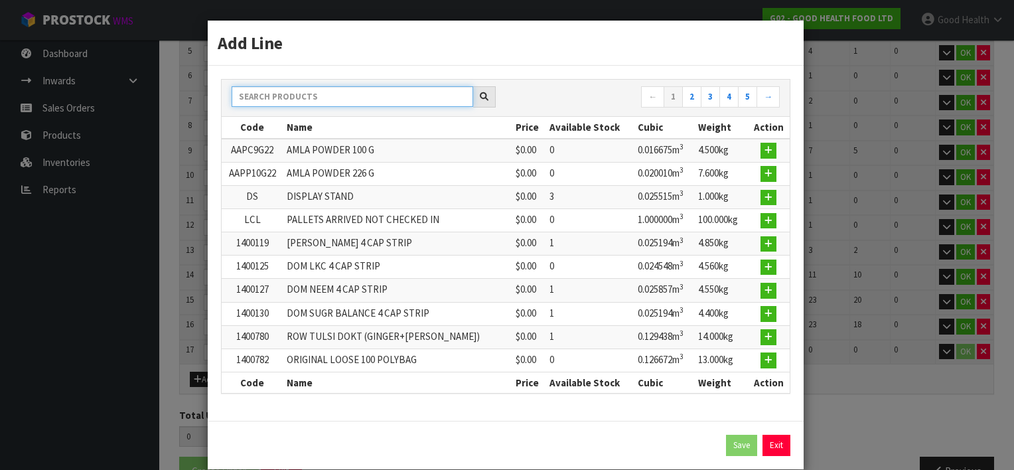
click at [305, 101] on input "text" at bounding box center [353, 96] width 242 height 21
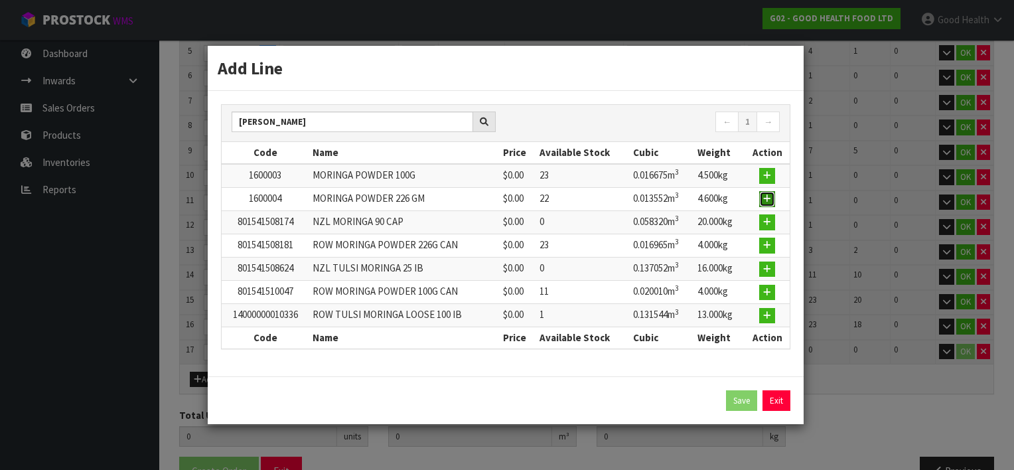
click at [768, 197] on icon "button" at bounding box center [767, 199] width 8 height 9
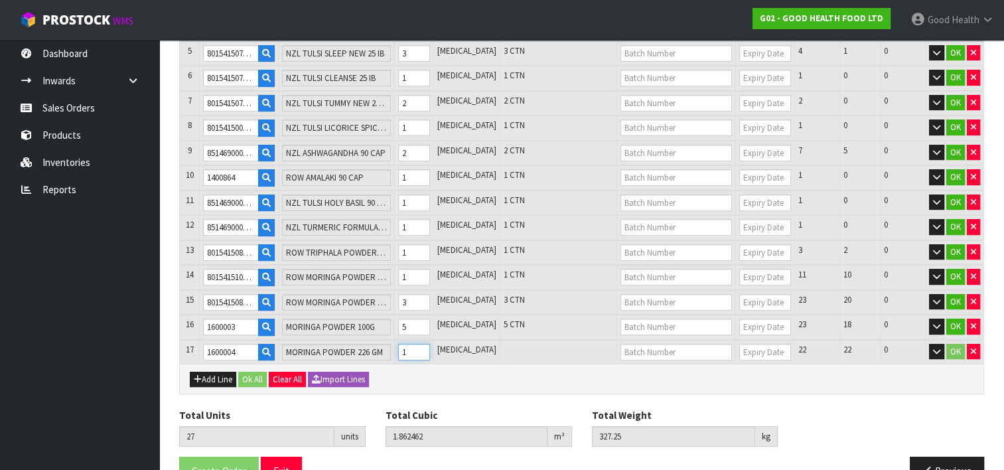
click at [430, 344] on input "1" at bounding box center [414, 352] width 32 height 17
click at [430, 344] on input "2" at bounding box center [414, 352] width 32 height 17
click at [430, 344] on input "3" at bounding box center [414, 352] width 32 height 17
click at [430, 344] on input "4" at bounding box center [414, 352] width 32 height 17
click at [430, 344] on input "5" at bounding box center [414, 352] width 32 height 17
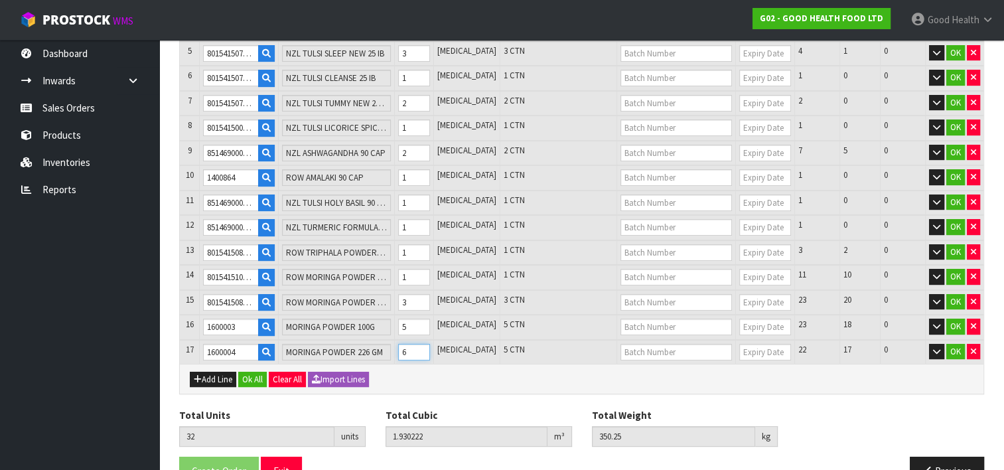
click at [430, 344] on input "6" at bounding box center [414, 352] width 32 height 17
click at [430, 344] on input "7" at bounding box center [414, 352] width 32 height 17
click at [430, 344] on input "8" at bounding box center [414, 352] width 32 height 17
click at [430, 344] on input "9" at bounding box center [414, 352] width 32 height 17
click at [430, 344] on input "10" at bounding box center [414, 352] width 32 height 17
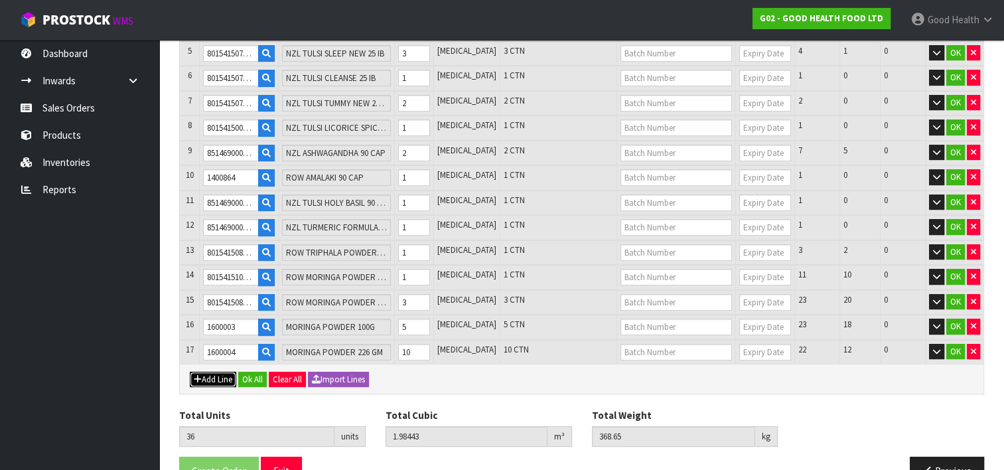
click at [221, 372] on button "Add Line" at bounding box center [213, 380] width 46 height 16
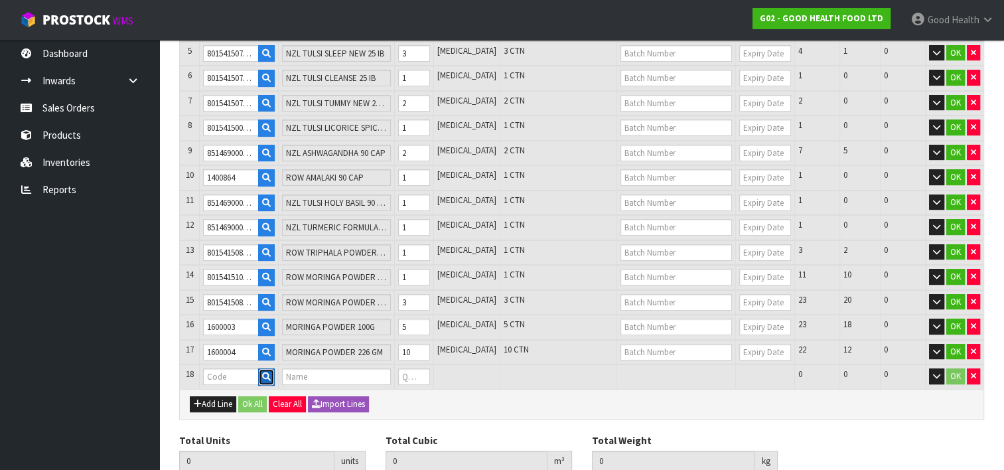
click at [269, 372] on icon "button" at bounding box center [266, 376] width 9 height 9
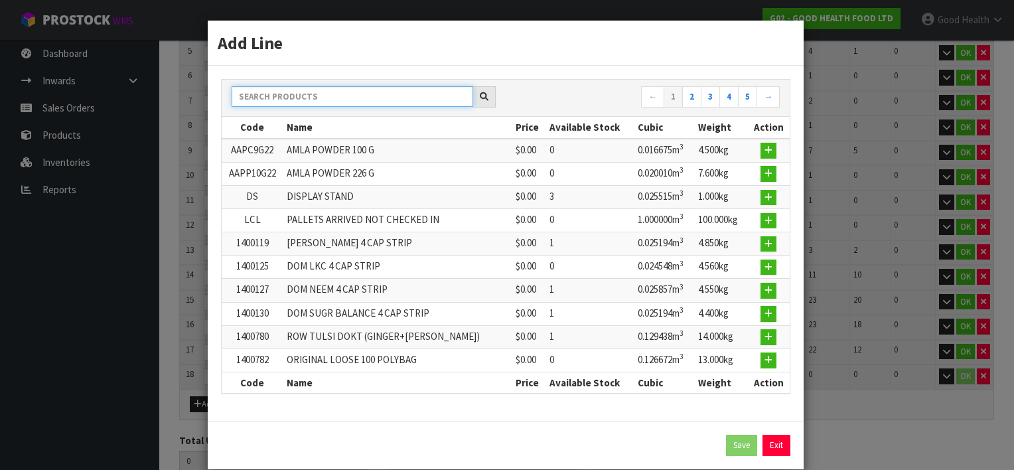
click at [300, 98] on input "text" at bounding box center [353, 96] width 242 height 21
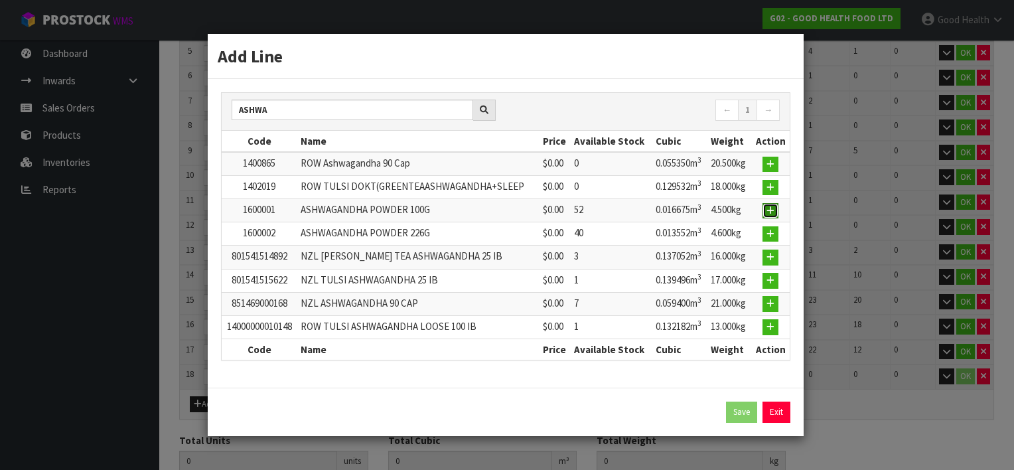
click at [773, 209] on icon "button" at bounding box center [771, 210] width 8 height 9
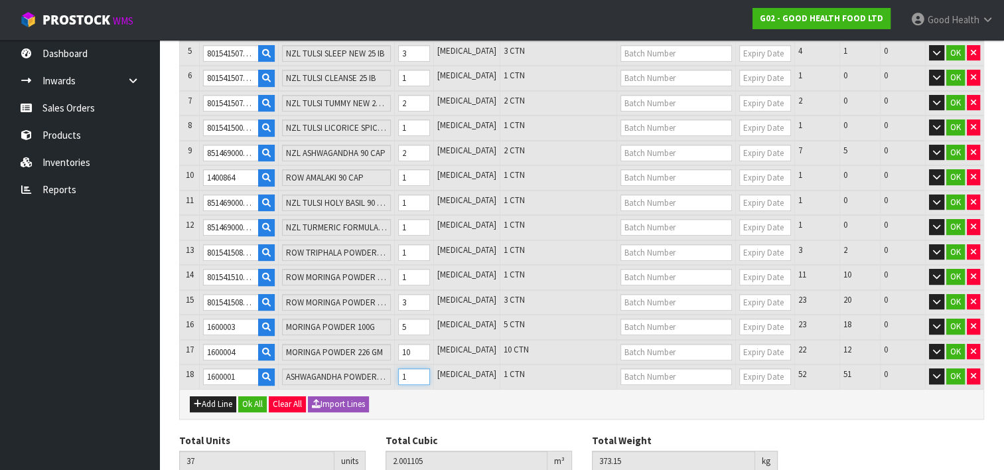
click at [430, 368] on input "1" at bounding box center [414, 376] width 32 height 17
click at [430, 368] on input "2" at bounding box center [414, 376] width 32 height 17
click at [430, 368] on input "3" at bounding box center [414, 376] width 32 height 17
click at [218, 396] on button "Add Line" at bounding box center [213, 404] width 46 height 16
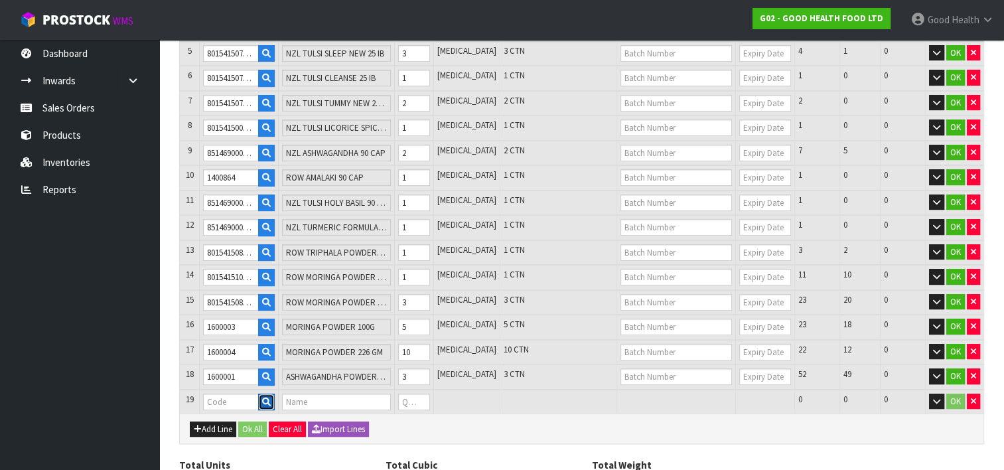
click at [270, 398] on icon "button" at bounding box center [266, 402] width 9 height 9
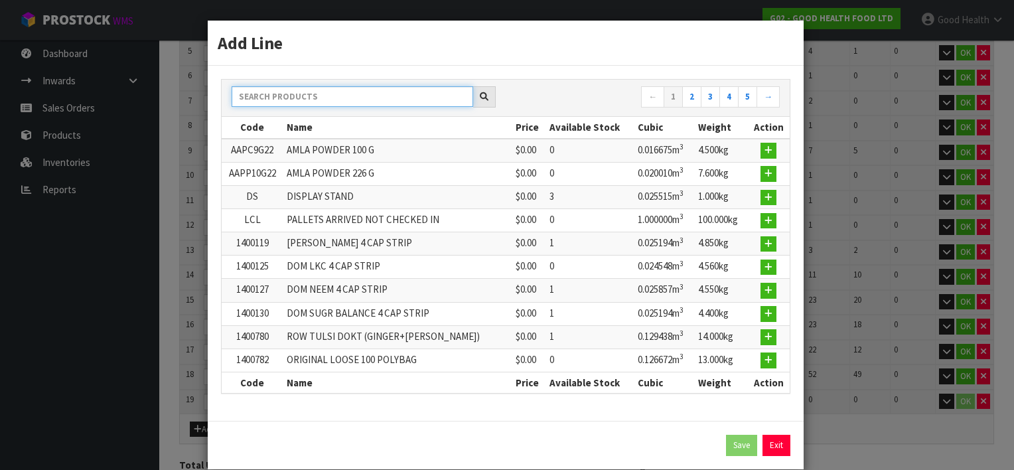
click at [281, 89] on input "text" at bounding box center [353, 96] width 242 height 21
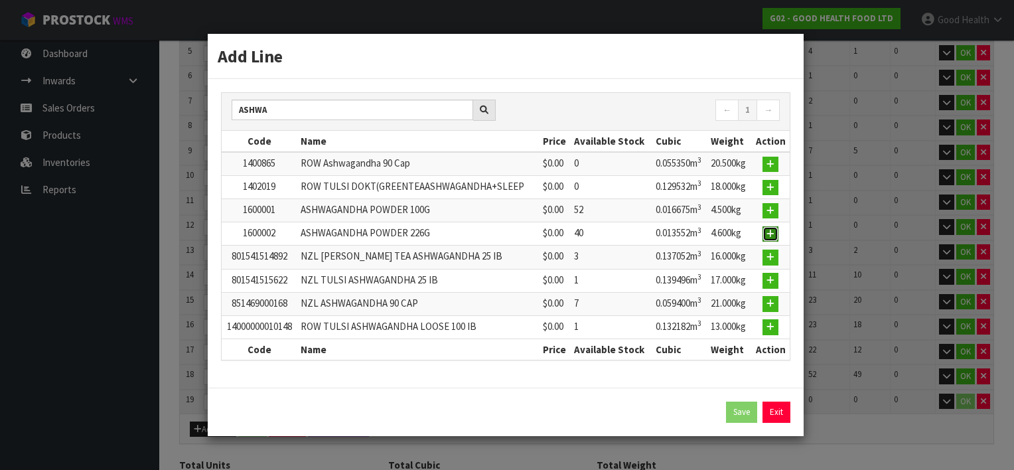
click at [767, 230] on button "button" at bounding box center [771, 234] width 16 height 16
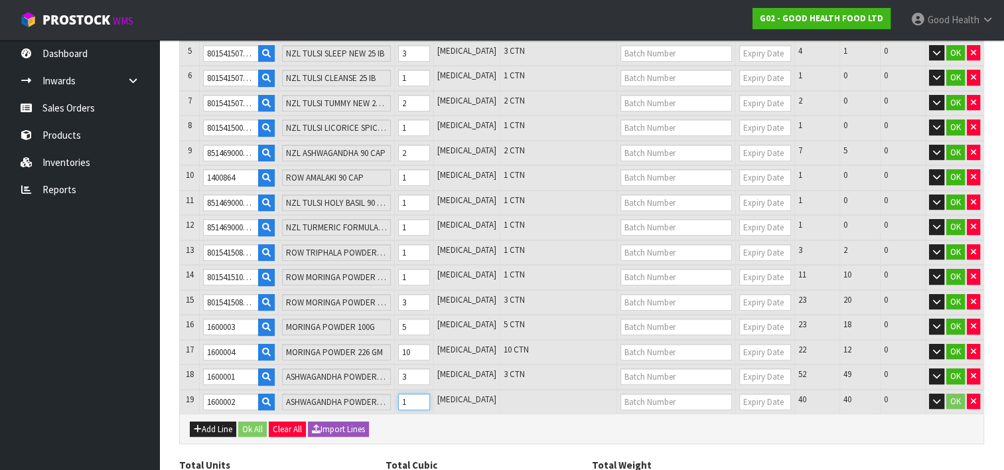
click at [430, 394] on input "1" at bounding box center [414, 402] width 32 height 17
click at [430, 394] on input "2" at bounding box center [414, 402] width 32 height 17
click at [430, 394] on input "3" at bounding box center [414, 402] width 32 height 17
click at [225, 422] on button "Add Line" at bounding box center [213, 430] width 46 height 16
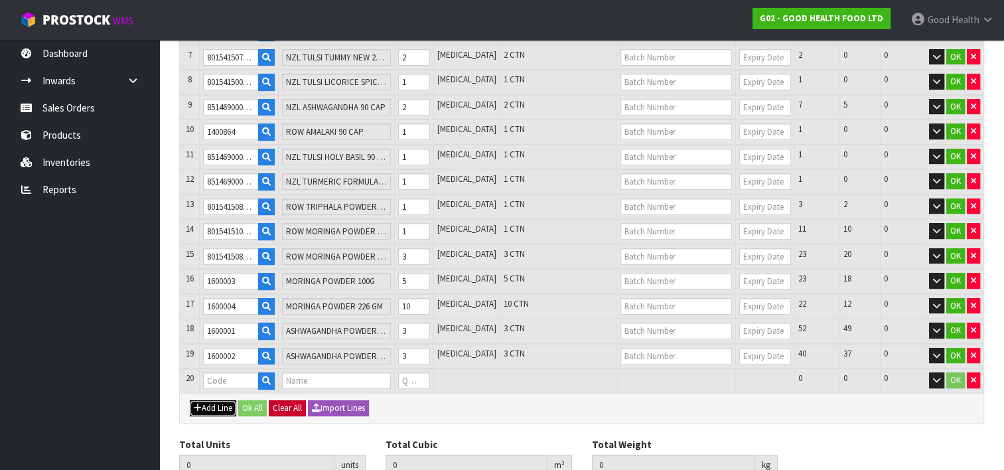
scroll to position [423, 0]
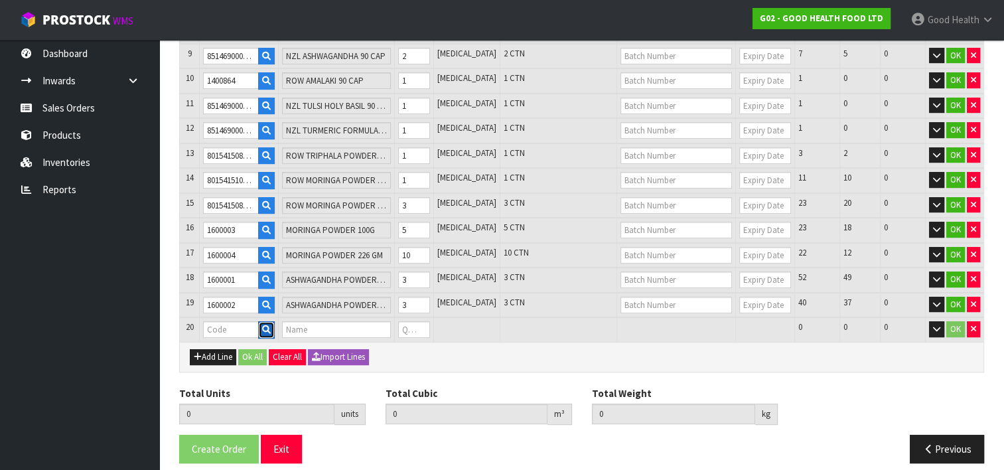
click at [271, 325] on icon "button" at bounding box center [266, 329] width 9 height 9
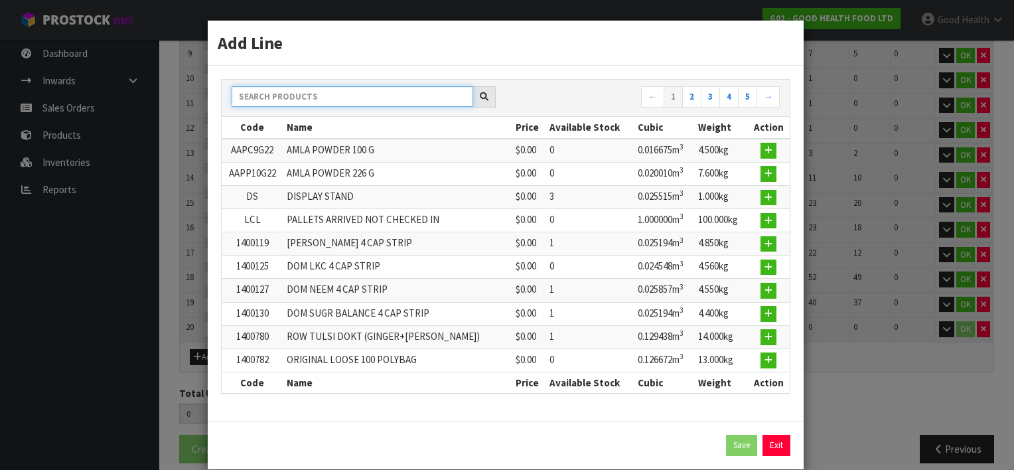
click at [289, 95] on input "text" at bounding box center [353, 96] width 242 height 21
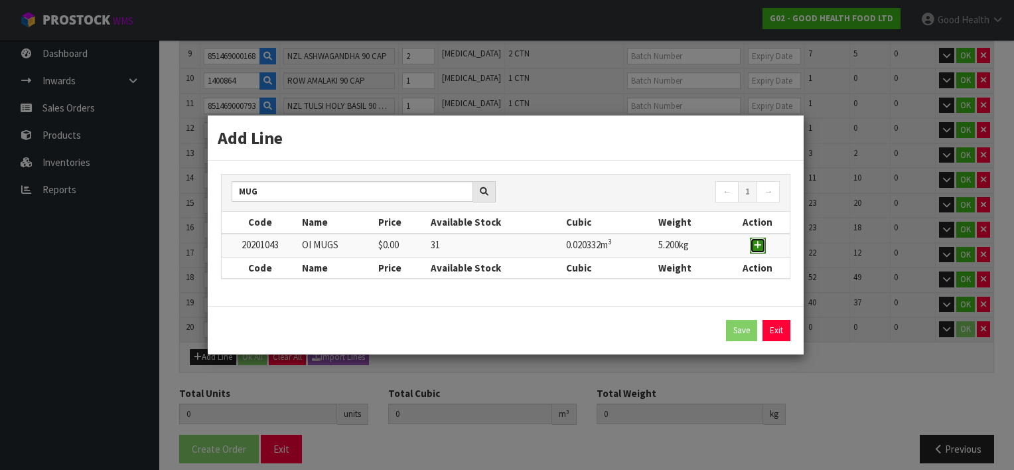
click at [758, 245] on icon "button" at bounding box center [758, 245] width 8 height 9
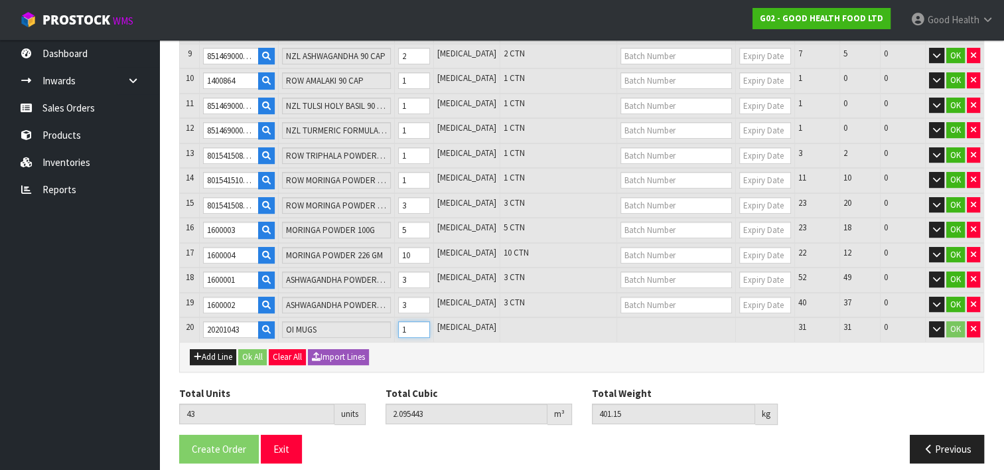
click at [430, 321] on input "1" at bounding box center [414, 329] width 32 height 17
click at [430, 321] on input "2" at bounding box center [414, 329] width 32 height 17
click at [430, 321] on input "3" at bounding box center [414, 329] width 32 height 17
click at [430, 321] on input "4" at bounding box center [414, 329] width 32 height 17
click at [430, 321] on input "5" at bounding box center [414, 329] width 32 height 17
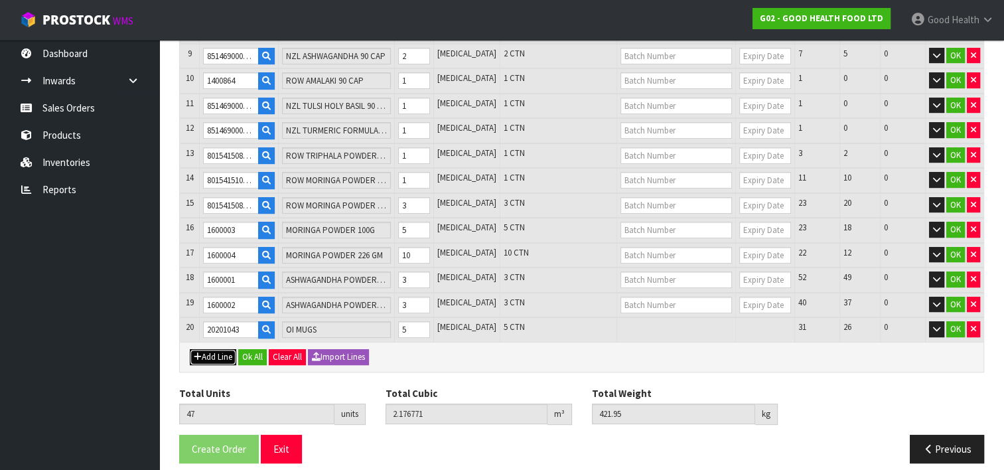
click at [208, 349] on button "Add Line" at bounding box center [213, 357] width 46 height 16
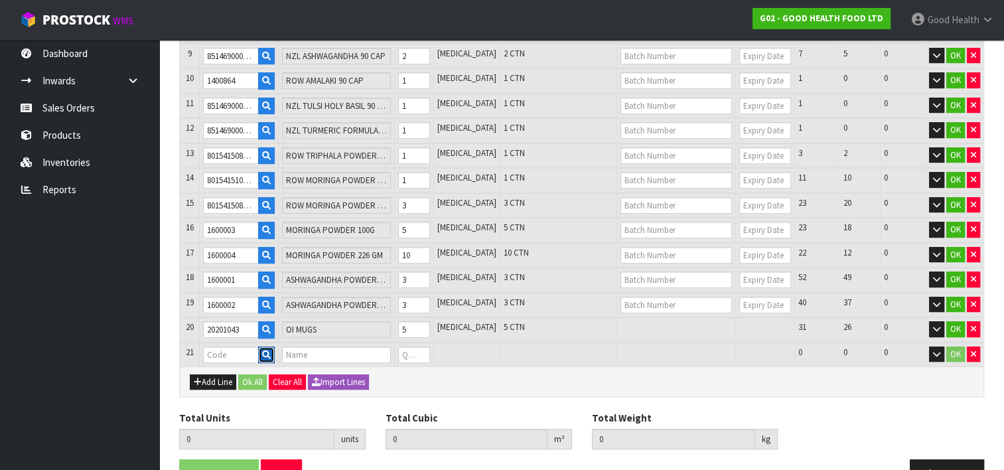
click at [271, 351] on icon "button" at bounding box center [266, 355] width 9 height 9
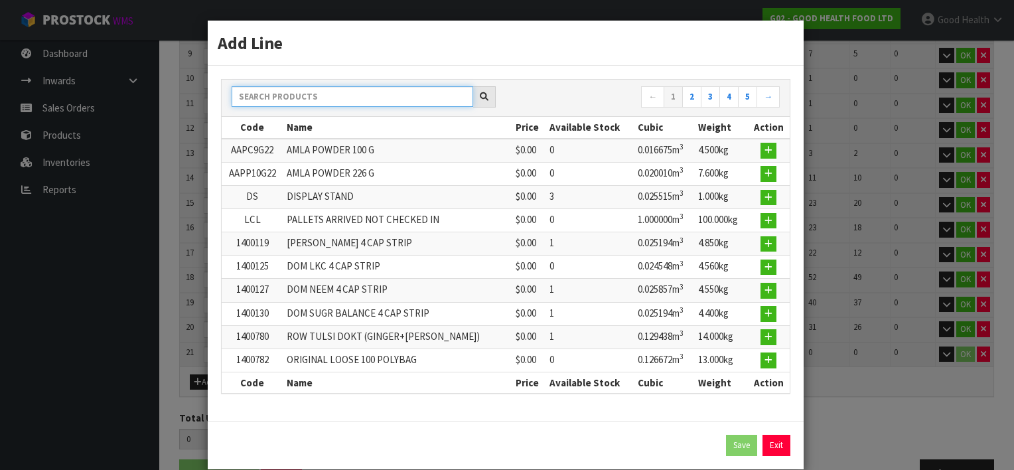
click at [283, 98] on input "text" at bounding box center [353, 96] width 242 height 21
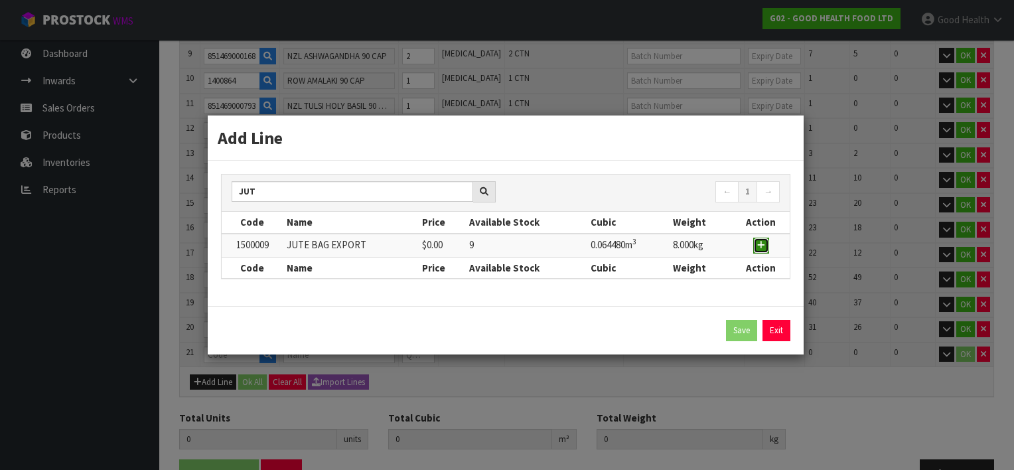
click at [759, 241] on icon "button" at bounding box center [762, 245] width 8 height 9
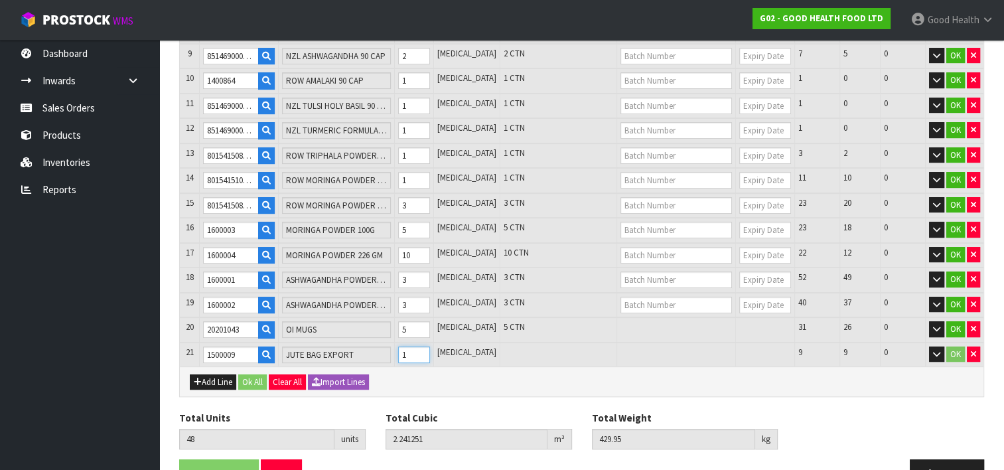
click at [430, 347] on input "1" at bounding box center [414, 355] width 32 height 17
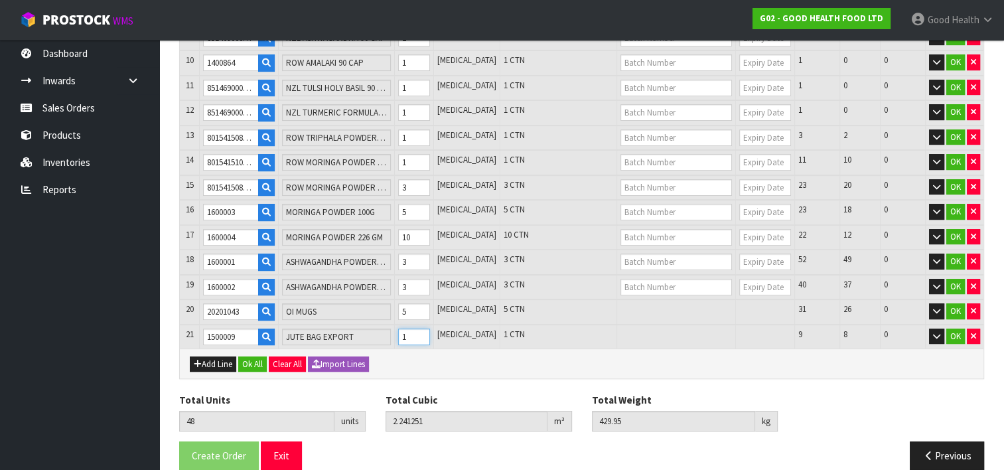
scroll to position [447, 0]
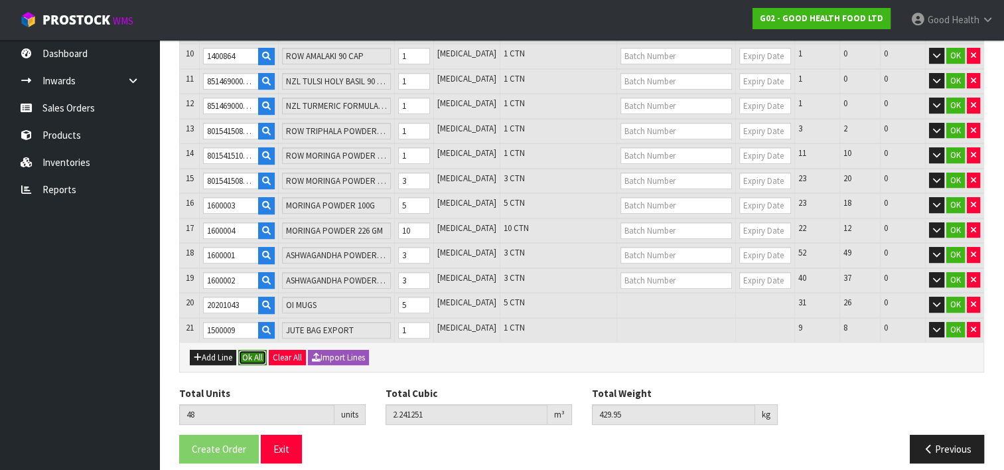
click at [253, 350] on button "Ok All" at bounding box center [252, 358] width 29 height 16
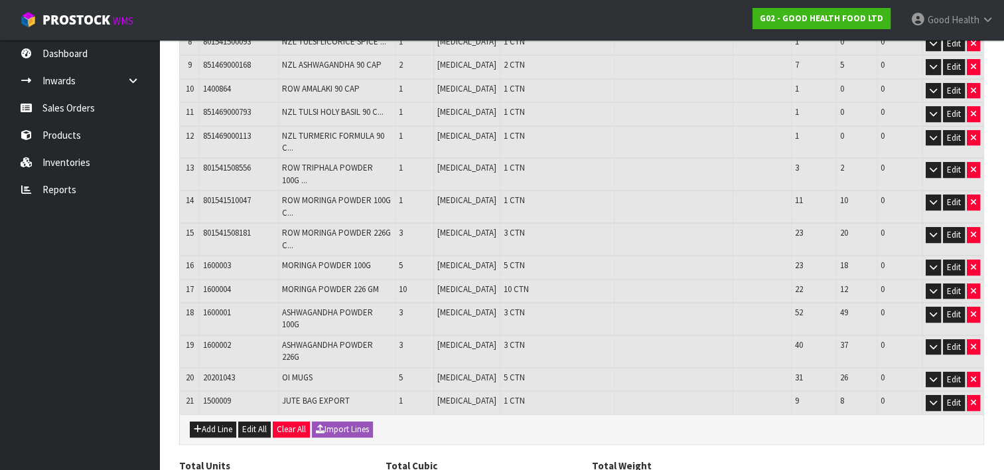
scroll to position [438, 0]
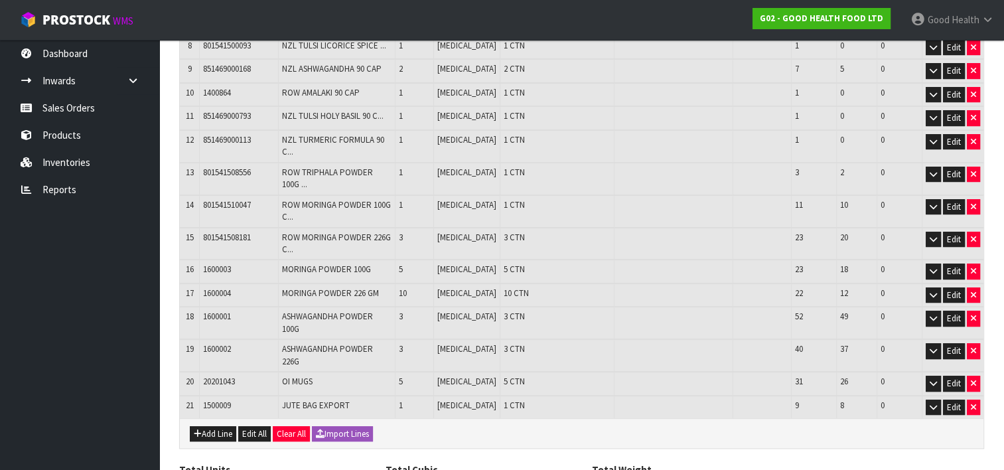
scroll to position [486, 0]
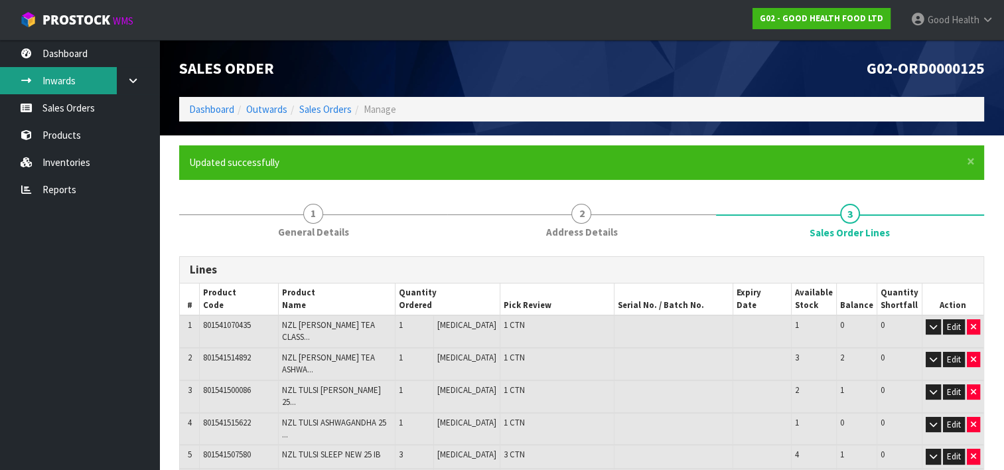
click at [70, 82] on link "Inwards" at bounding box center [79, 80] width 159 height 27
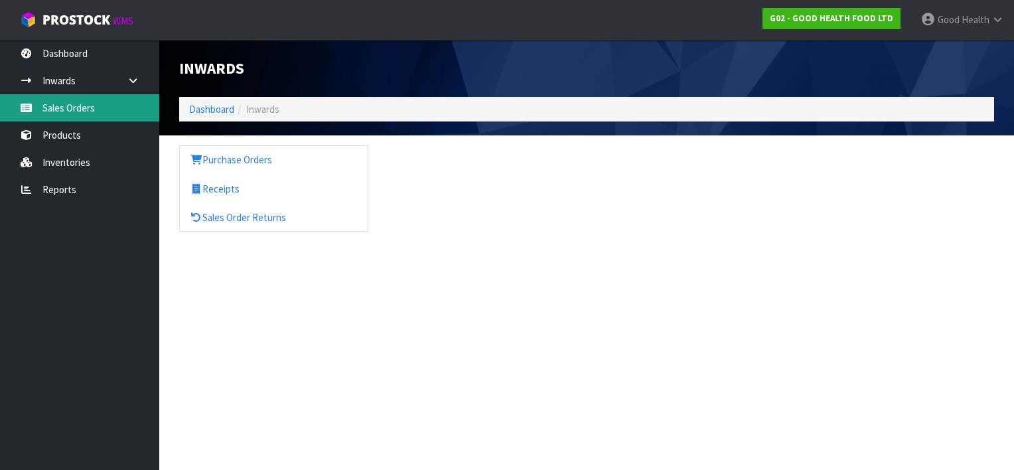
click at [72, 108] on link "Sales Orders" at bounding box center [79, 107] width 159 height 27
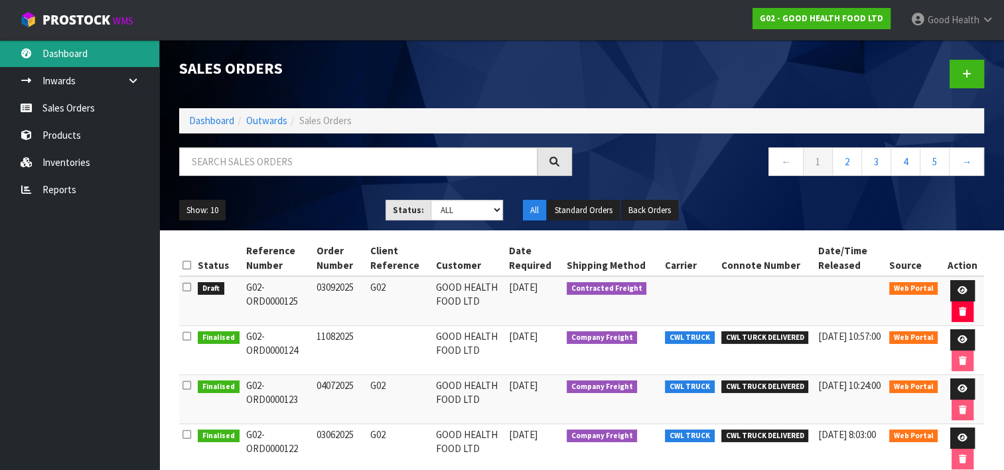
drag, startPoint x: 64, startPoint y: 50, endPoint x: 91, endPoint y: 62, distance: 29.7
click at [64, 50] on link "Dashboard" at bounding box center [79, 53] width 159 height 27
